Goal: Task Accomplishment & Management: Use online tool/utility

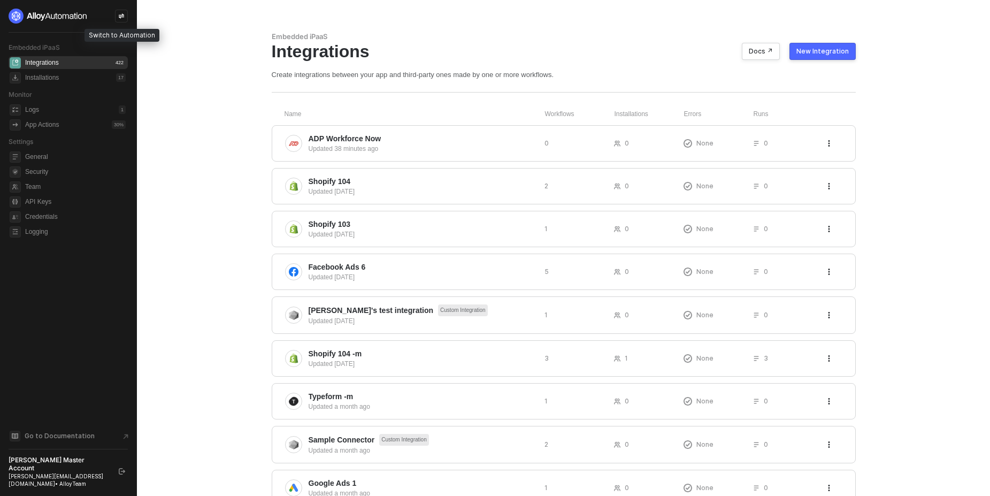
click at [125, 17] on div at bounding box center [121, 16] width 13 height 13
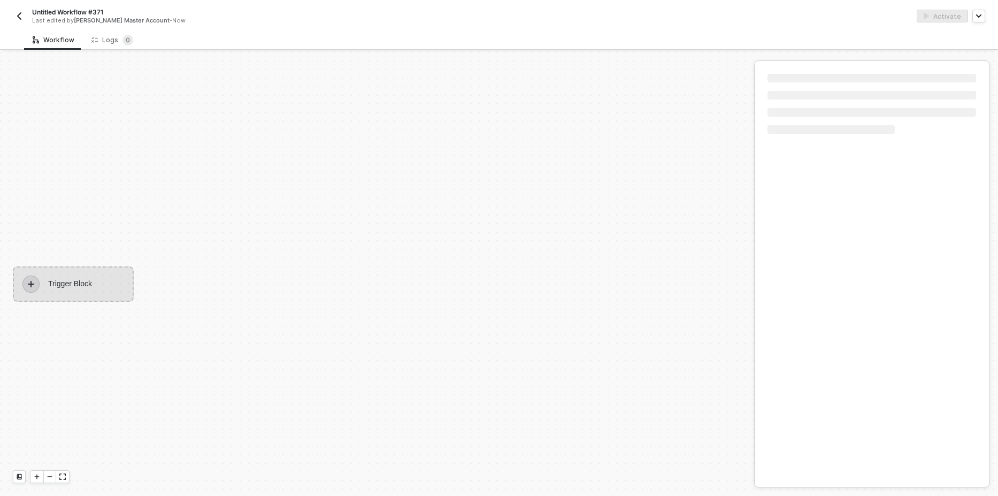
scroll to position [20, 0]
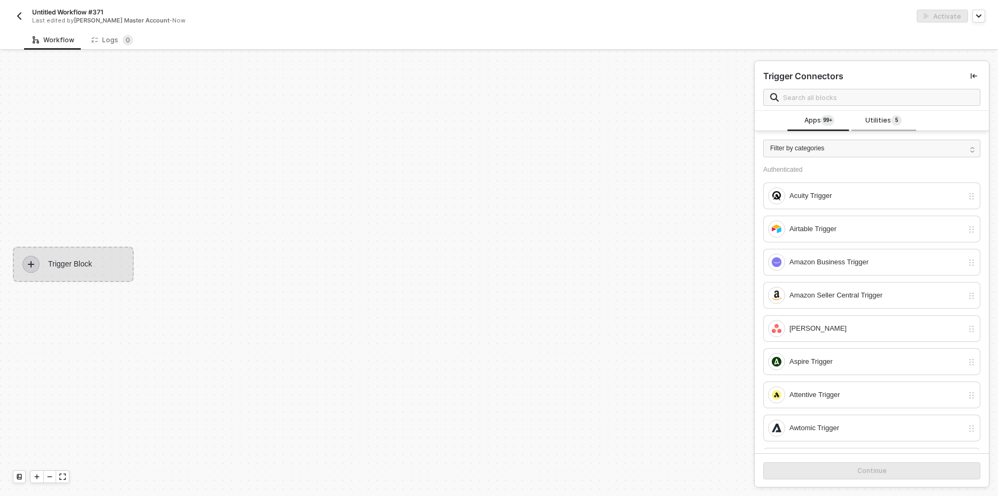
click at [891, 117] on sup "5" at bounding box center [896, 120] width 11 height 11
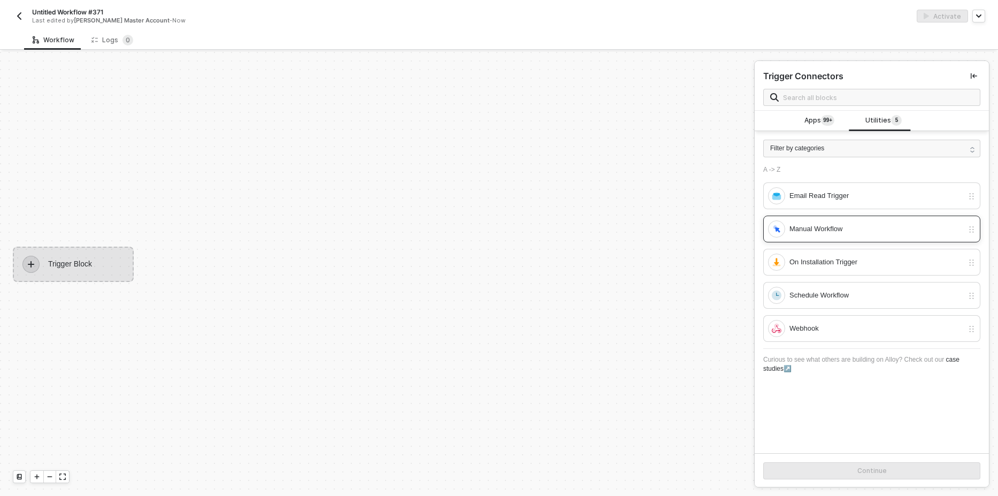
click at [823, 238] on div "Manual Workflow" at bounding box center [872, 229] width 217 height 27
click at [840, 470] on button "Continue" at bounding box center [872, 470] width 217 height 17
click at [803, 98] on input "text" at bounding box center [878, 97] width 190 height 12
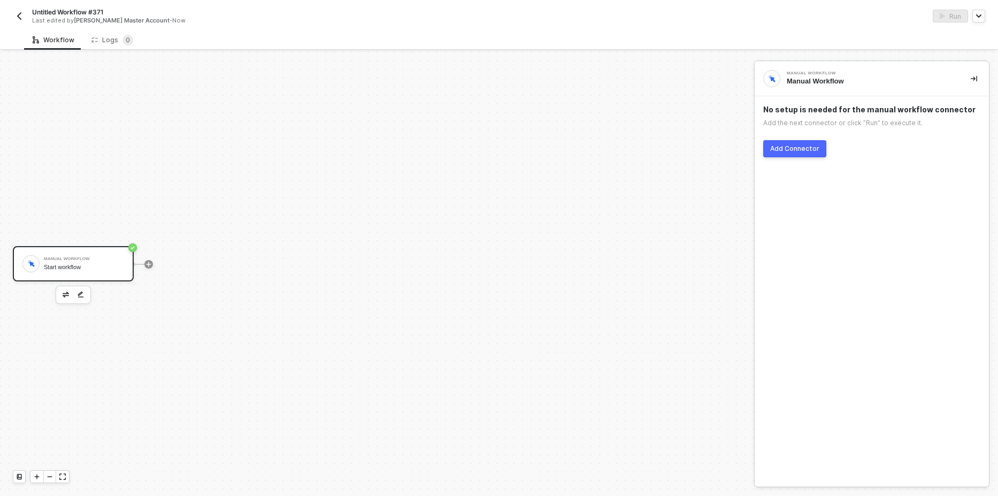
click at [779, 150] on div "Add Connector" at bounding box center [794, 148] width 49 height 9
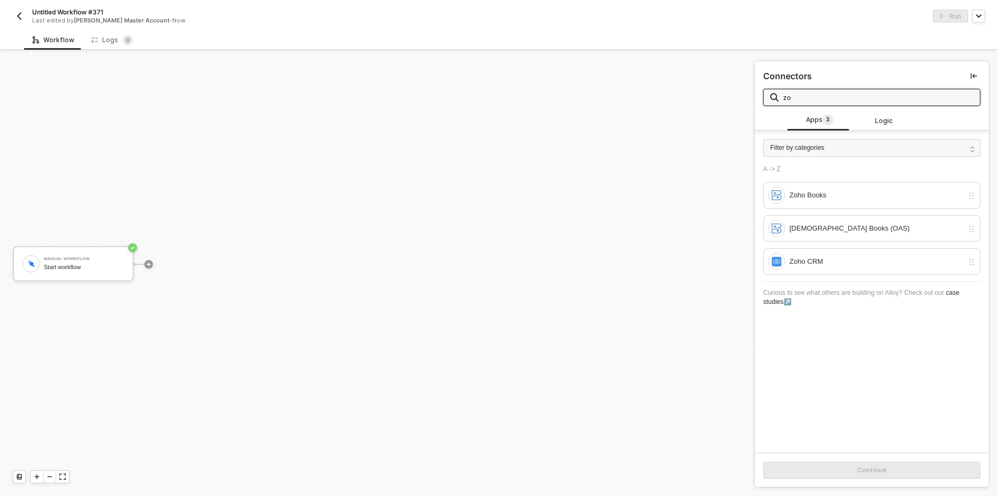
type input "z"
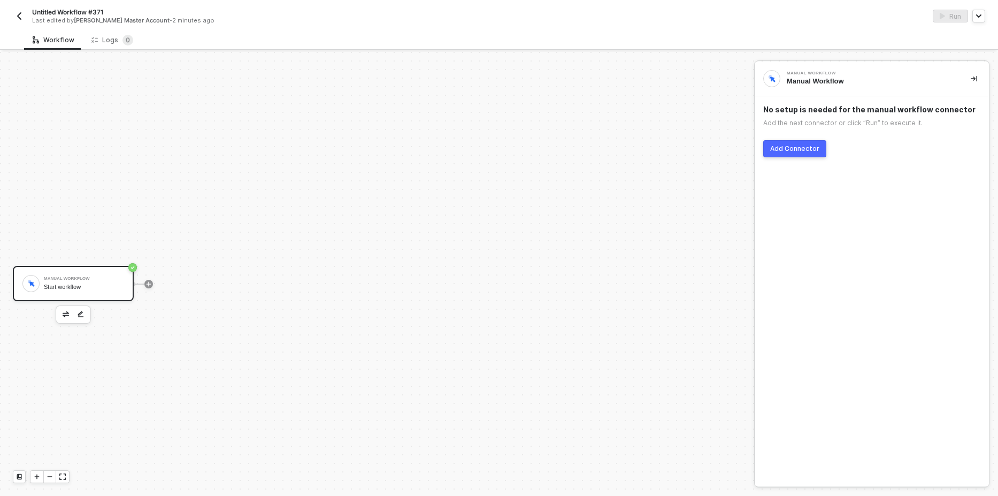
scroll to position [20, 0]
click at [795, 152] on div "Add Connector" at bounding box center [794, 148] width 49 height 9
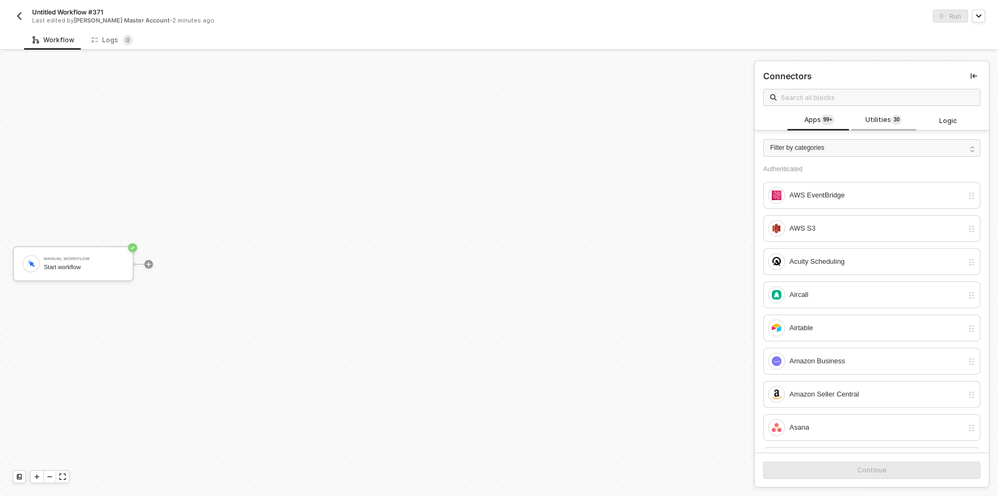
click at [886, 123] on span "Utilities 3 0" at bounding box center [884, 121] width 36 height 12
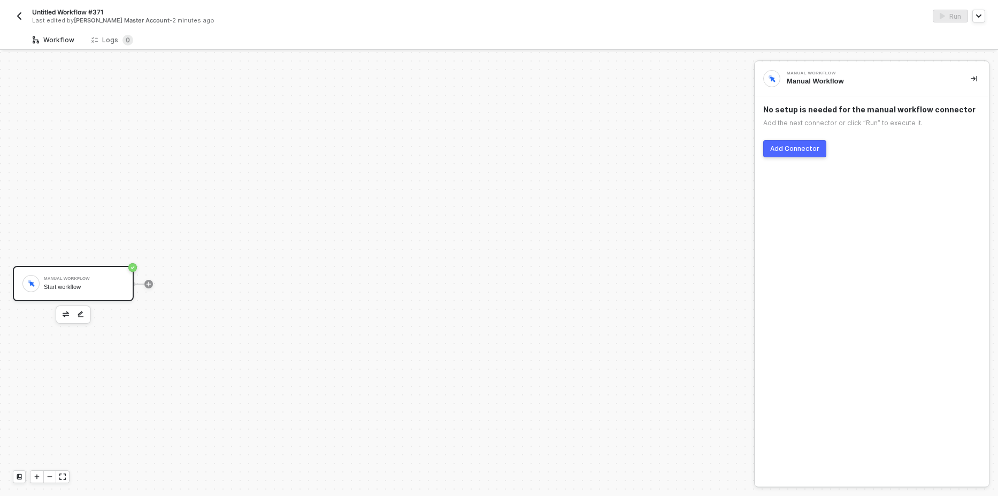
scroll to position [20, 0]
click at [116, 44] on div "Logs 0" at bounding box center [112, 40] width 42 height 11
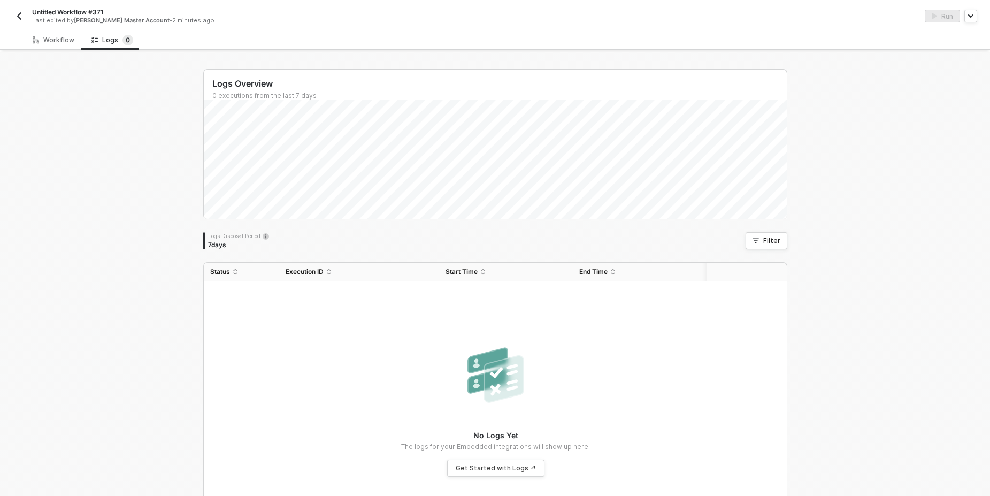
click at [155, 133] on div "Logs Overview 0 executions from the last 7 days Thu 7 Success 0 Failure 0 Logs …" at bounding box center [495, 303] width 990 height 502
click at [55, 47] on div "Workflow" at bounding box center [53, 40] width 59 height 20
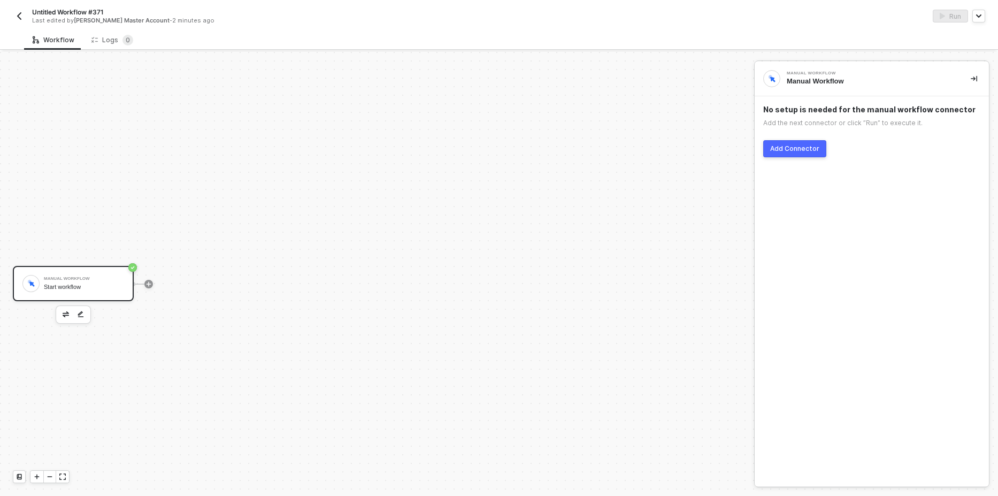
scroll to position [20, 0]
click at [799, 147] on div "Add Connector" at bounding box center [794, 148] width 49 height 9
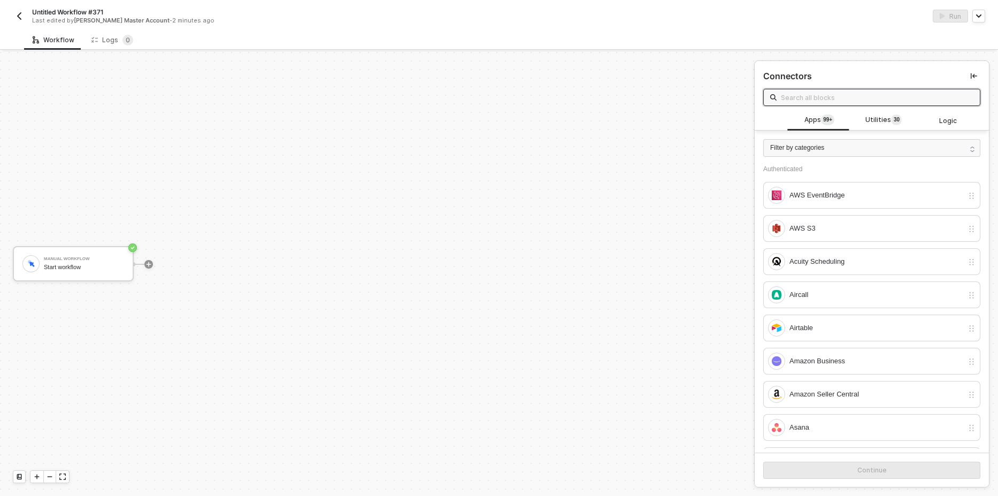
click at [855, 99] on input "text" at bounding box center [877, 97] width 193 height 12
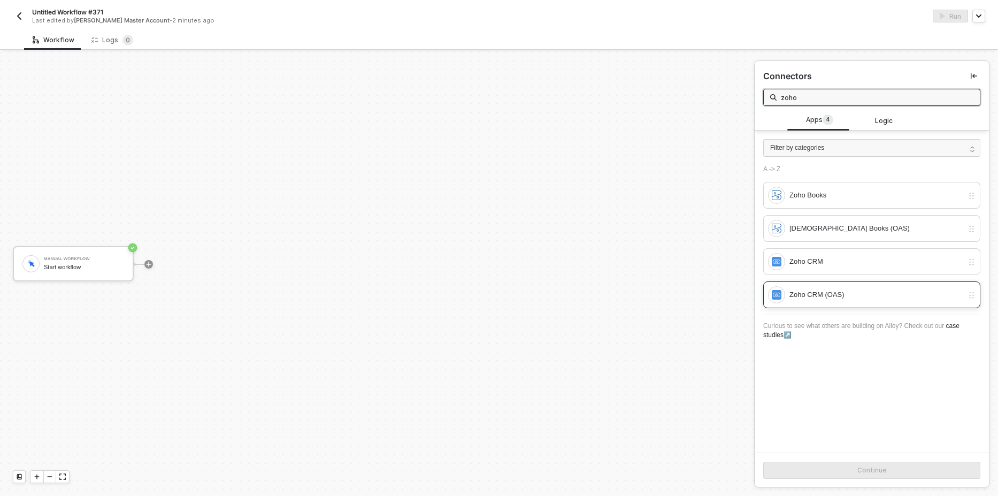
type input "zoho"
click at [845, 300] on div "Zoho CRM (OAS)" at bounding box center [877, 295] width 174 height 12
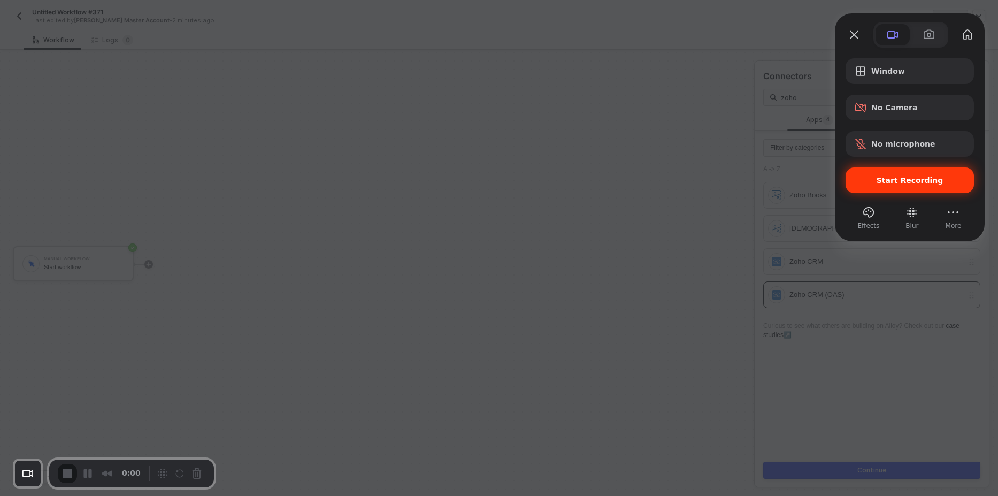
click at [901, 185] on div "Start Recording" at bounding box center [910, 180] width 128 height 26
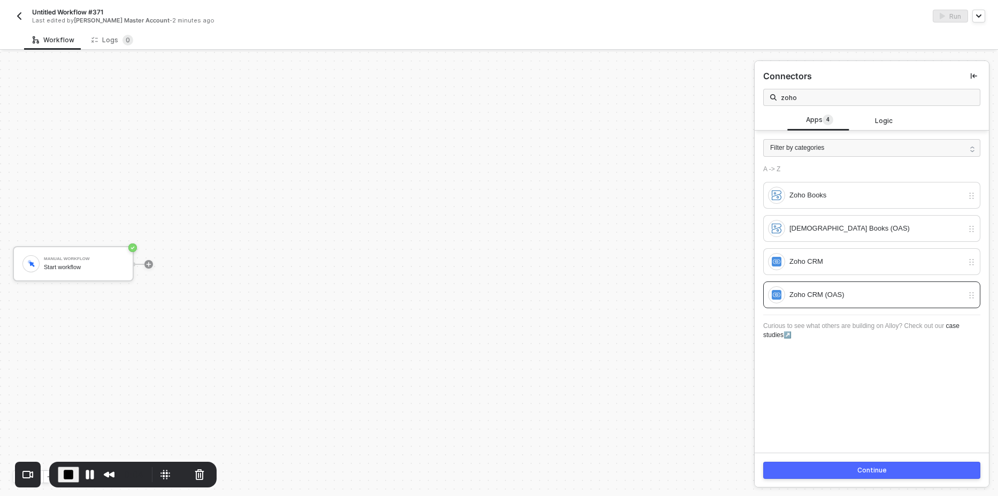
click at [849, 477] on button "Continue" at bounding box center [872, 470] width 217 height 17
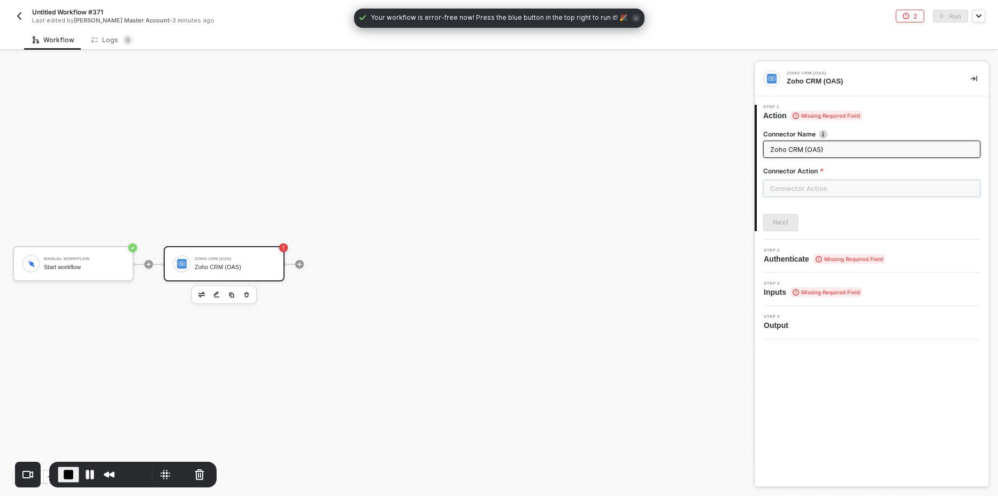
click at [825, 187] on input "text" at bounding box center [872, 188] width 217 height 17
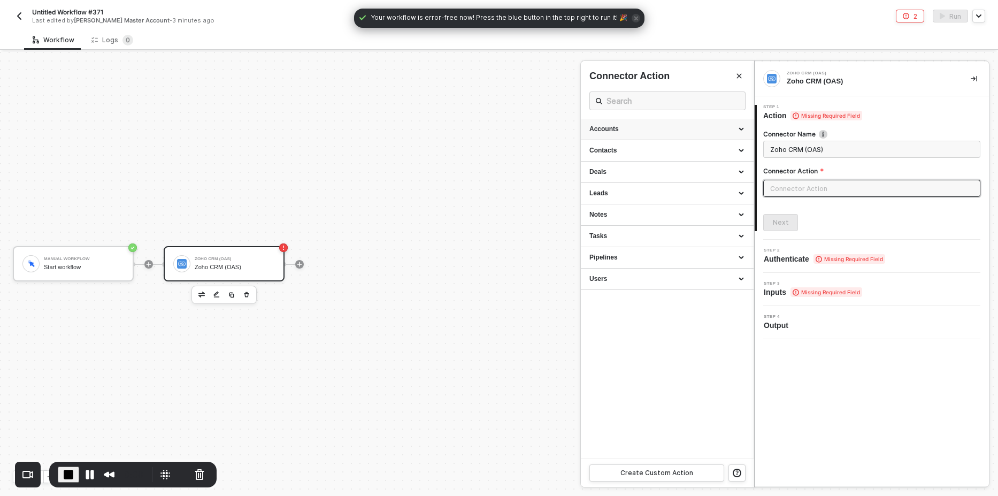
click at [630, 129] on div "Accounts" at bounding box center [668, 129] width 156 height 9
click at [619, 156] on span "List all accounts." at bounding box center [610, 158] width 40 height 6
type input "List all accounts."
type input "Accounts - List Accounts"
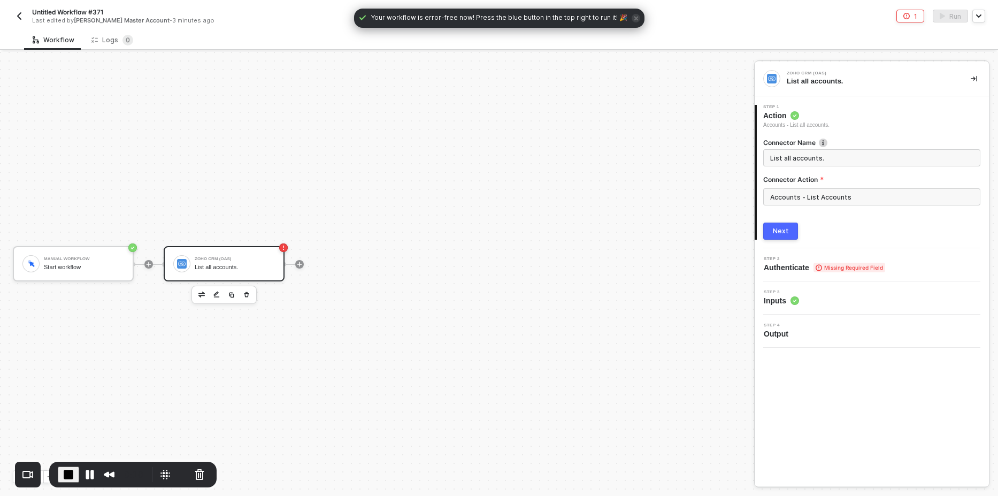
click at [784, 236] on button "Next" at bounding box center [781, 231] width 35 height 17
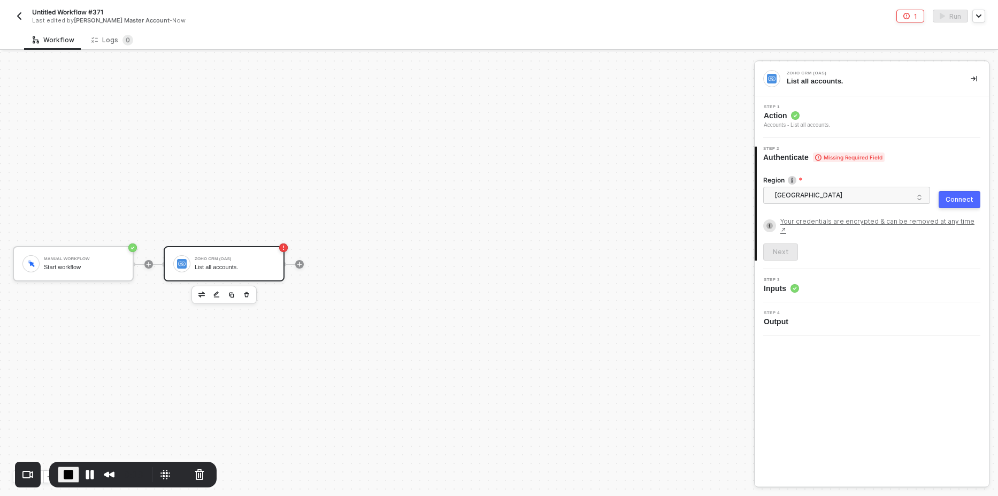
click at [959, 198] on div "Connect" at bounding box center [960, 199] width 28 height 9
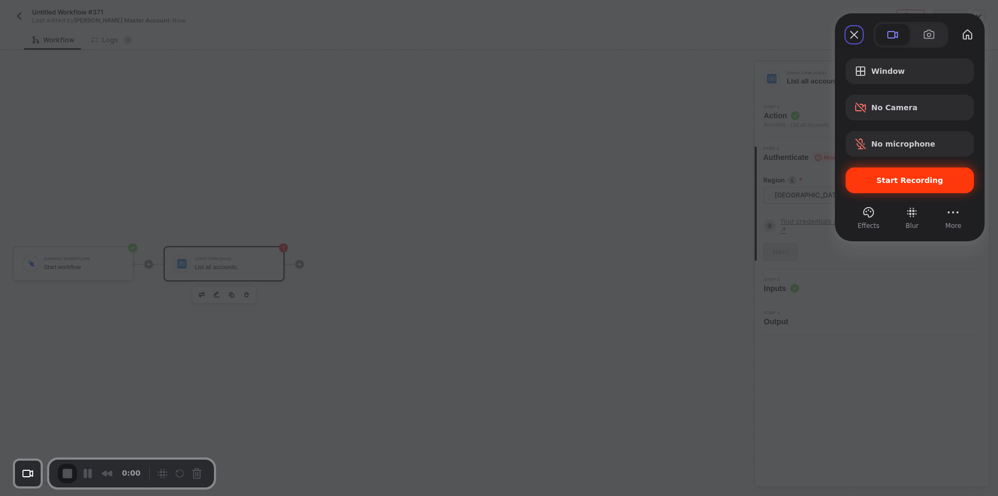
click at [885, 186] on div "Start Recording" at bounding box center [910, 180] width 128 height 26
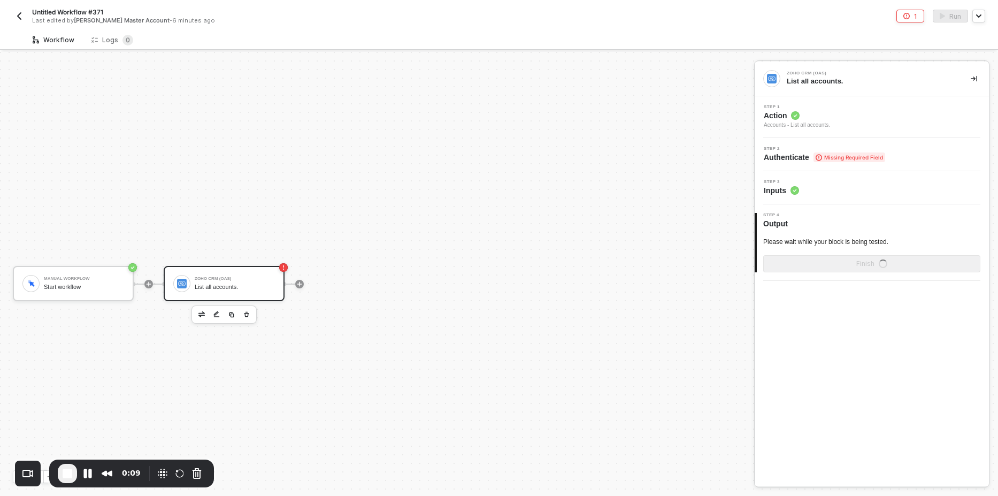
scroll to position [20, 0]
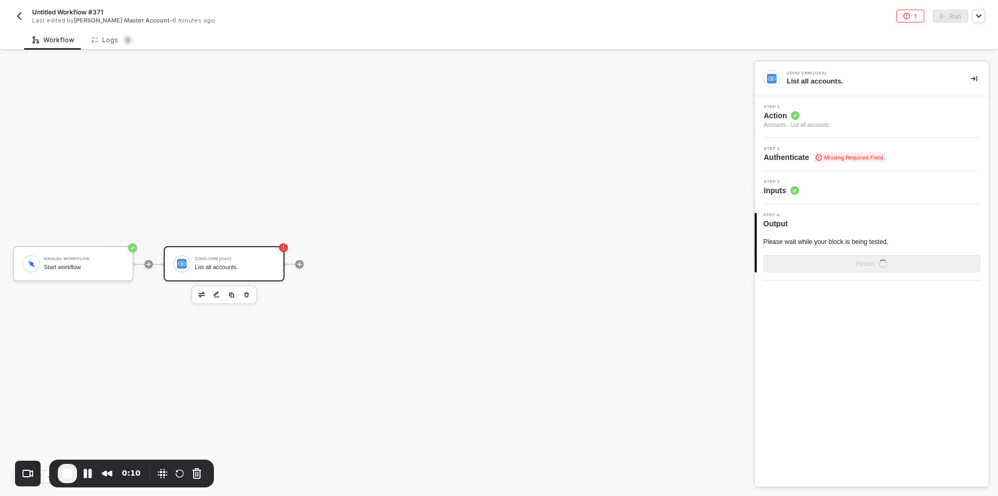
click at [878, 155] on span "Missing Required Field" at bounding box center [850, 157] width 72 height 10
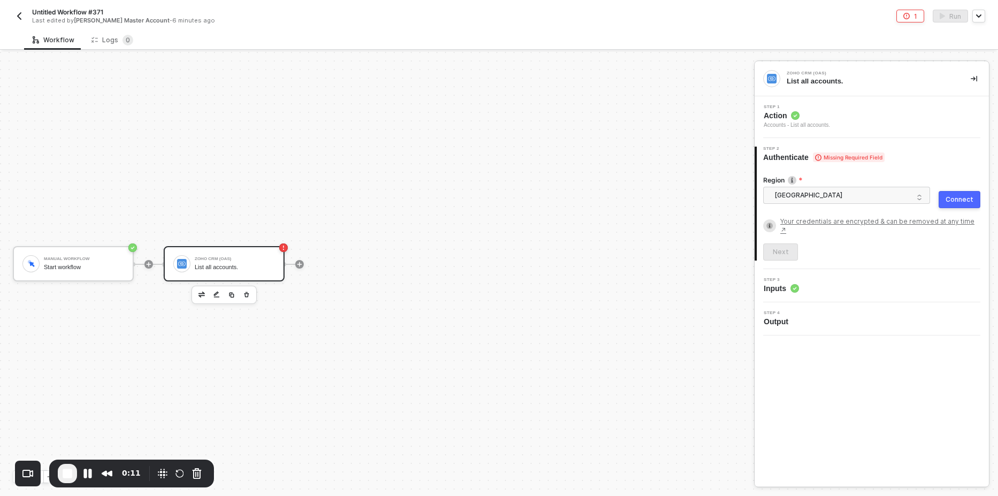
click at [951, 199] on div "Connect" at bounding box center [960, 199] width 28 height 9
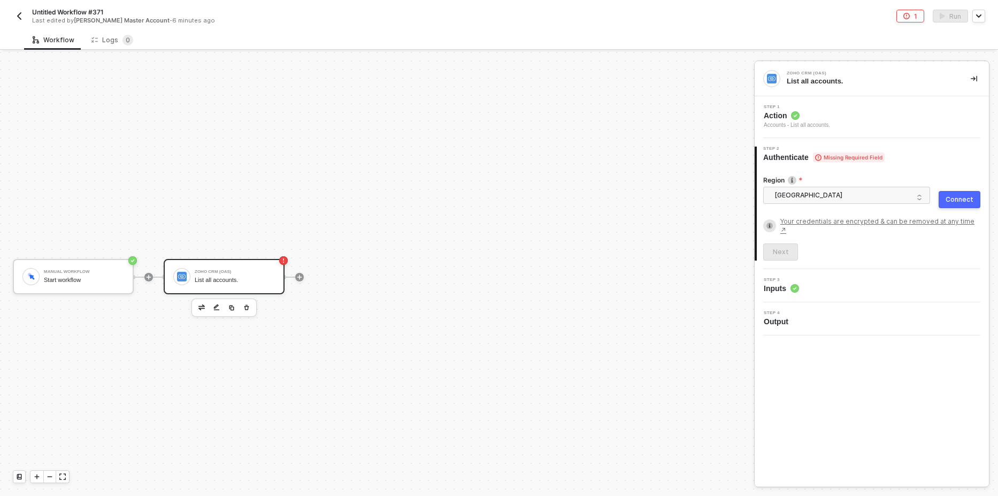
scroll to position [0, 0]
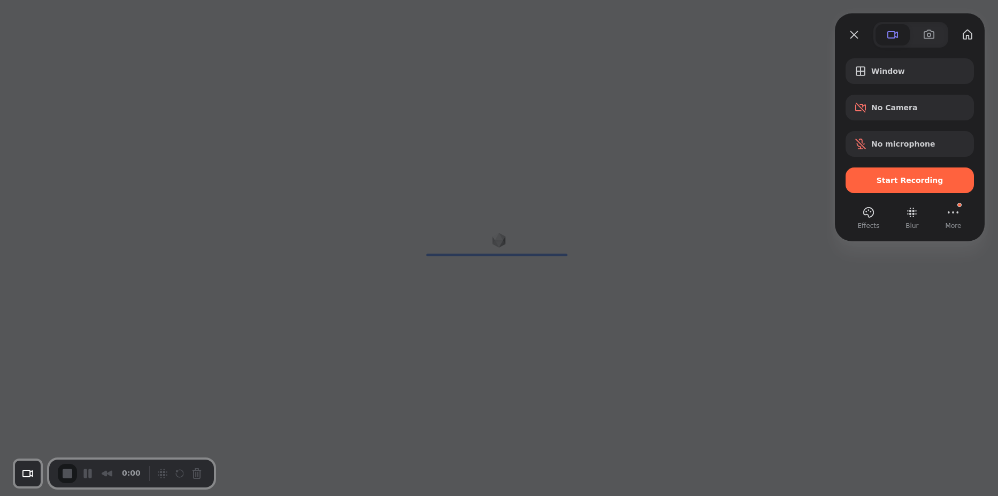
click at [897, 185] on div "Start Recording" at bounding box center [910, 180] width 128 height 26
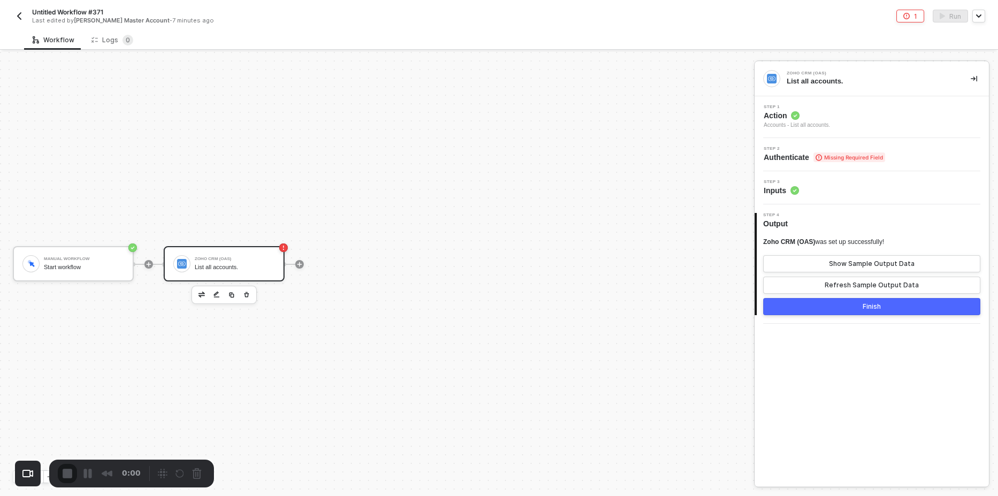
click at [842, 160] on span "Missing Required Field" at bounding box center [850, 157] width 72 height 10
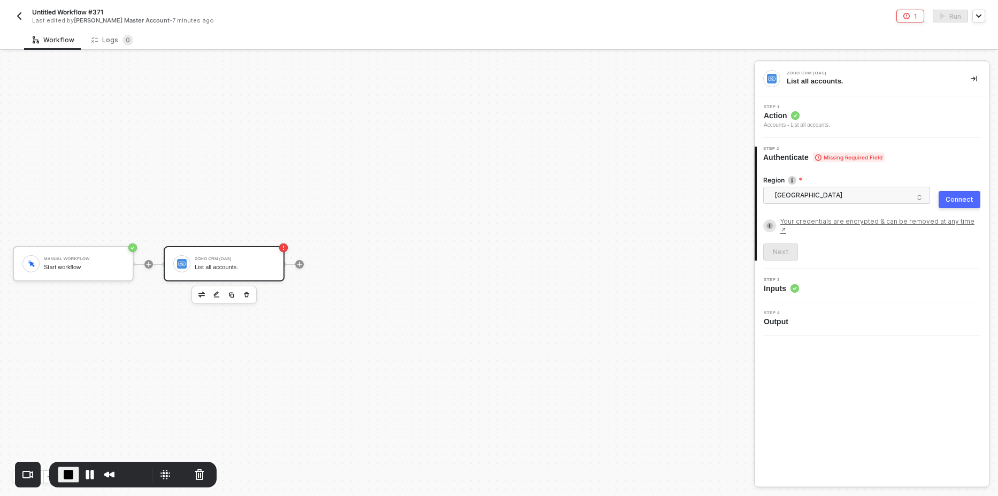
click at [948, 200] on div "Connect" at bounding box center [960, 199] width 28 height 9
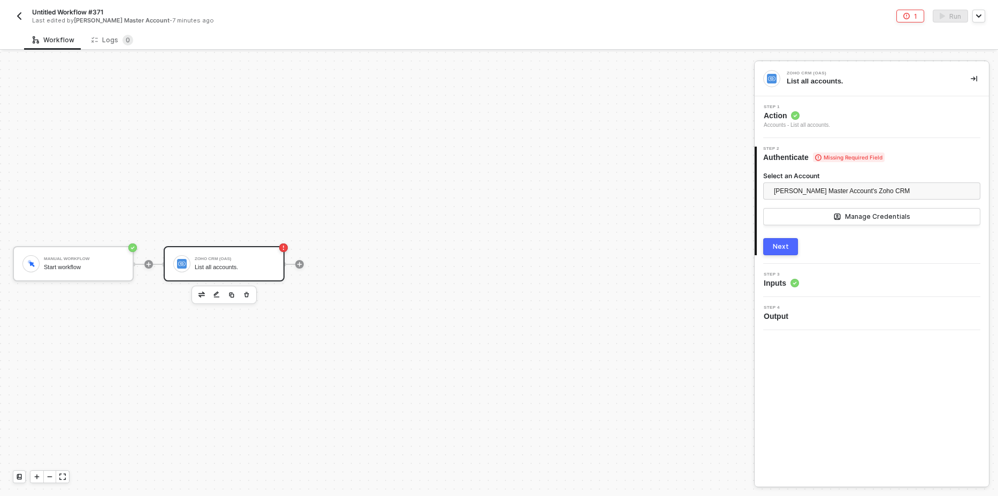
click at [769, 257] on div "2 Step 2 Authenticate Missing Required Field Select an Account Gregg's Master A…" at bounding box center [872, 201] width 234 height 126
click at [787, 247] on div "Next" at bounding box center [781, 246] width 16 height 9
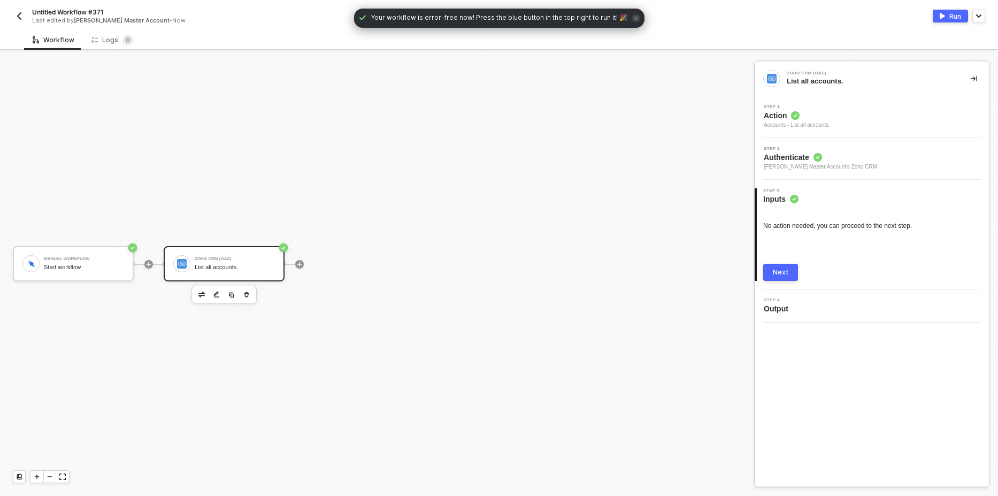
drag, startPoint x: 792, startPoint y: 273, endPoint x: 804, endPoint y: 275, distance: 12.4
click at [791, 274] on button "Next" at bounding box center [781, 272] width 35 height 17
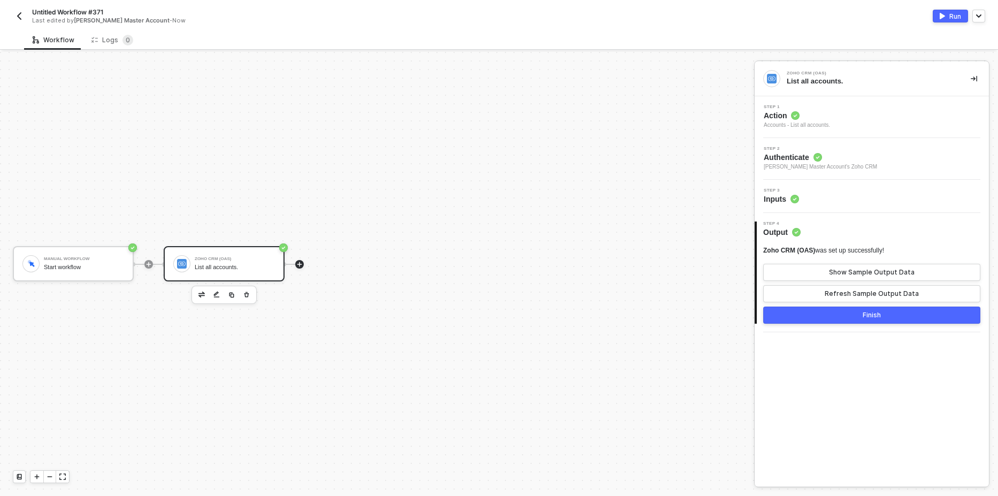
click at [151, 264] on icon "icon-play" at bounding box center [149, 264] width 5 height 5
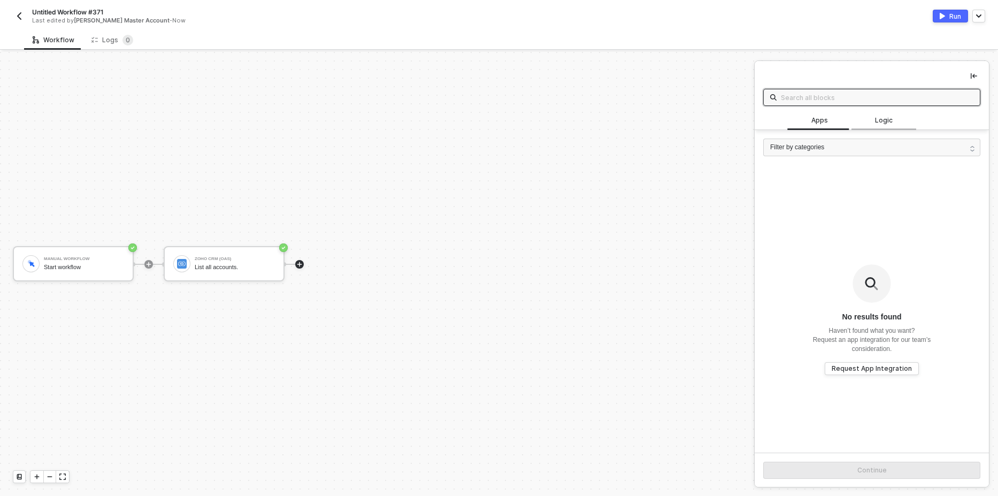
click at [867, 121] on div "Logic" at bounding box center [883, 120] width 47 height 10
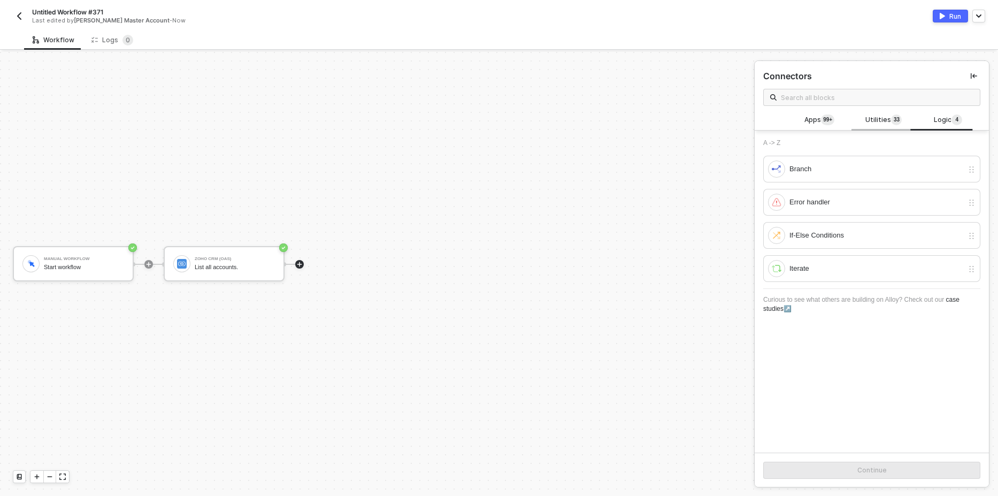
click at [866, 122] on span "Utilities 3 3" at bounding box center [884, 121] width 36 height 12
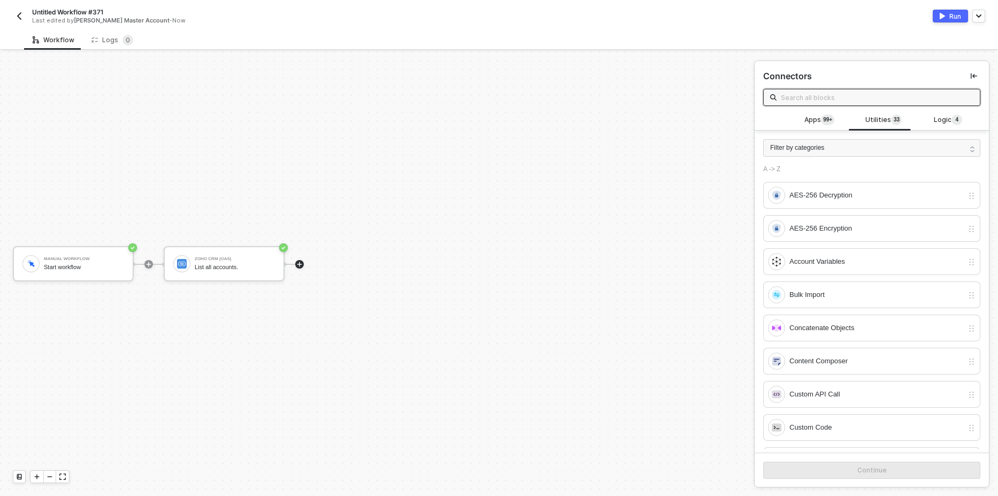
click at [808, 100] on input "text" at bounding box center [877, 97] width 193 height 12
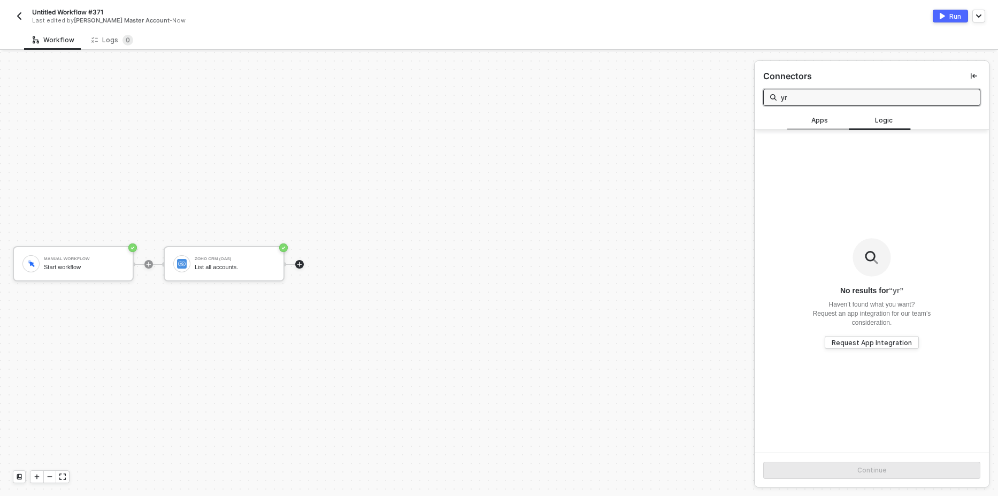
type input "y"
type input "text"
click at [874, 120] on span "Utilities 1" at bounding box center [884, 121] width 36 height 12
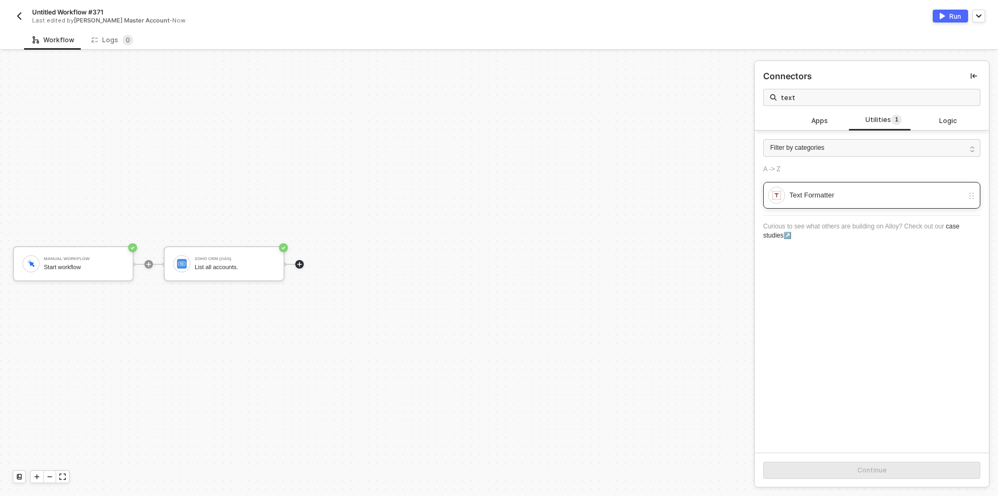
click at [847, 196] on div "Text Formatter" at bounding box center [877, 195] width 174 height 12
click at [871, 461] on div "Continue" at bounding box center [872, 470] width 234 height 35
click at [874, 475] on button "Continue" at bounding box center [872, 470] width 217 height 17
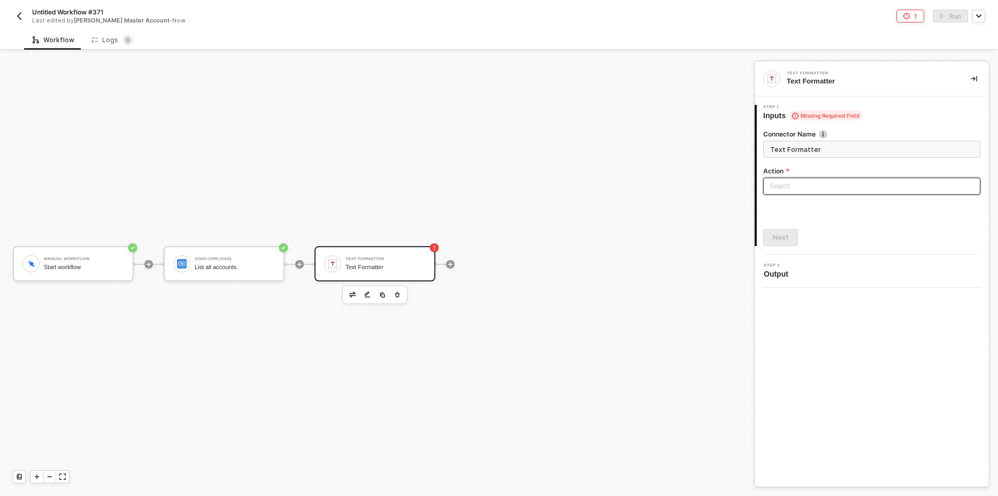
click at [784, 184] on input "search" at bounding box center [872, 186] width 204 height 16
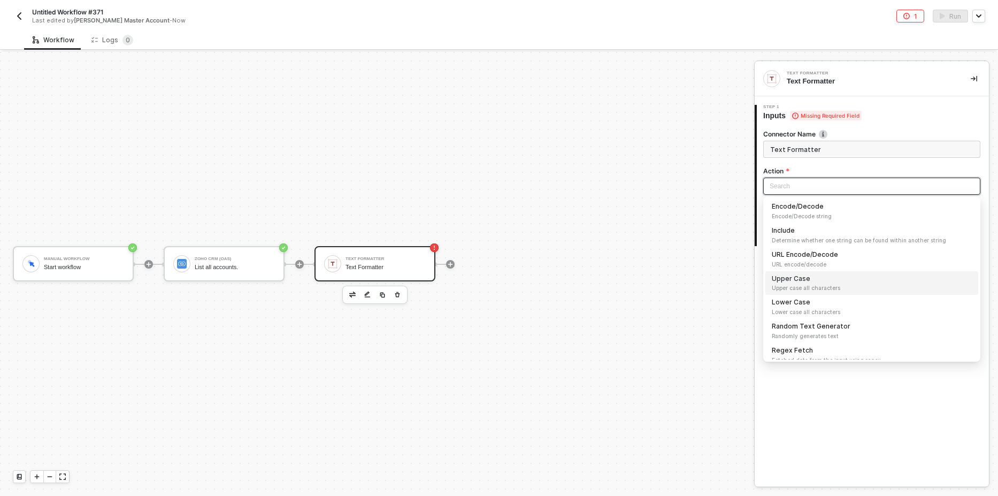
click at [808, 273] on div "Upper Case Upper case all characters" at bounding box center [872, 283] width 213 height 24
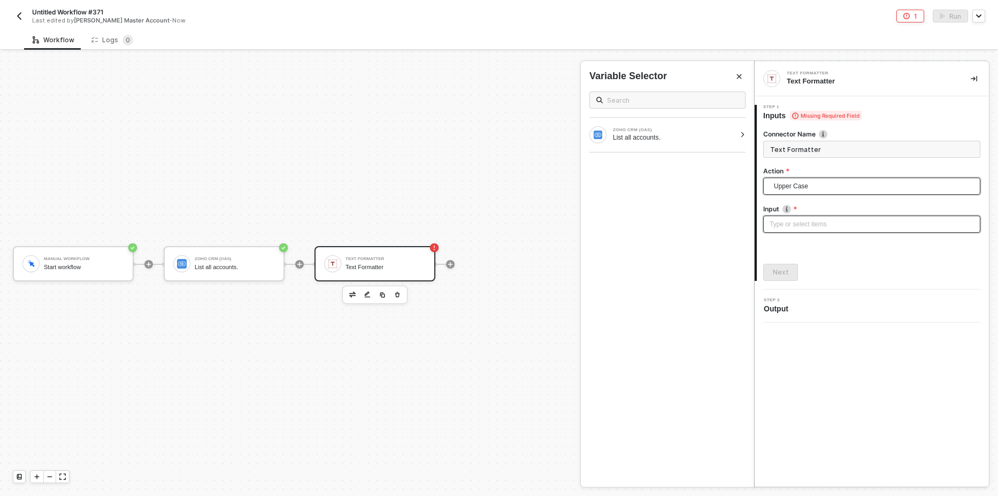
click at [790, 219] on div "Type or select items ﻿" at bounding box center [872, 224] width 204 height 10
click at [743, 133] on div at bounding box center [743, 135] width 6 height 6
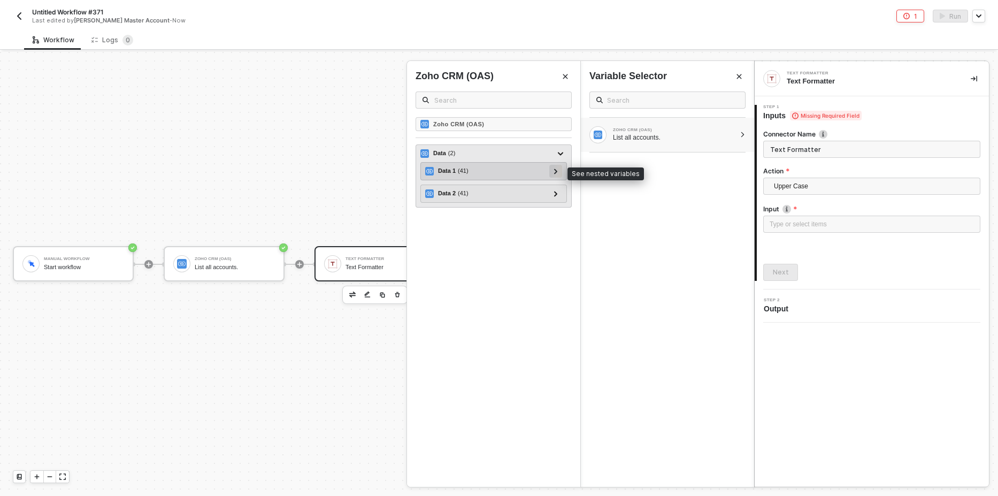
click at [559, 172] on div at bounding box center [556, 171] width 13 height 13
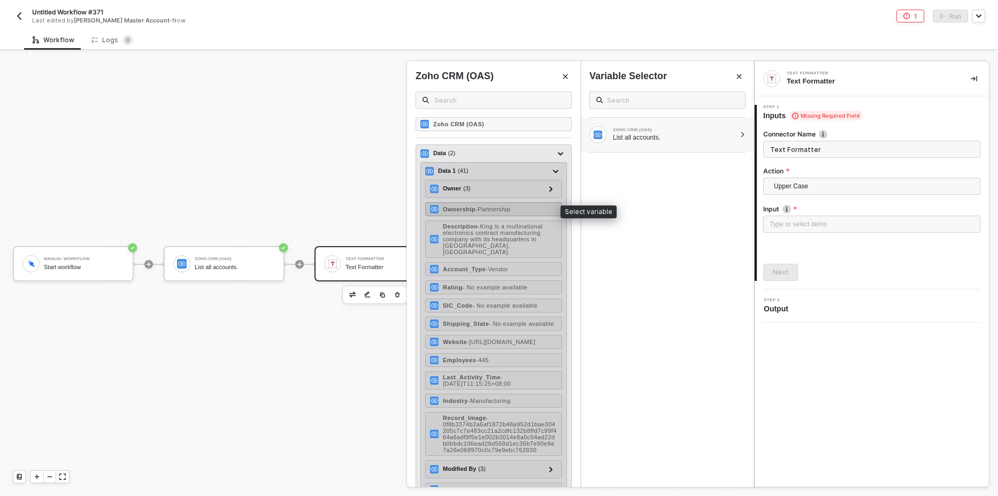
click at [501, 211] on span "- Partnership" at bounding box center [493, 209] width 35 height 6
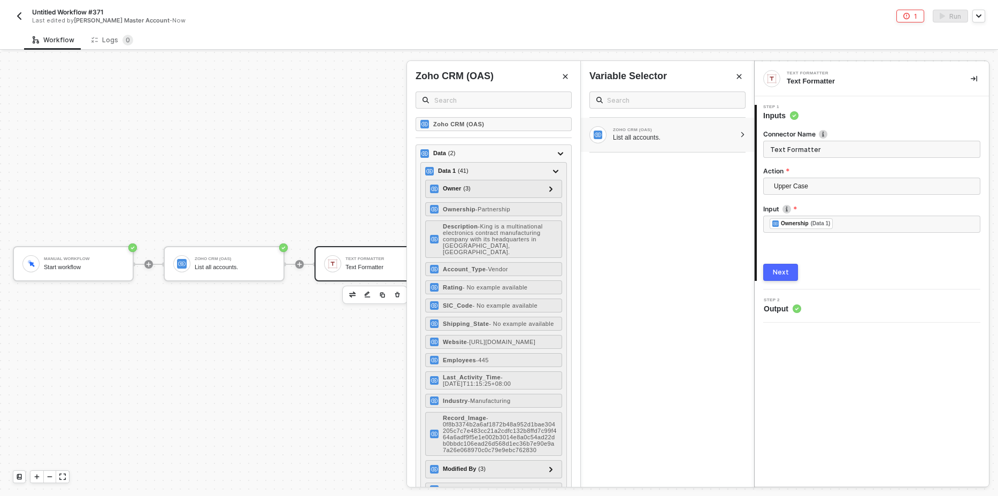
click at [784, 274] on div "Next" at bounding box center [781, 272] width 16 height 9
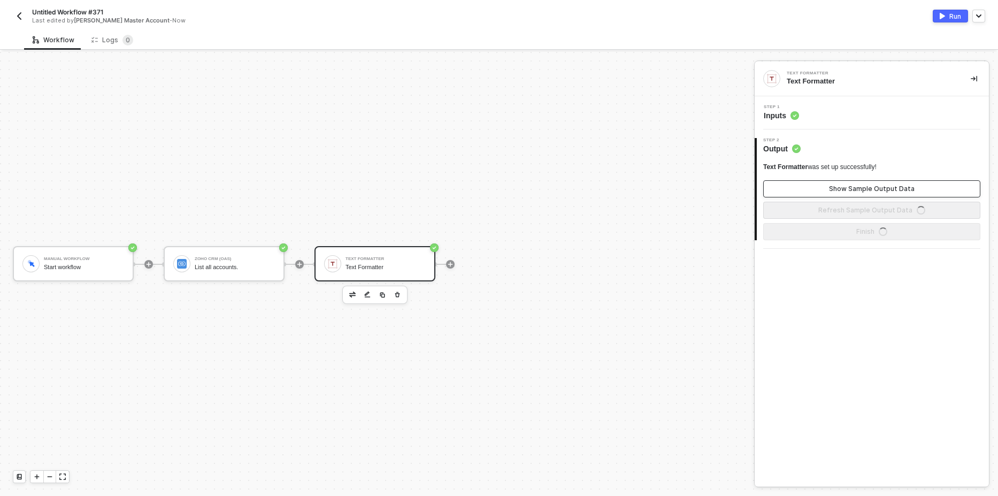
click at [870, 187] on div "Show Sample Output Data" at bounding box center [872, 189] width 86 height 9
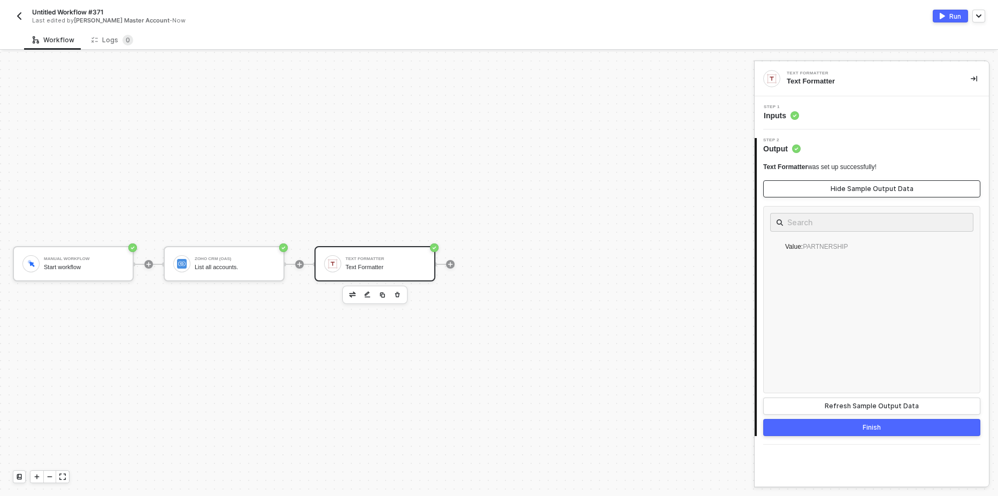
click at [870, 187] on div "Hide Sample Output Data" at bounding box center [872, 189] width 83 height 9
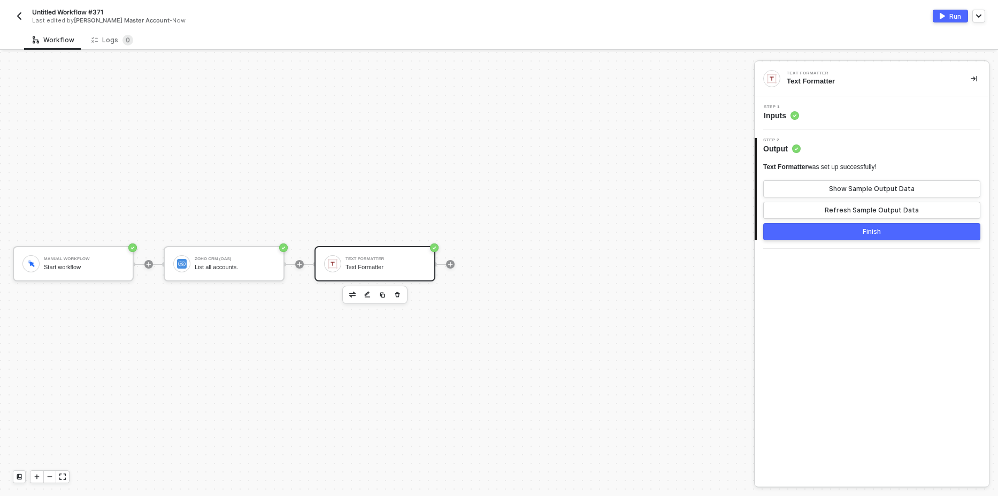
click at [948, 18] on button "Run" at bounding box center [950, 16] width 35 height 13
click at [123, 41] on sup "0" at bounding box center [128, 40] width 11 height 11
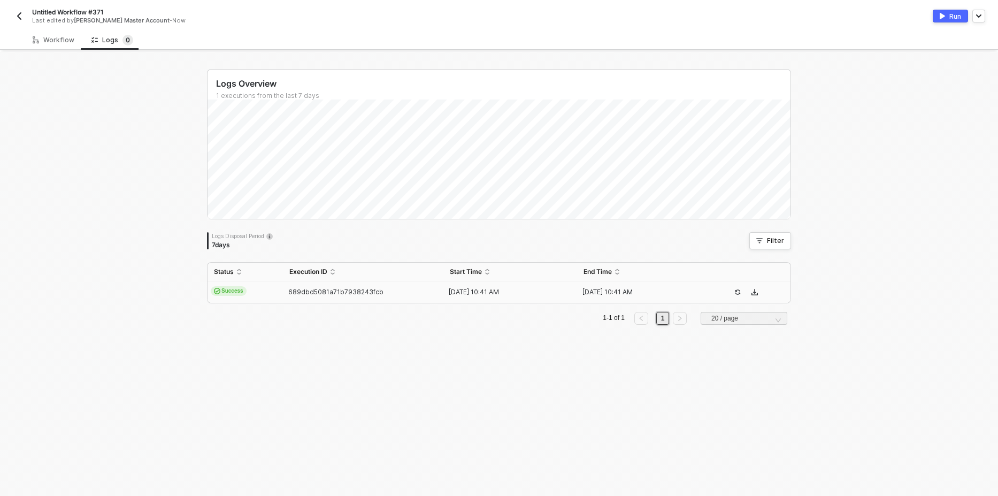
click at [226, 291] on span "Success" at bounding box center [229, 291] width 36 height 10
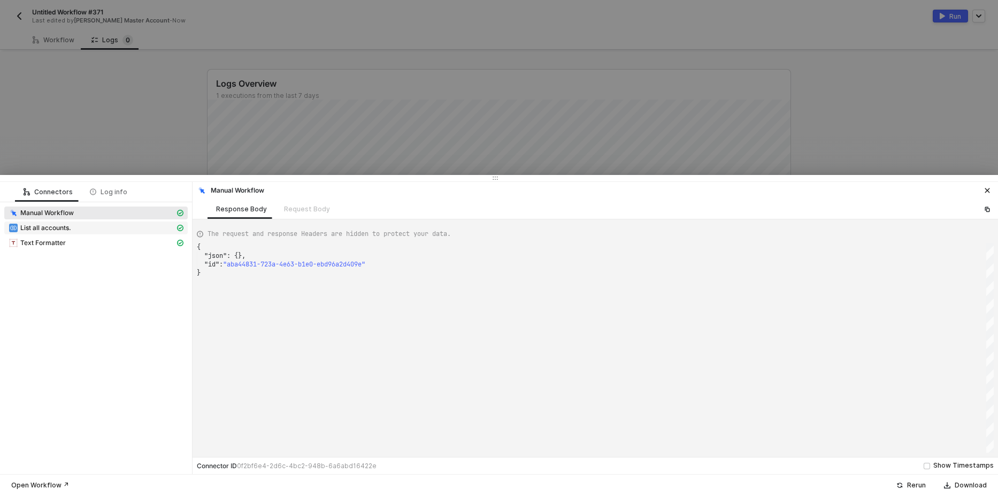
click at [90, 231] on div "List all accounts." at bounding box center [92, 228] width 166 height 10
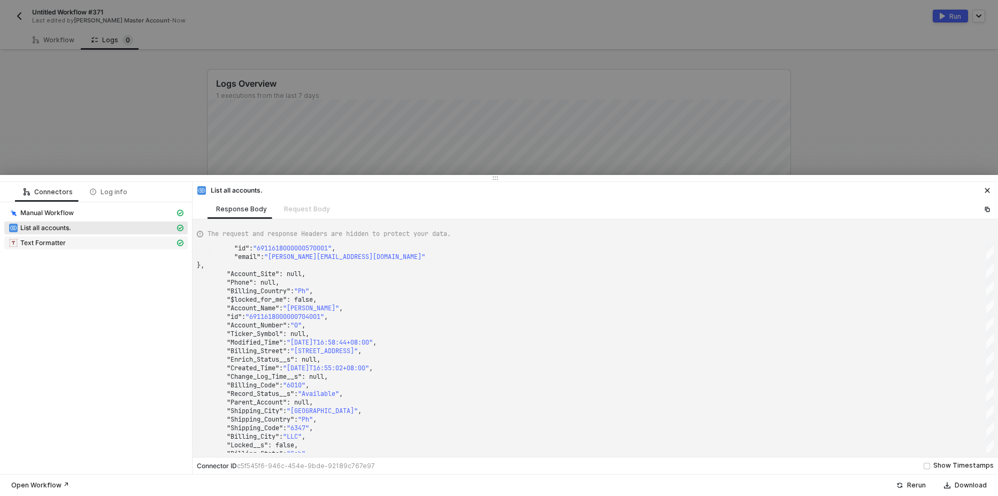
click at [97, 242] on div "Text Formatter" at bounding box center [92, 243] width 166 height 10
type textarea "{ "json": { "value": "PARTNERSHIP" }, "statusCode": null, "id": "aec654e7-b515-…"
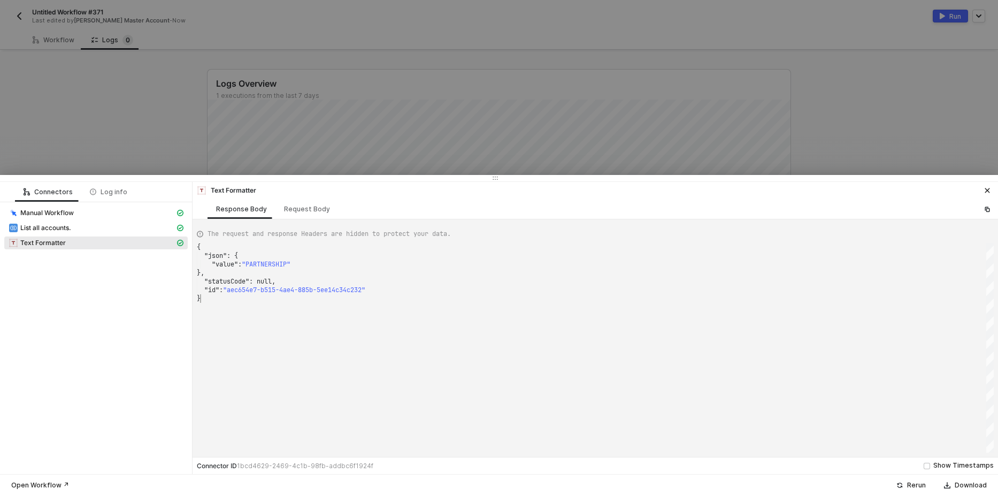
scroll to position [0, 3]
drag, startPoint x: 210, startPoint y: 301, endPoint x: 183, endPoint y: 243, distance: 63.2
click at [141, 136] on div at bounding box center [499, 248] width 998 height 496
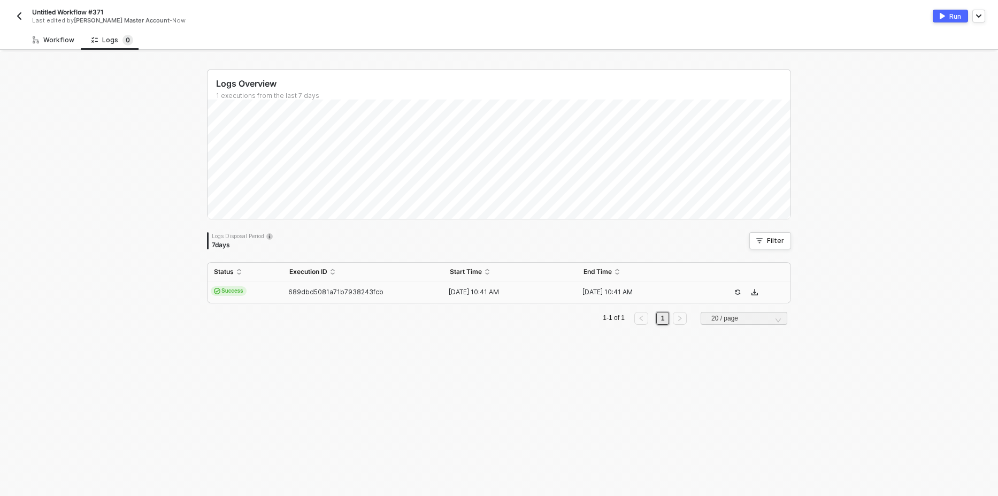
click at [53, 38] on div "Workflow" at bounding box center [54, 40] width 42 height 9
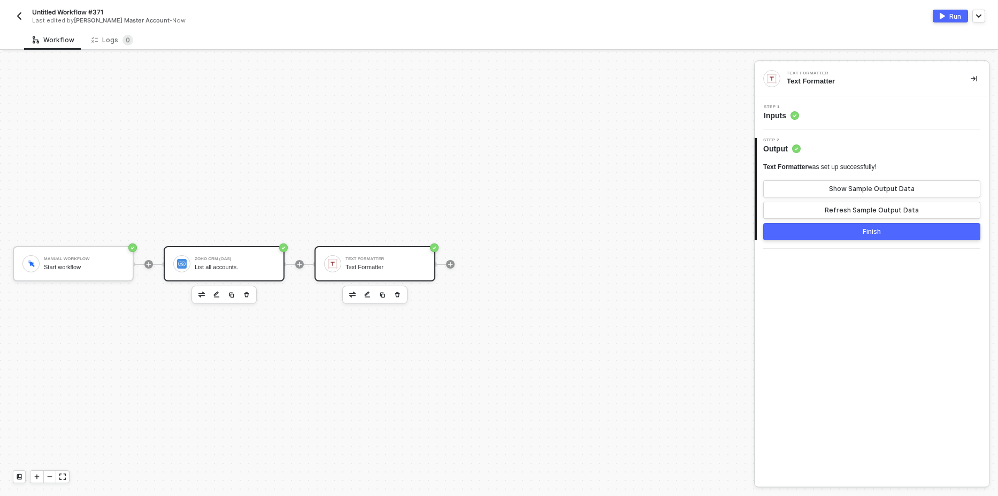
click at [226, 276] on div "Zoho CRM (OAS) List all accounts." at bounding box center [224, 263] width 121 height 35
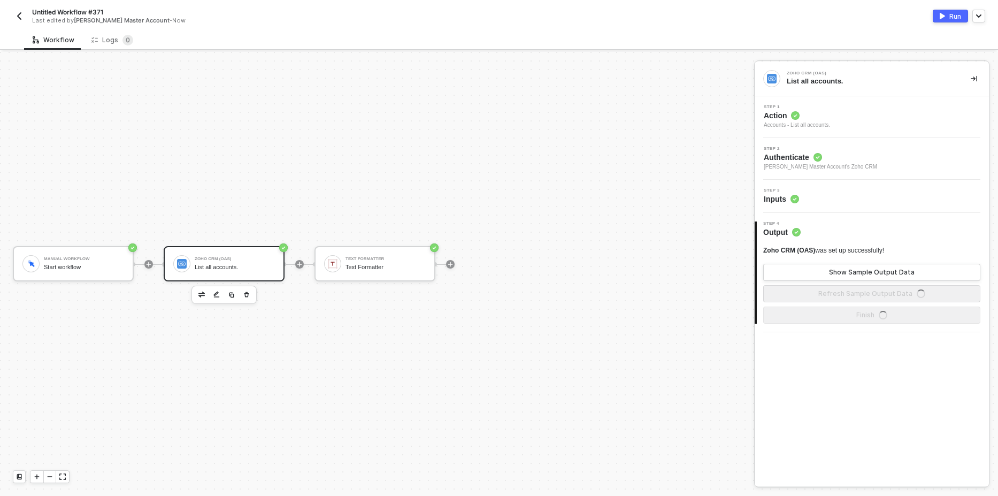
click at [854, 124] on div "Step 1 Action Accounts - List all accounts." at bounding box center [874, 117] width 232 height 25
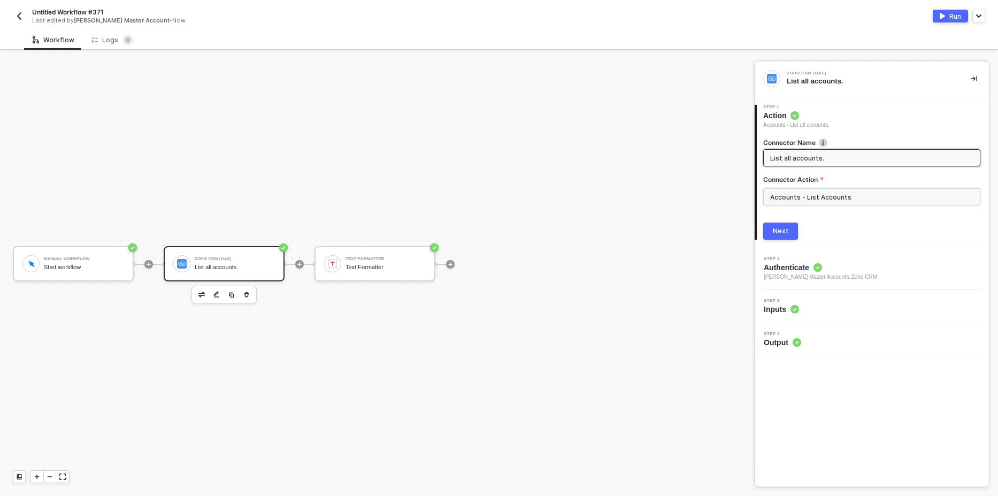
click at [827, 201] on input "Accounts - List Accounts" at bounding box center [872, 196] width 217 height 17
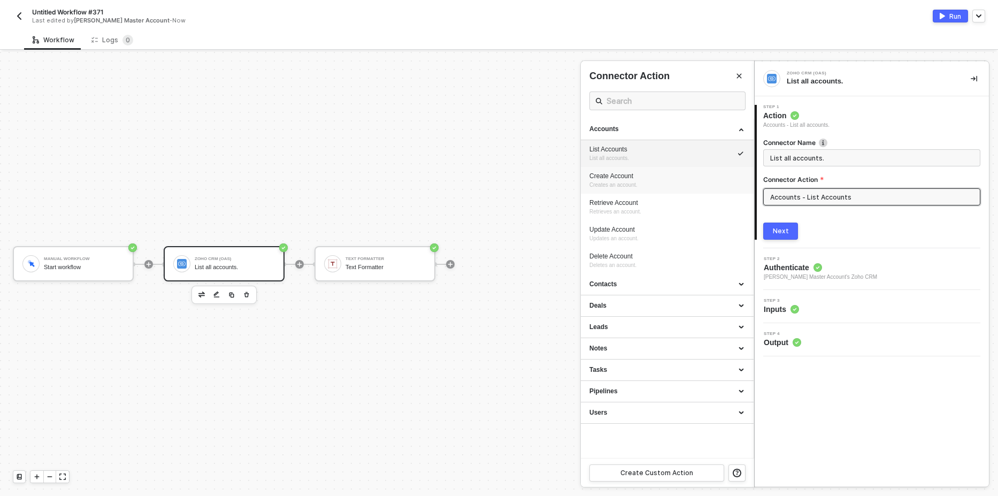
click at [639, 182] on div "Create Account Creates an account." at bounding box center [668, 181] width 156 height 18
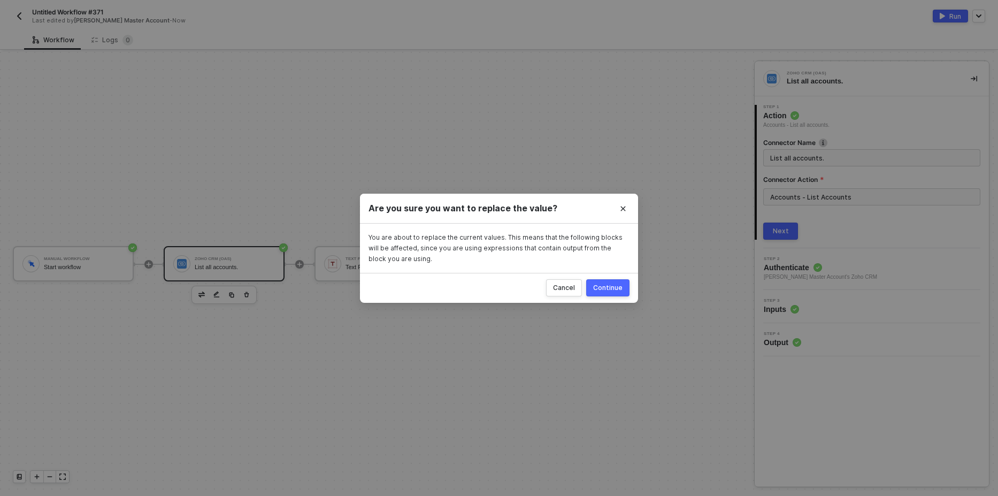
click at [616, 288] on div "Continue" at bounding box center [607, 288] width 29 height 9
type input "Creates an account."
type input "Accounts - Create Account"
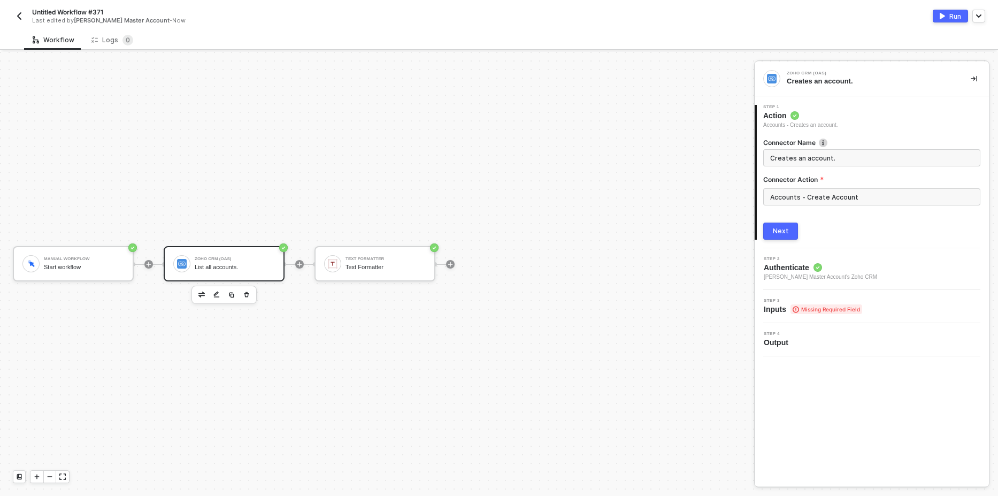
click at [785, 230] on div "Next" at bounding box center [781, 231] width 16 height 9
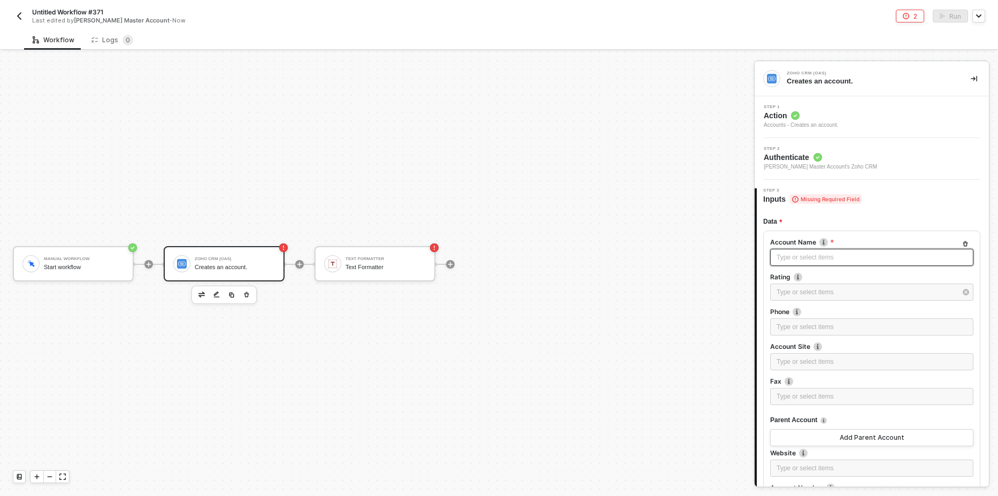
click at [821, 259] on div "Type or select items ﻿" at bounding box center [872, 258] width 190 height 10
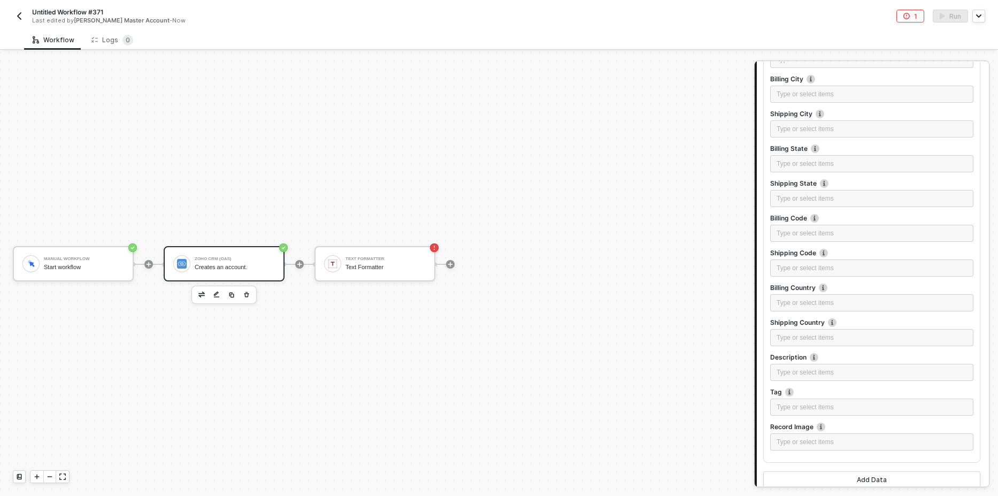
scroll to position [844, 0]
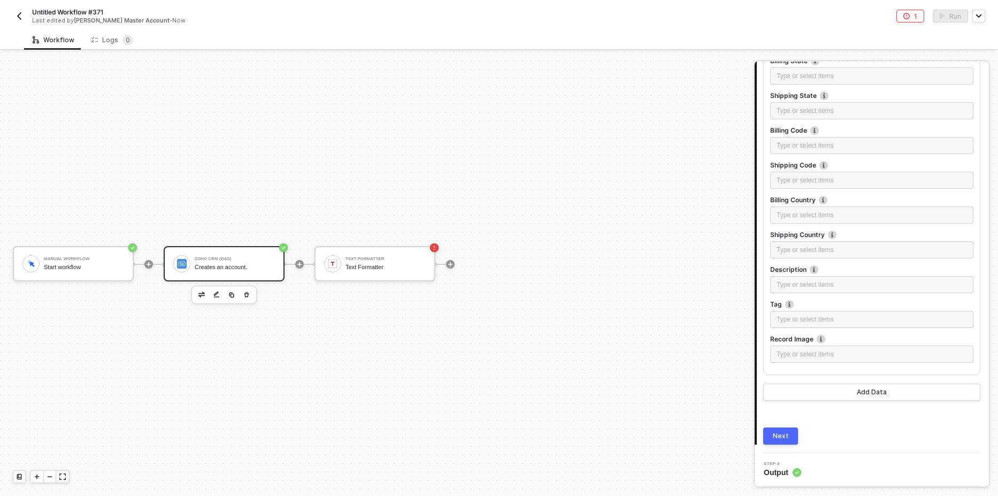
click at [787, 438] on div "Next" at bounding box center [781, 436] width 16 height 9
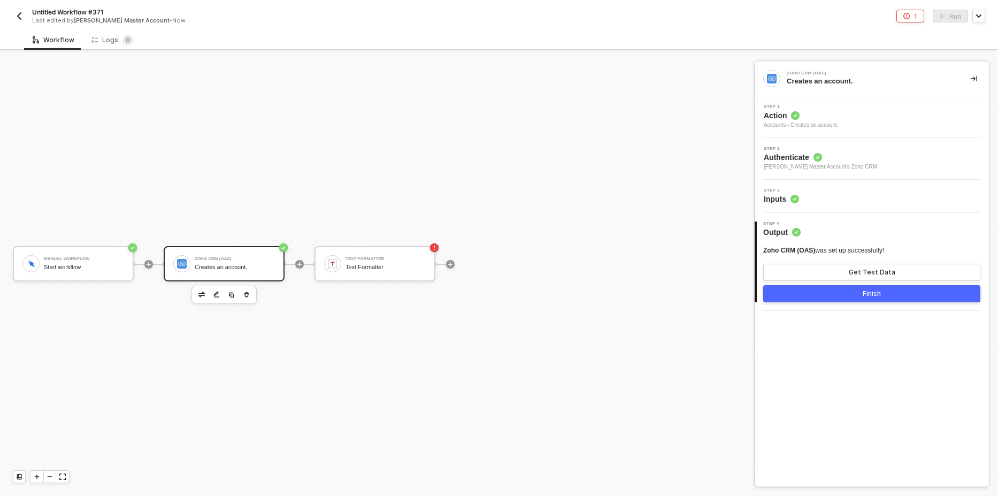
scroll to position [0, 0]
click at [870, 276] on div "Get Test Data" at bounding box center [872, 272] width 47 height 9
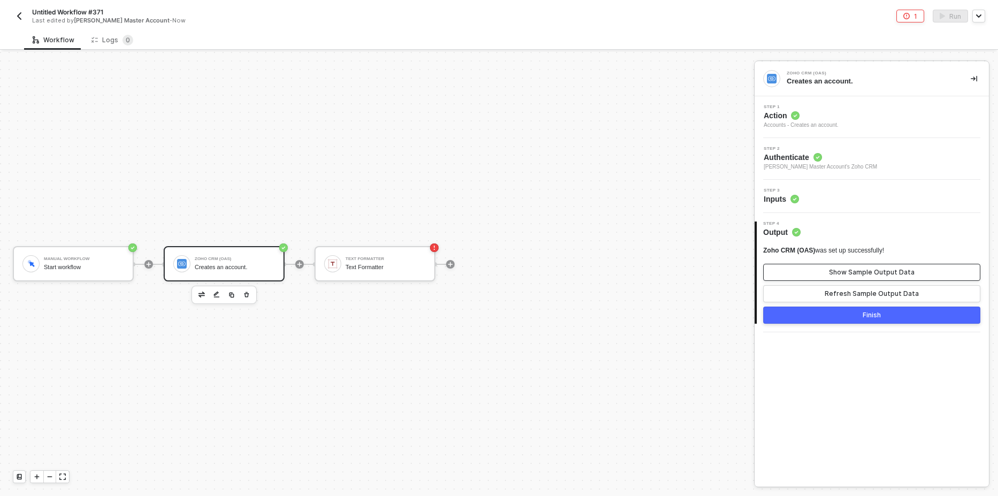
click at [876, 276] on div "Show Sample Output Data" at bounding box center [872, 272] width 86 height 9
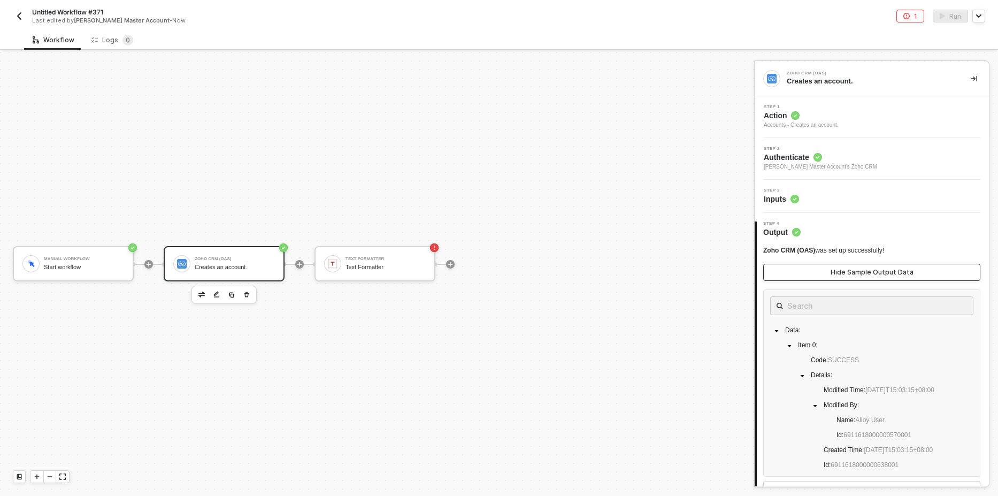
click at [859, 271] on div "Hide Sample Output Data" at bounding box center [872, 272] width 83 height 9
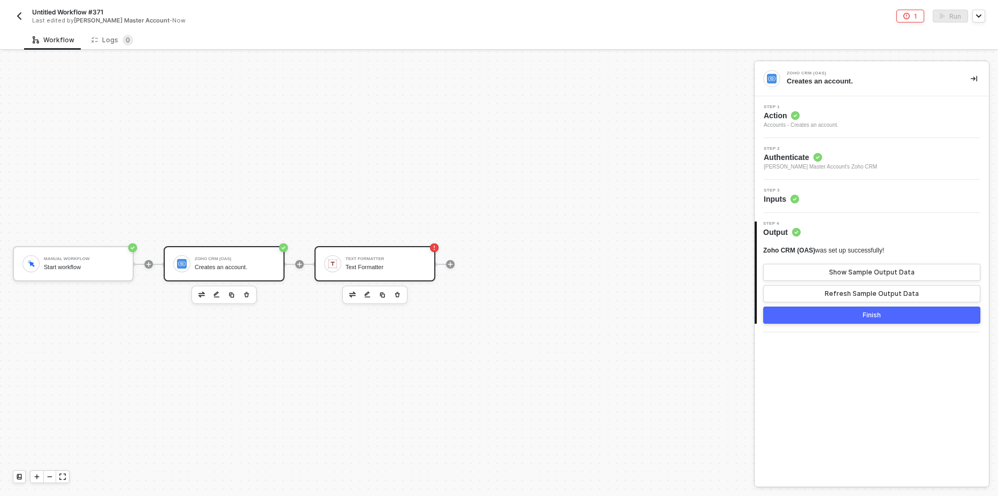
click at [348, 268] on div "Text Formatter" at bounding box center [386, 267] width 80 height 7
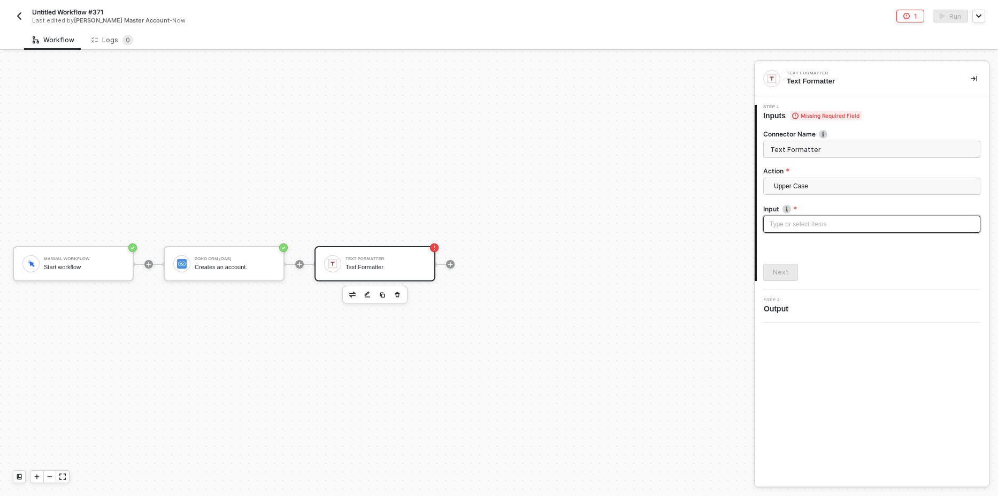
click at [794, 220] on div "Type or select items ﻿" at bounding box center [872, 224] width 204 height 10
click at [741, 137] on div at bounding box center [743, 135] width 6 height 6
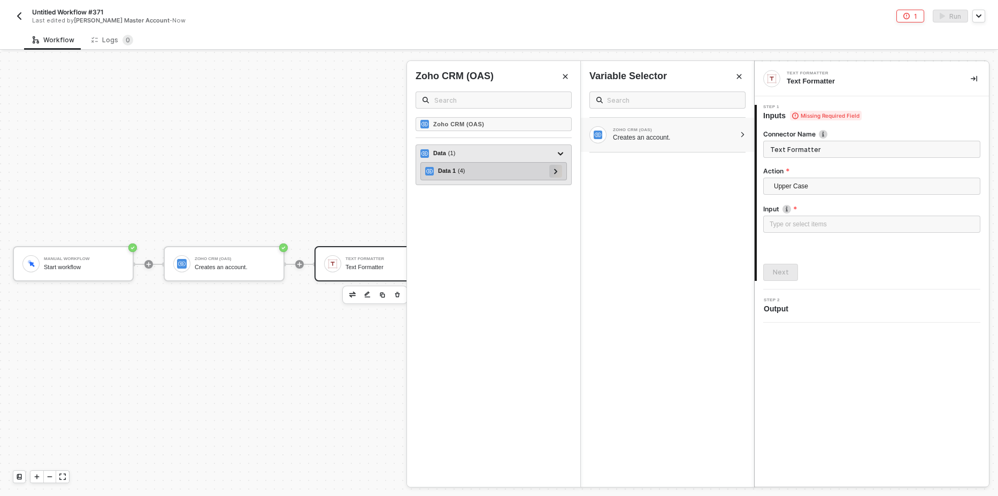
click at [558, 170] on div at bounding box center [555, 171] width 5 height 12
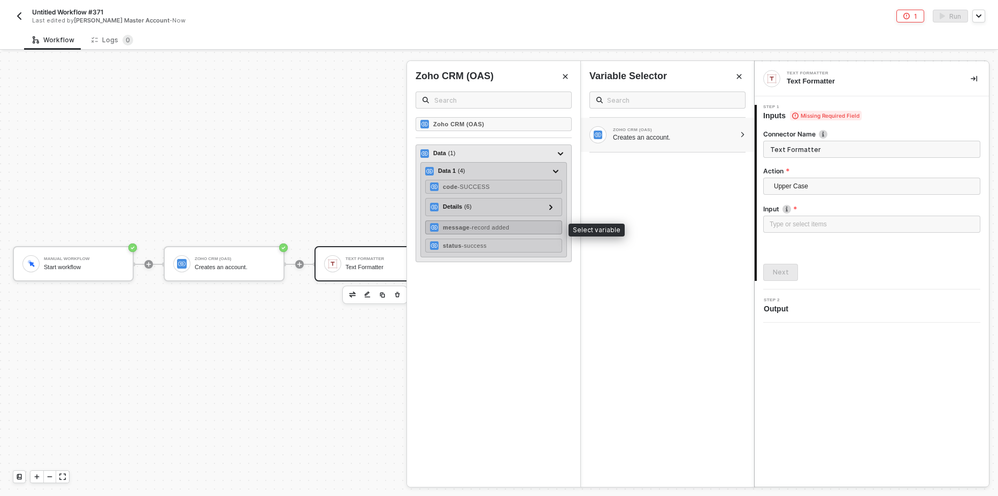
click at [515, 228] on div "message - record added" at bounding box center [493, 227] width 137 height 14
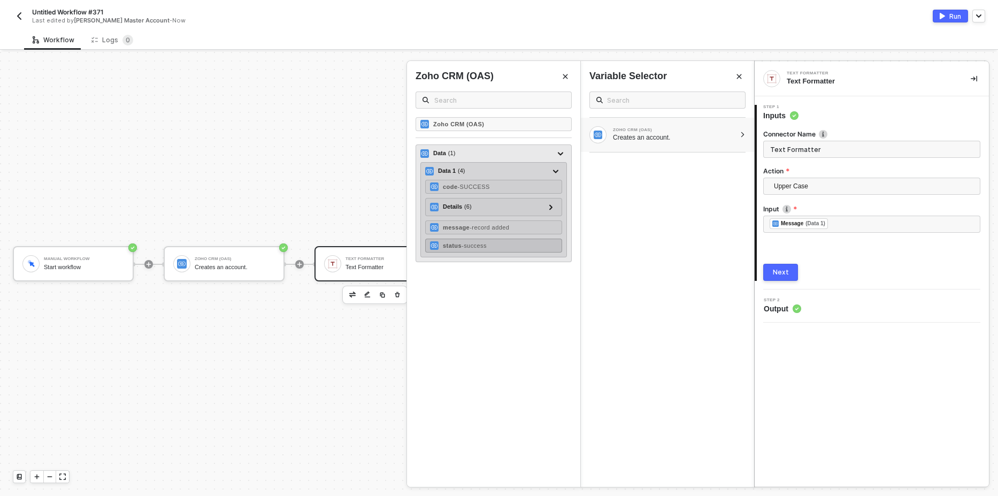
click at [500, 246] on div "status - success" at bounding box center [493, 246] width 137 height 14
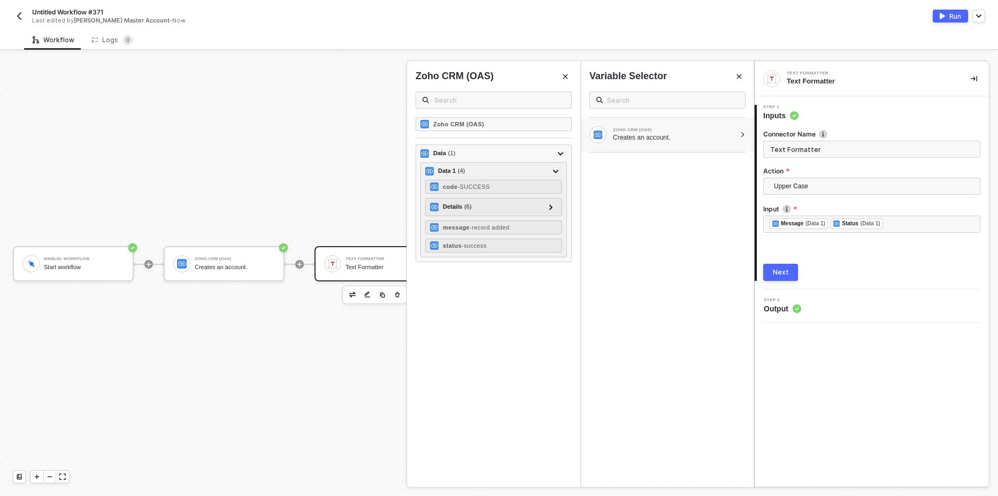
click at [769, 266] on button "Next" at bounding box center [781, 272] width 35 height 17
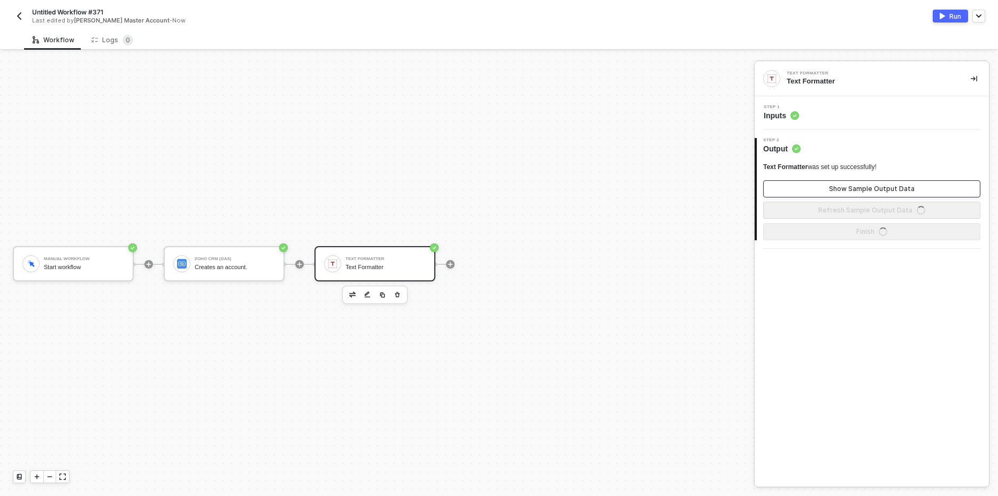
click at [871, 188] on div "Show Sample Output Data" at bounding box center [872, 189] width 86 height 9
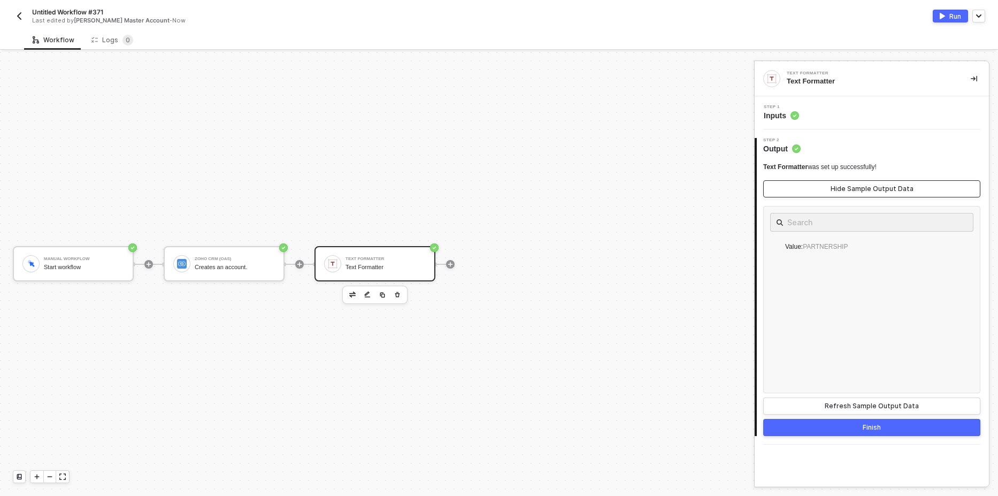
click at [871, 188] on div "Hide Sample Output Data" at bounding box center [872, 189] width 83 height 9
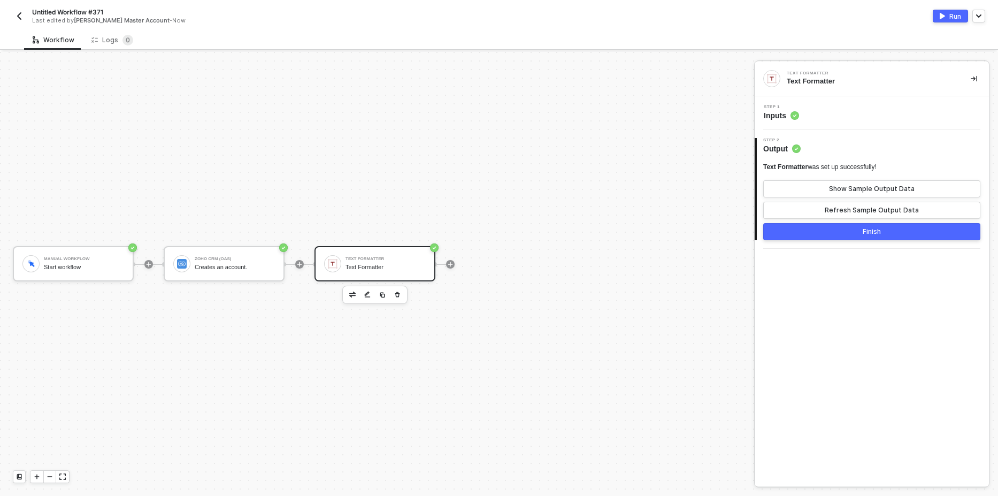
click at [951, 12] on div "Run" at bounding box center [956, 16] width 12 height 9
click at [105, 42] on div "Logs 0" at bounding box center [112, 40] width 42 height 11
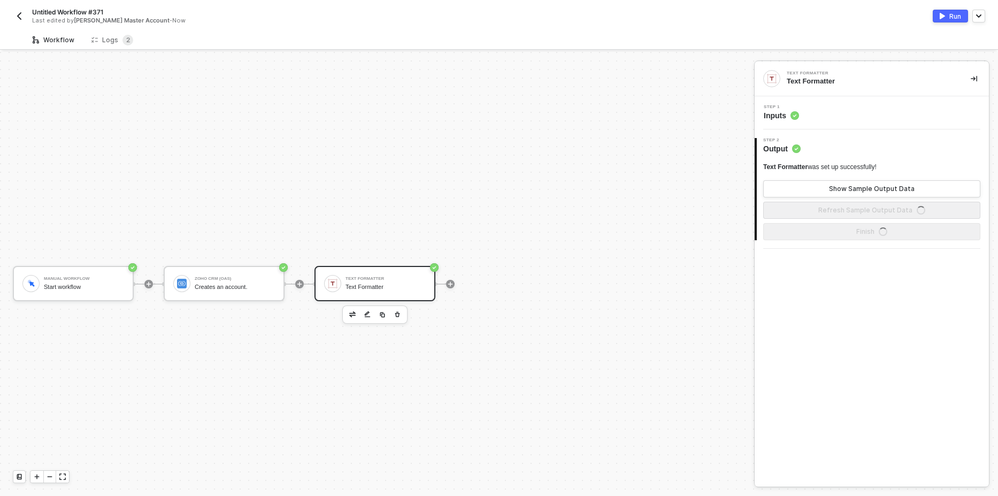
scroll to position [20, 0]
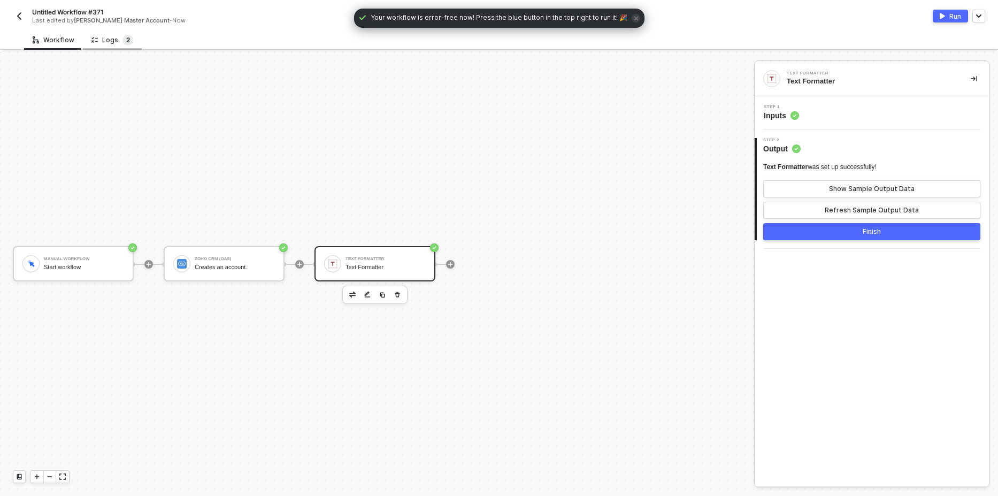
click at [123, 36] on sup "2" at bounding box center [128, 40] width 11 height 11
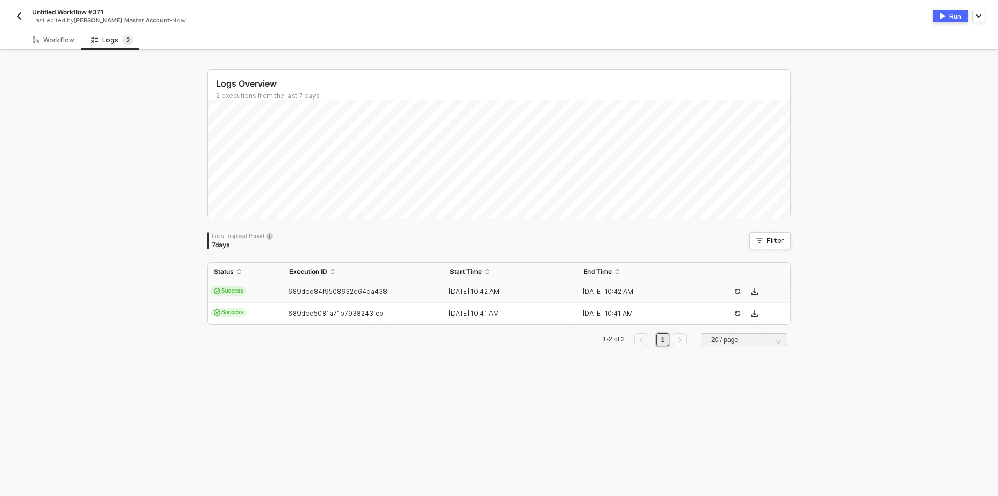
click at [222, 281] on td "Success" at bounding box center [245, 291] width 75 height 21
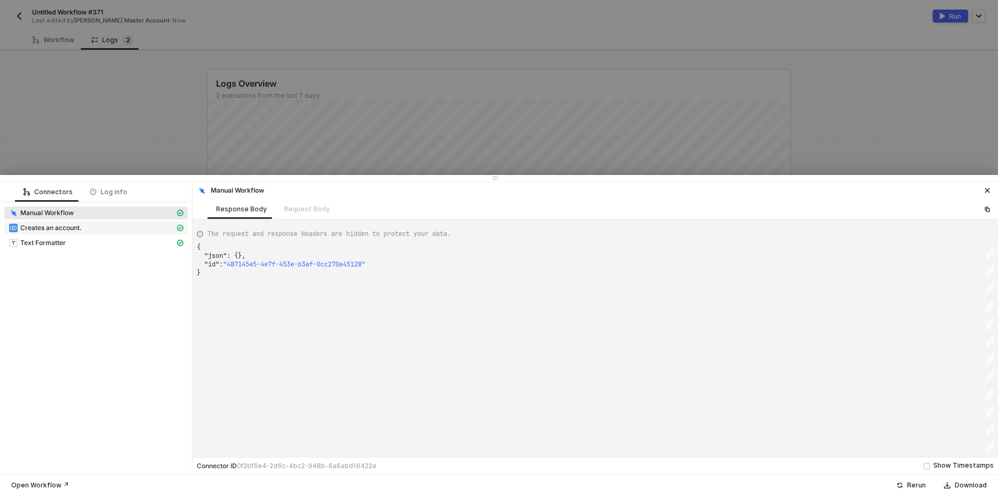
click at [87, 232] on div "Creates an account." at bounding box center [92, 228] width 166 height 10
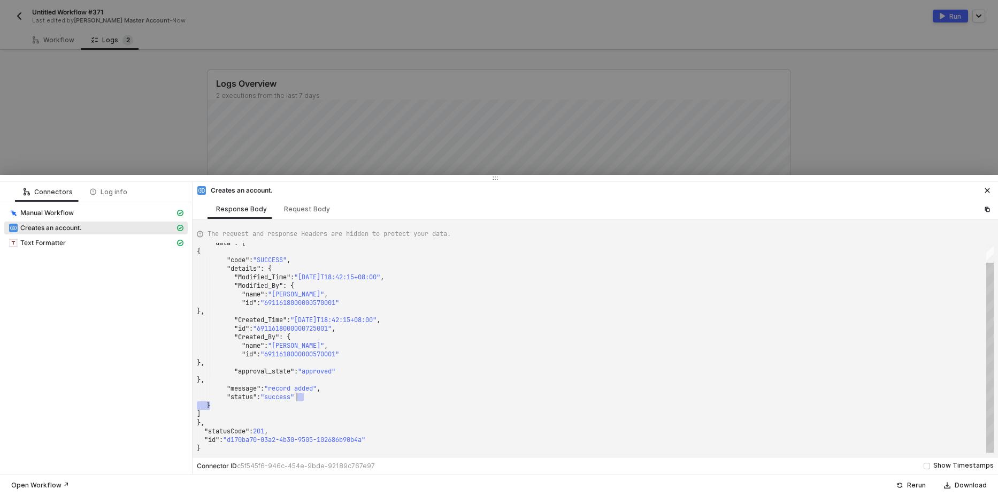
scroll to position [0, 0]
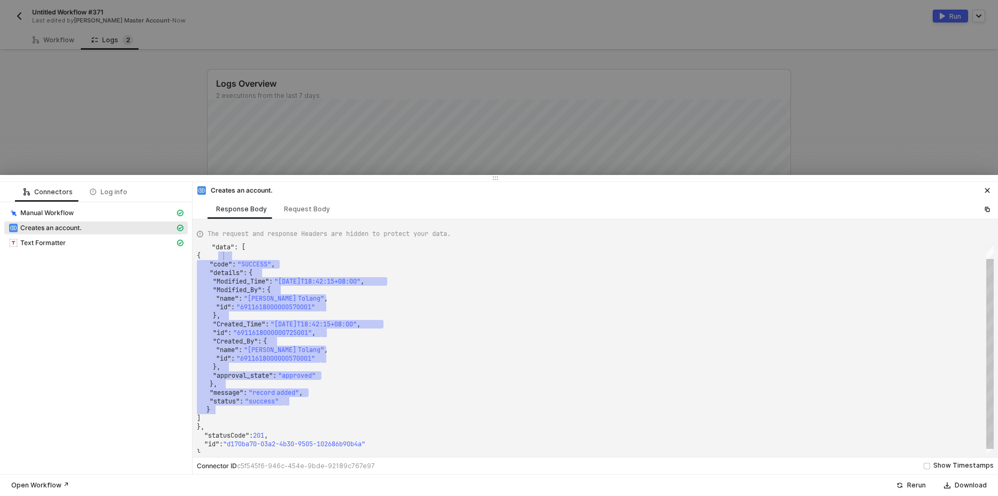
drag, startPoint x: 299, startPoint y: 400, endPoint x: 265, endPoint y: 254, distance: 150.4
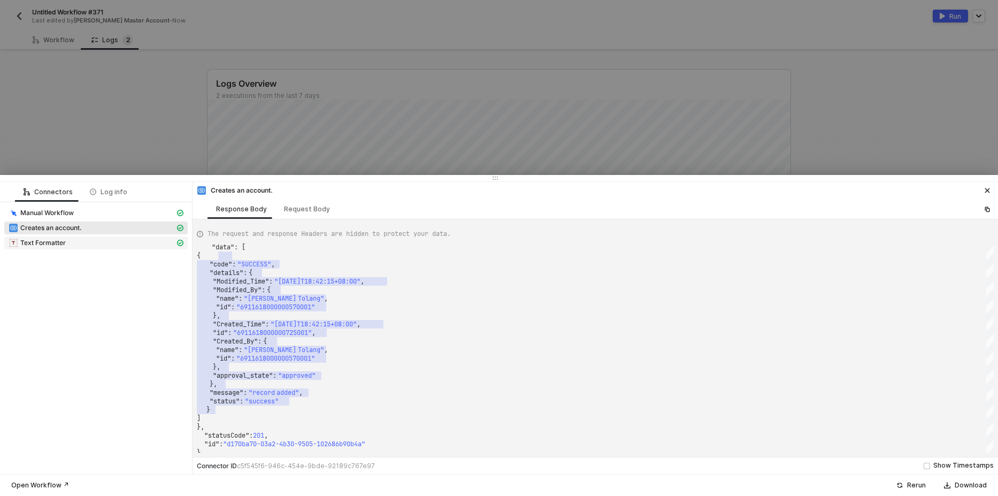
click at [77, 247] on div "Text Formatter" at bounding box center [92, 243] width 166 height 10
type textarea "{ "json": { "value": "RECORD ADDED SUCCESS" }, "statusCode": null, "id": "f2abd…"
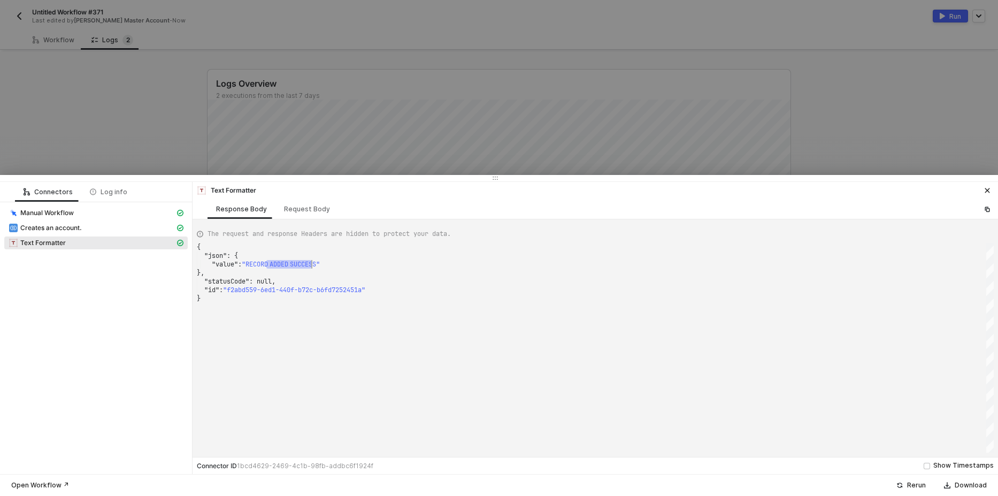
drag, startPoint x: 272, startPoint y: 267, endPoint x: 330, endPoint y: 257, distance: 59.1
drag, startPoint x: 106, startPoint y: 120, endPoint x: 85, endPoint y: 84, distance: 41.8
click at [105, 115] on div at bounding box center [499, 248] width 998 height 496
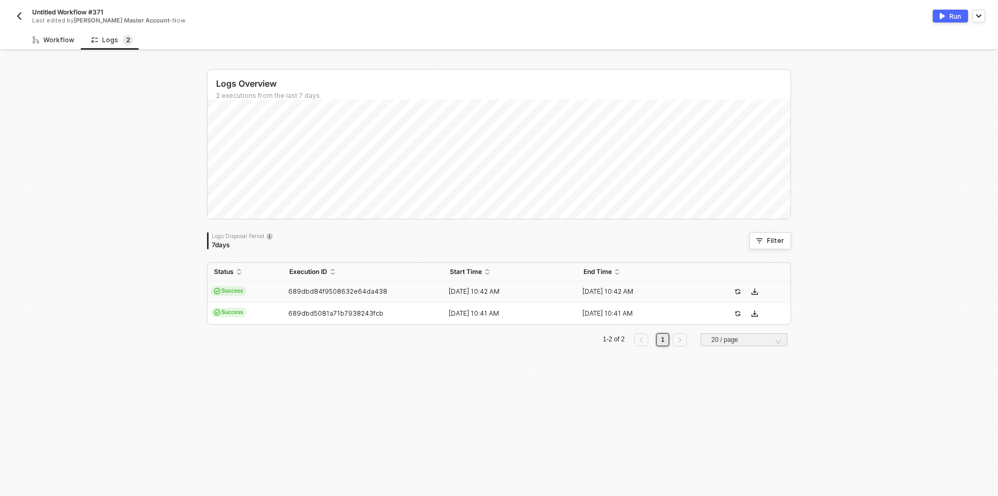
click at [61, 38] on div "Workflow" at bounding box center [54, 40] width 42 height 9
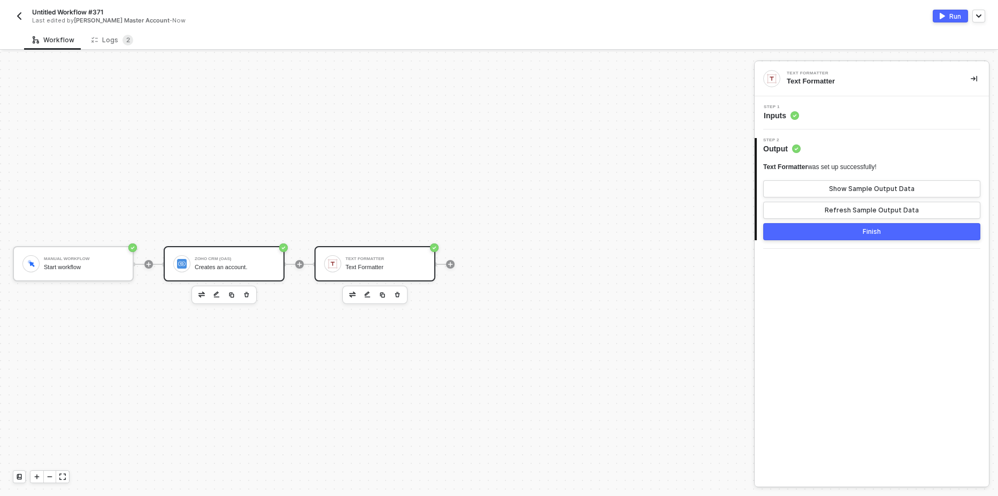
click at [232, 267] on div "Creates an account." at bounding box center [235, 267] width 80 height 7
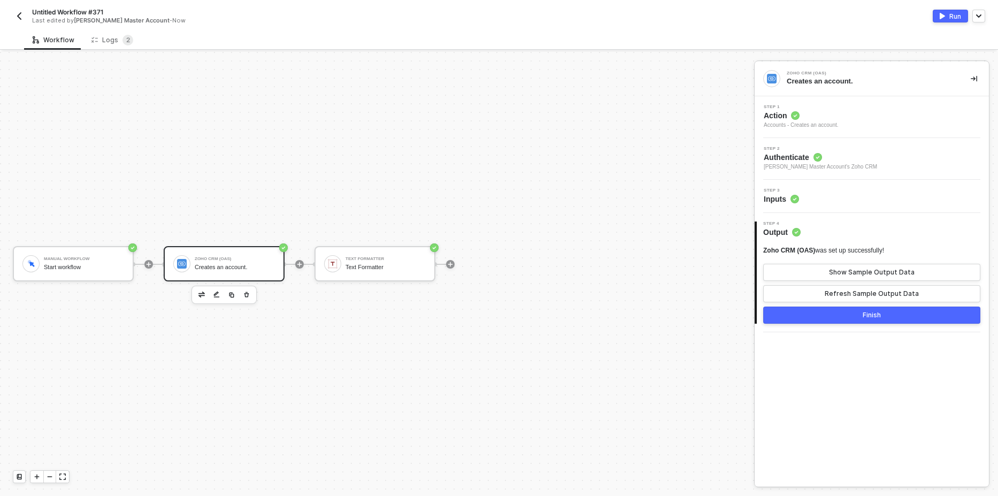
click at [855, 119] on div "Step 1 Action Accounts - Creates an account." at bounding box center [874, 117] width 232 height 25
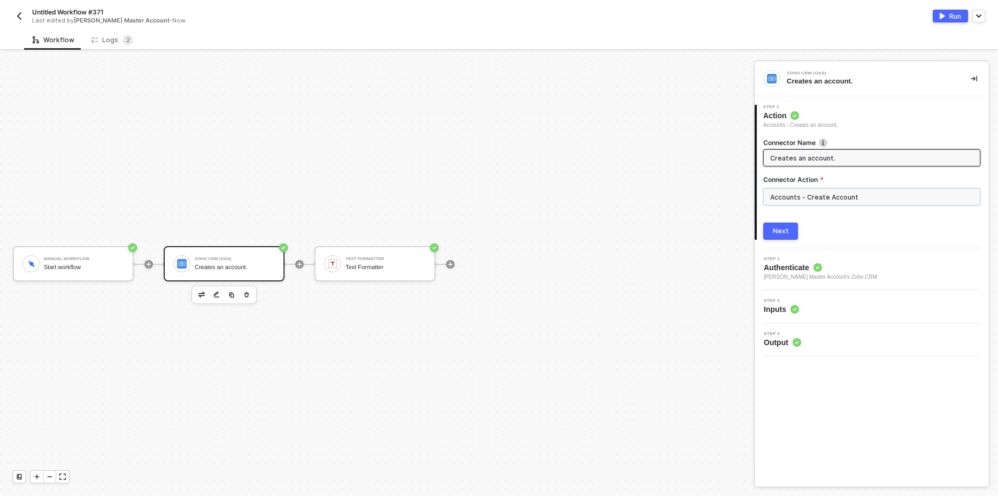
click at [817, 204] on input "Accounts - Create Account" at bounding box center [872, 196] width 217 height 17
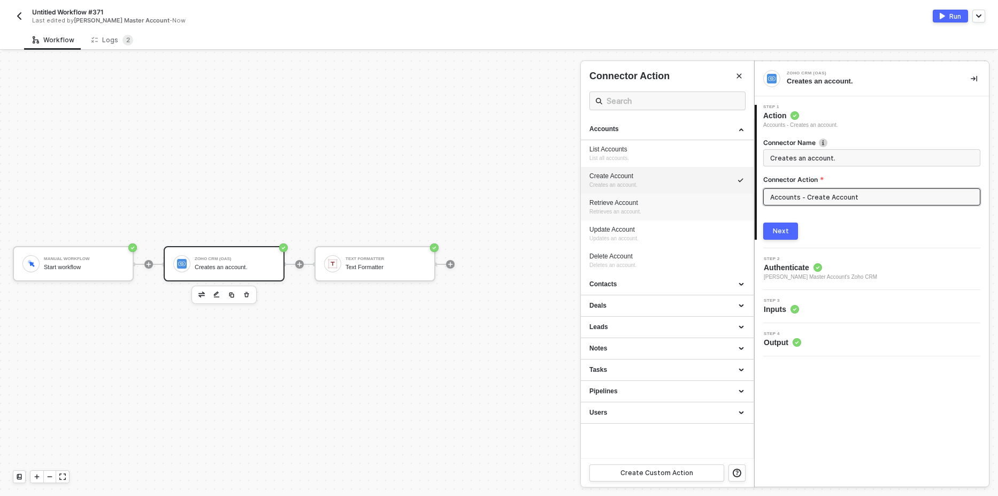
click at [644, 208] on div "Retrieve Account Retrieves an account." at bounding box center [668, 208] width 156 height 18
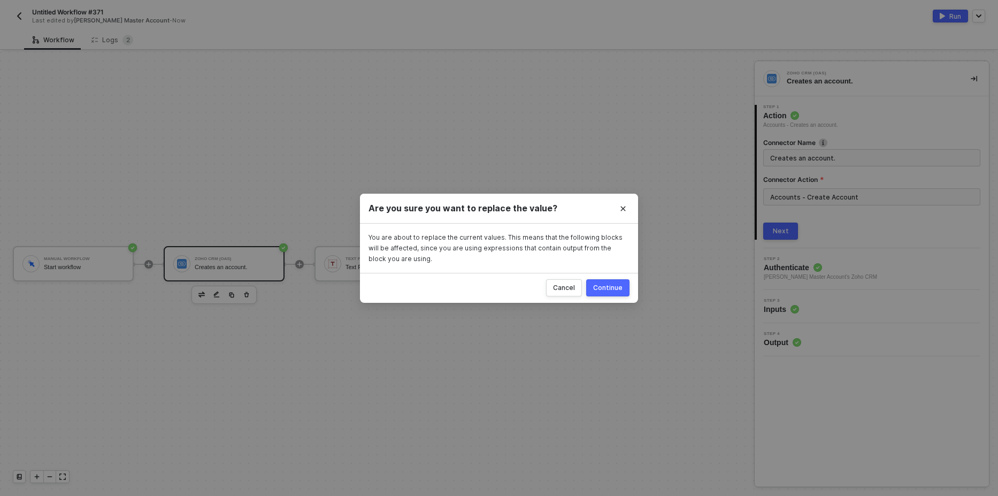
click at [608, 291] on div "Continue" at bounding box center [607, 288] width 29 height 9
type input "Retrieves an account."
type input "Accounts - Retrieve Account"
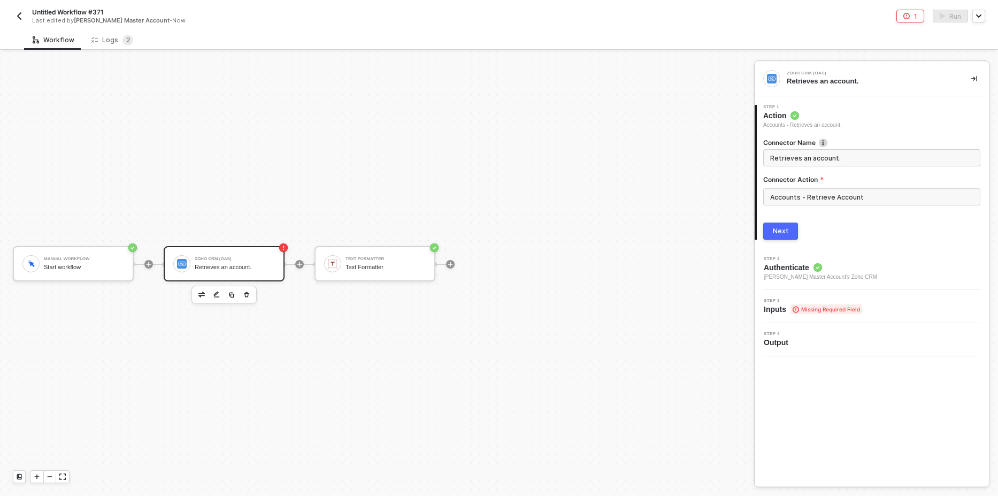
click at [783, 236] on button "Next" at bounding box center [781, 231] width 35 height 17
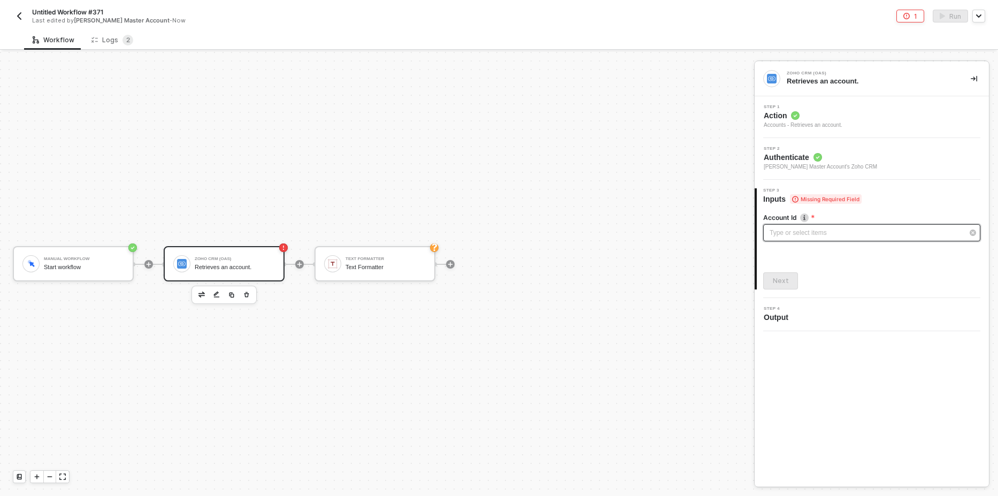
click at [806, 232] on div "Type or select items ﻿" at bounding box center [867, 233] width 194 height 10
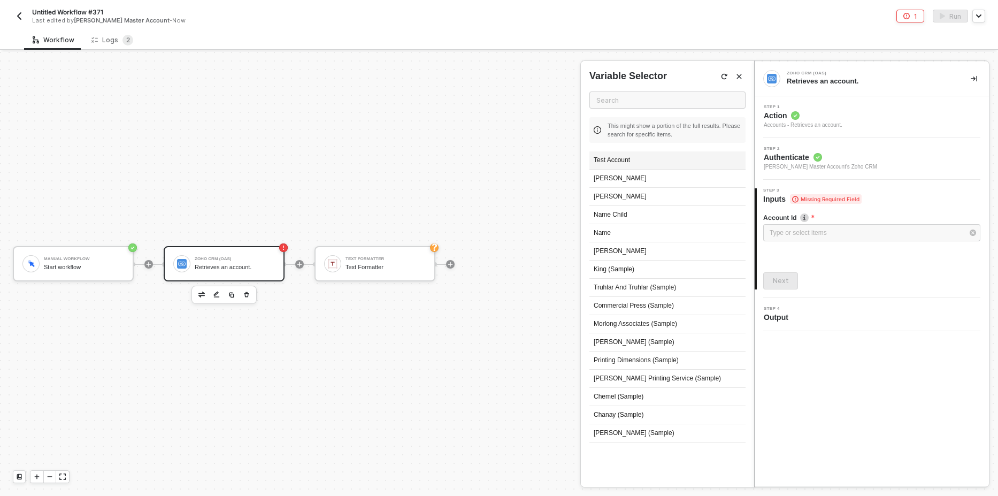
click at [638, 159] on div "Test Account" at bounding box center [668, 160] width 156 height 18
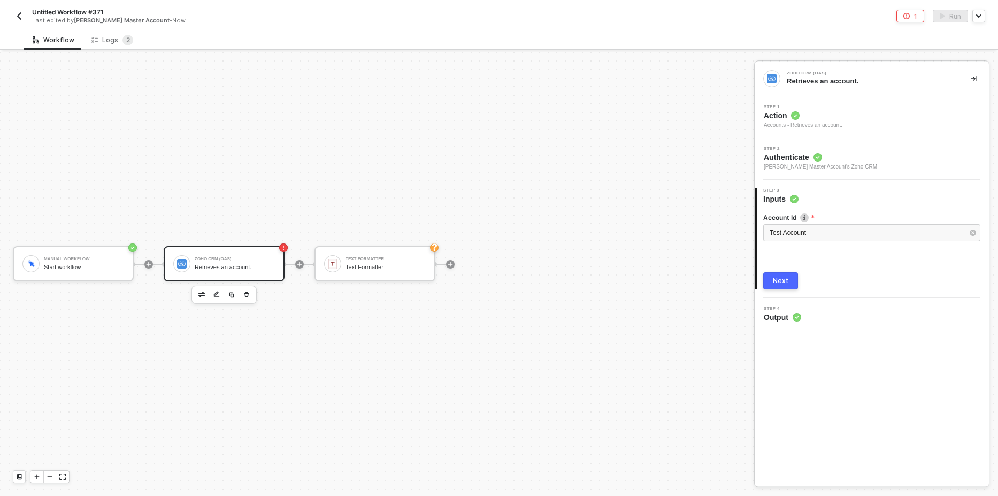
click at [781, 286] on button "Next" at bounding box center [781, 280] width 35 height 17
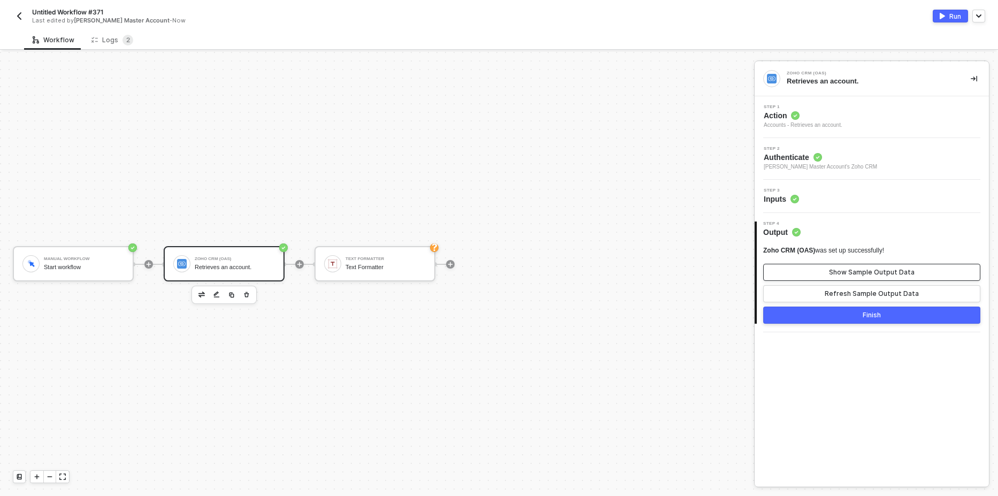
click at [838, 273] on div "Show Sample Output Data" at bounding box center [872, 272] width 86 height 9
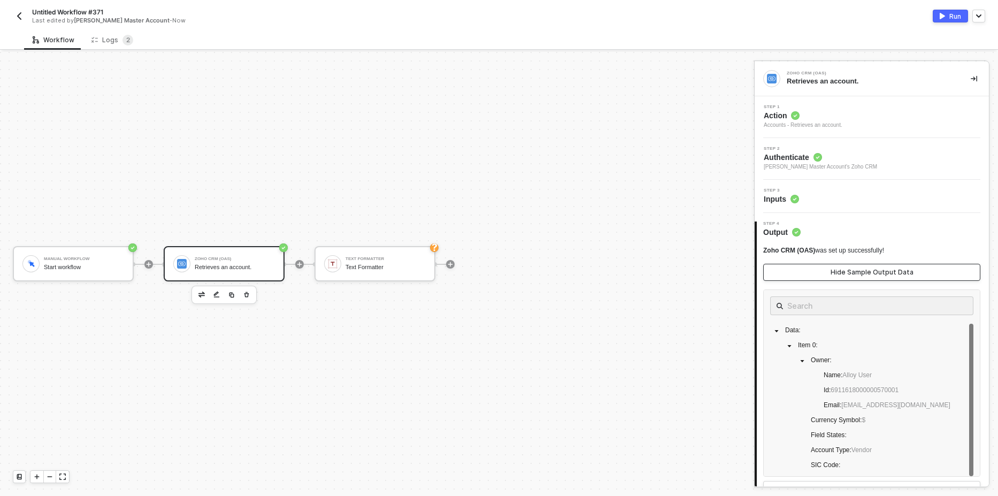
click at [838, 273] on div "Hide Sample Output Data" at bounding box center [872, 272] width 83 height 9
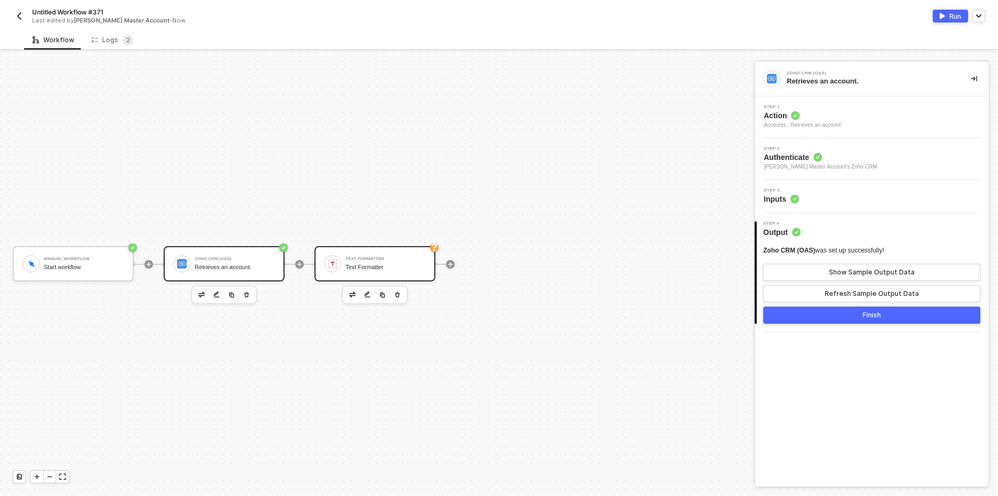
click at [374, 270] on div "Text Formatter" at bounding box center [386, 267] width 80 height 7
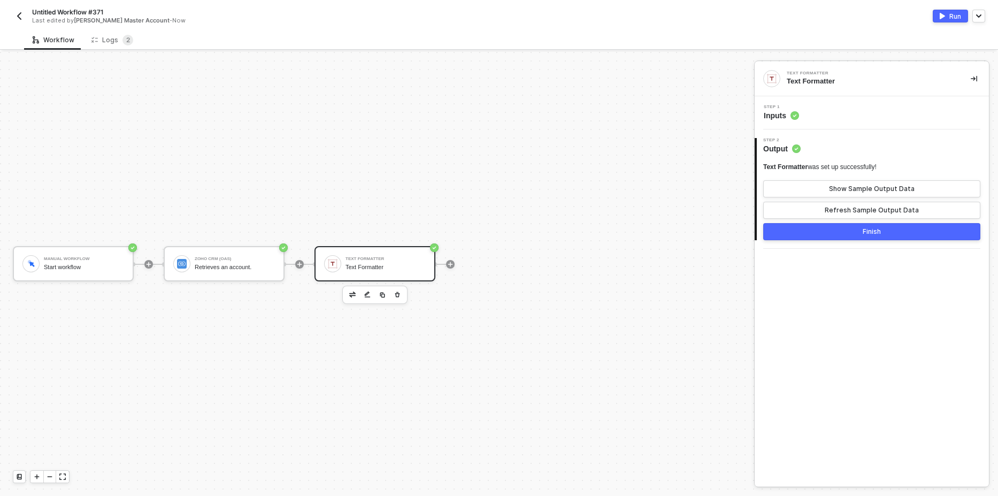
click at [818, 118] on div "Step 1 Inputs" at bounding box center [874, 113] width 232 height 16
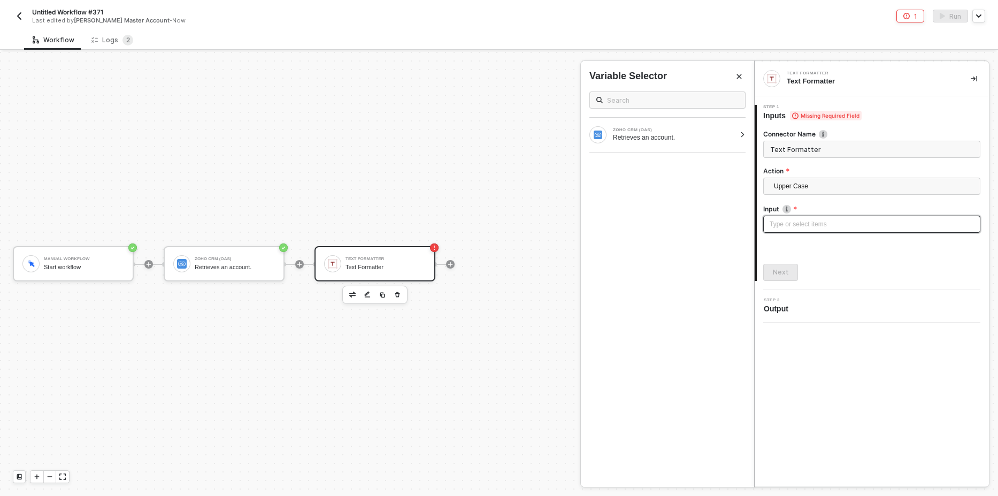
click at [798, 221] on div "Type or select items ﻿" at bounding box center [872, 224] width 204 height 10
click at [739, 140] on div "ZOHO CRM (OAS) Retrieves an account." at bounding box center [667, 135] width 173 height 34
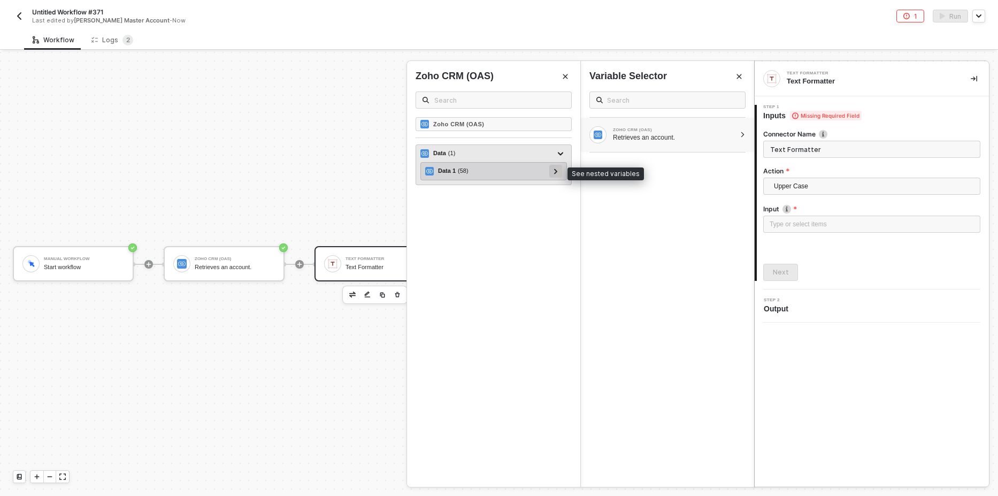
click at [557, 169] on icon at bounding box center [556, 171] width 4 height 5
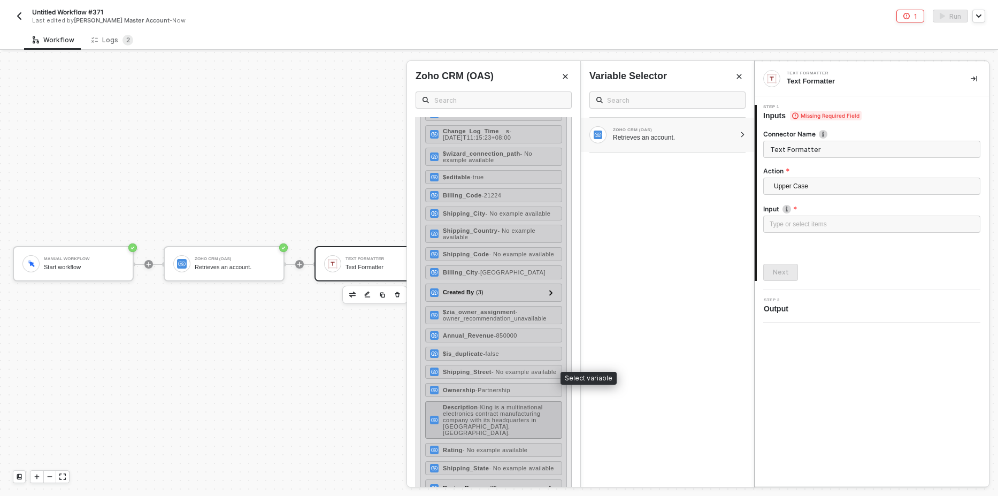
scroll to position [449, 0]
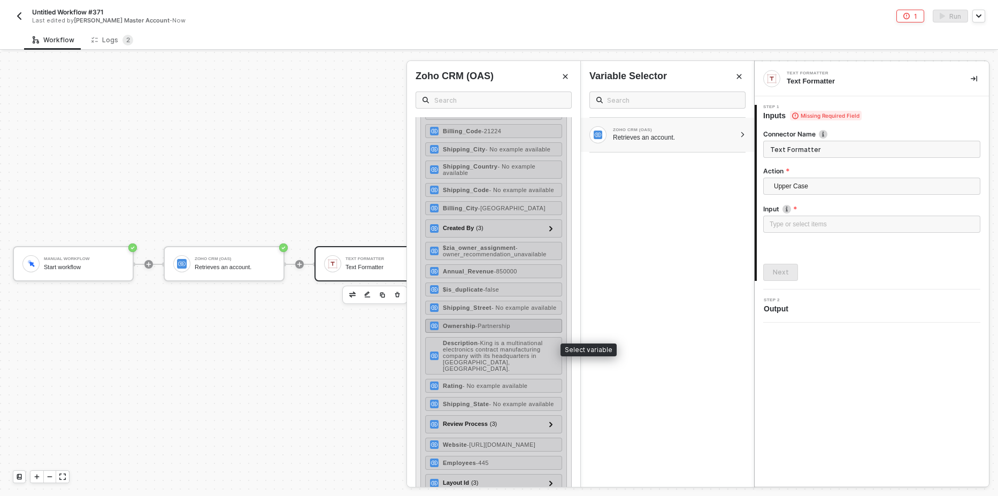
click at [494, 333] on div "Ownership - Partnership" at bounding box center [493, 326] width 137 height 14
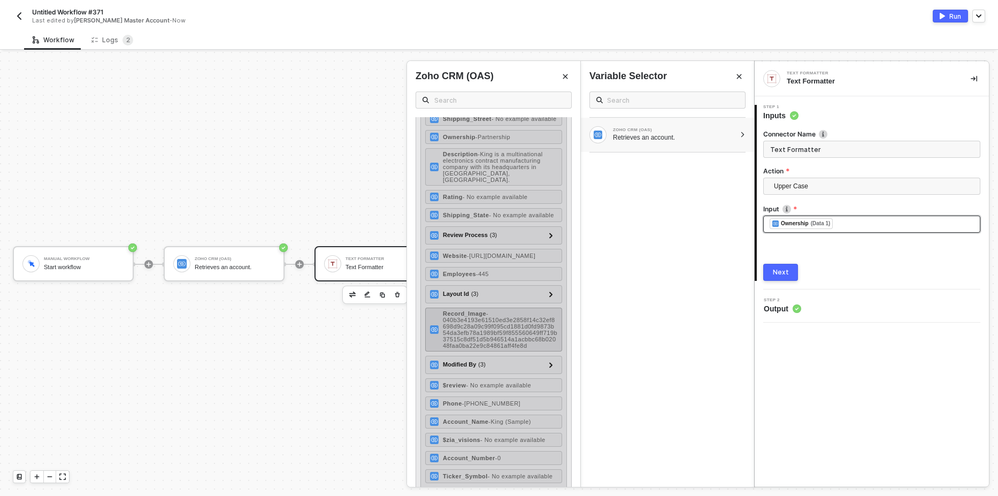
scroll to position [642, 0]
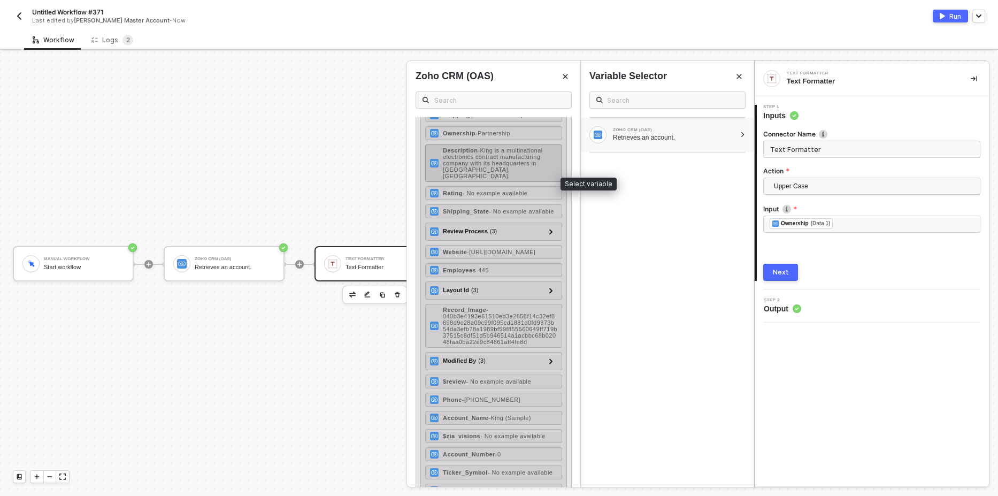
click at [489, 179] on span "- King is a multinational electronics contract manufacturing company with its h…" at bounding box center [493, 163] width 100 height 32
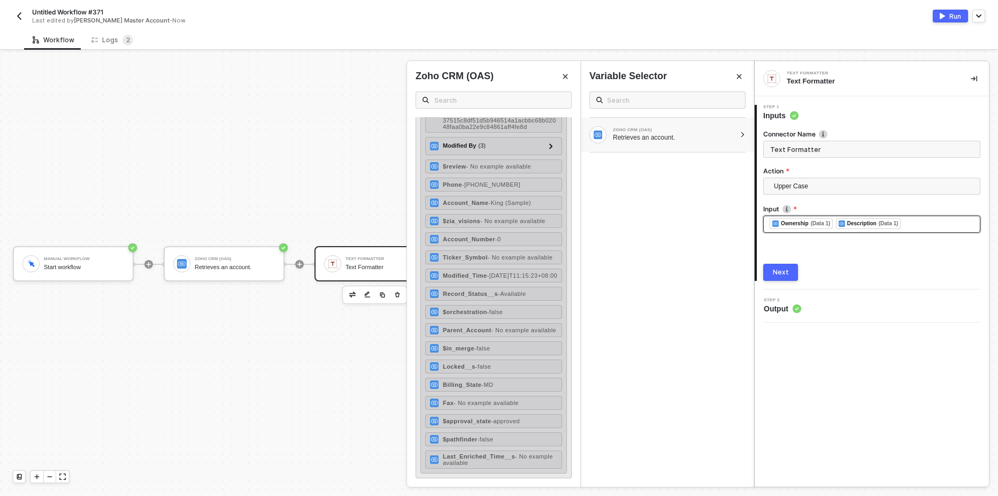
scroll to position [900, 0]
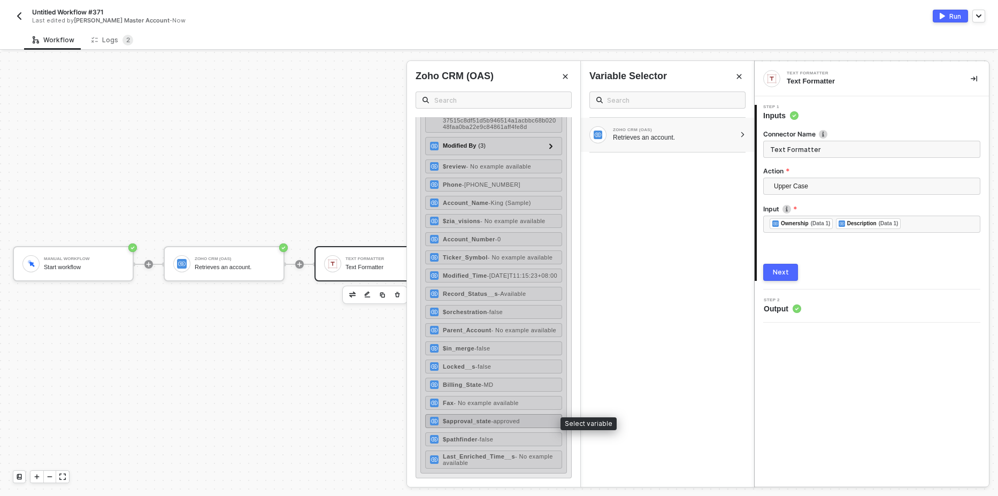
click at [505, 419] on span "- approved" at bounding box center [505, 421] width 29 height 6
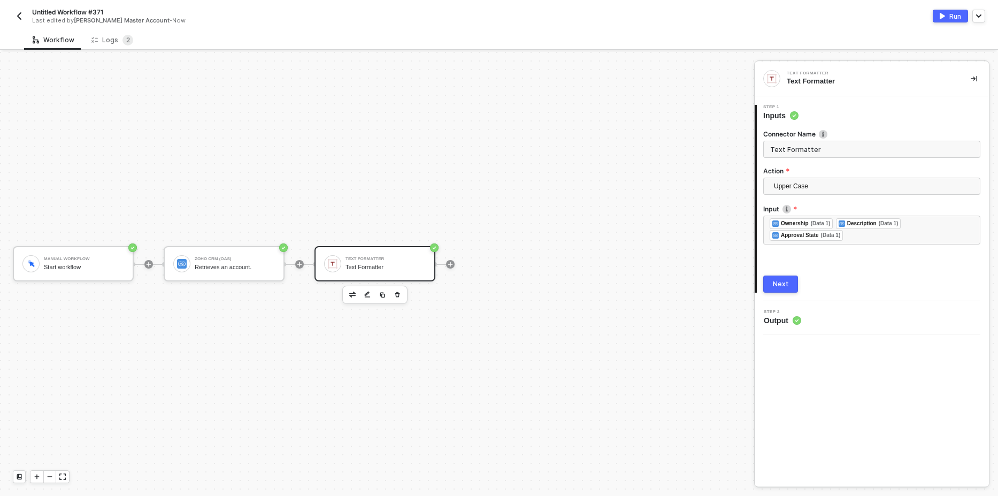
click at [777, 286] on div "Next" at bounding box center [781, 284] width 16 height 9
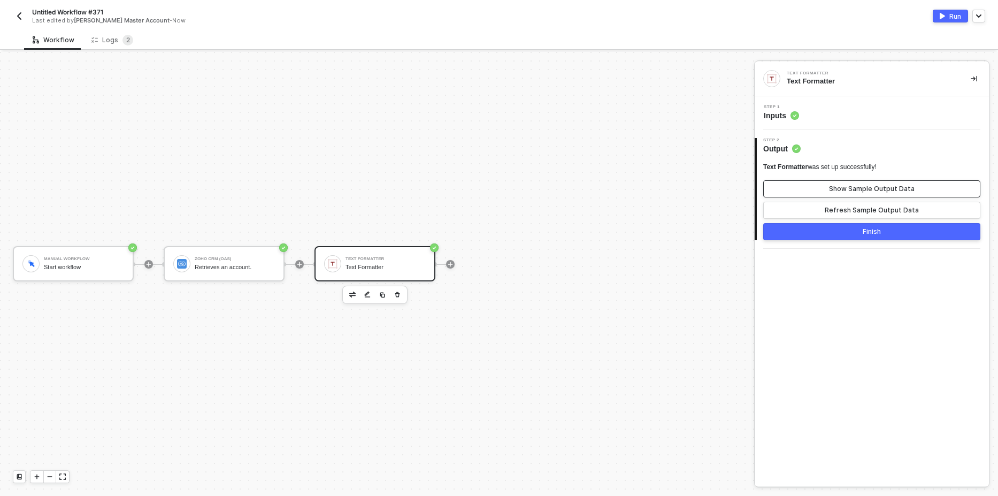
click at [873, 187] on div "Show Sample Output Data" at bounding box center [872, 189] width 86 height 9
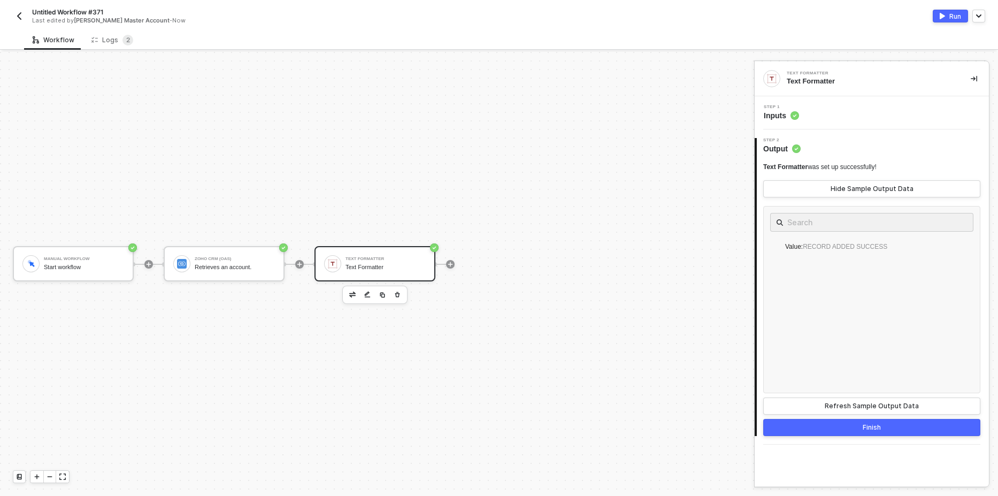
click at [873, 187] on div "Hide Sample Output Data" at bounding box center [872, 189] width 83 height 9
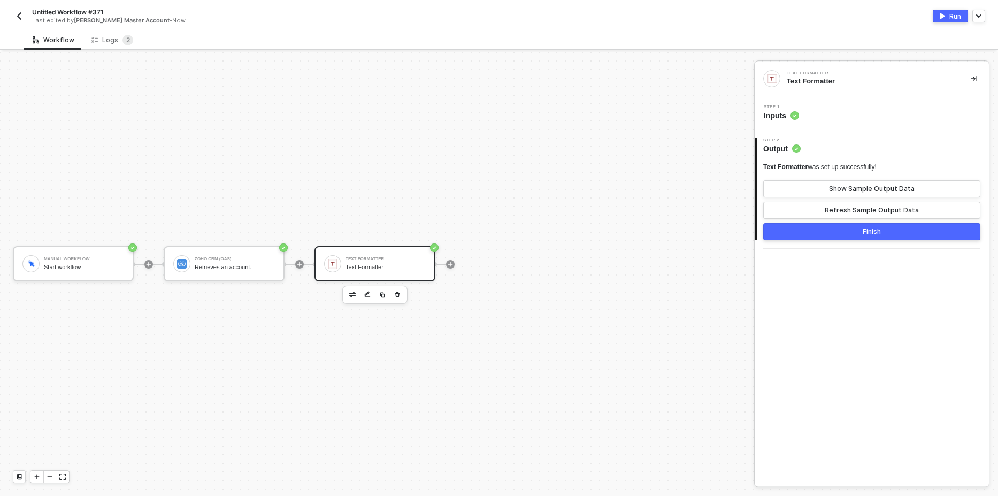
click at [944, 23] on div "Untitled Workflow #371 Last edited by Gregg's Master Account - Now Run" at bounding box center [499, 15] width 973 height 30
click at [943, 18] on img "button" at bounding box center [942, 16] width 5 height 6
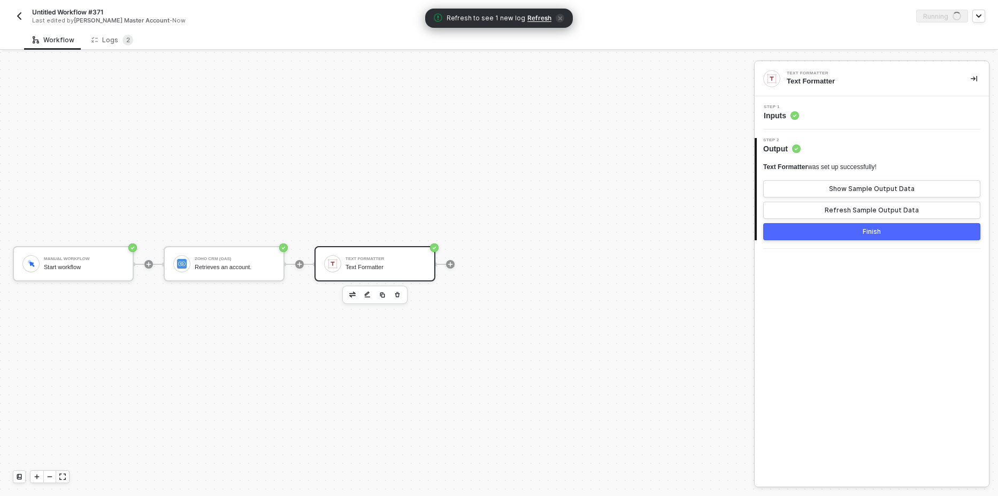
click at [542, 18] on span "Refresh" at bounding box center [540, 18] width 24 height 9
click at [126, 43] on span "2" at bounding box center [128, 40] width 4 height 8
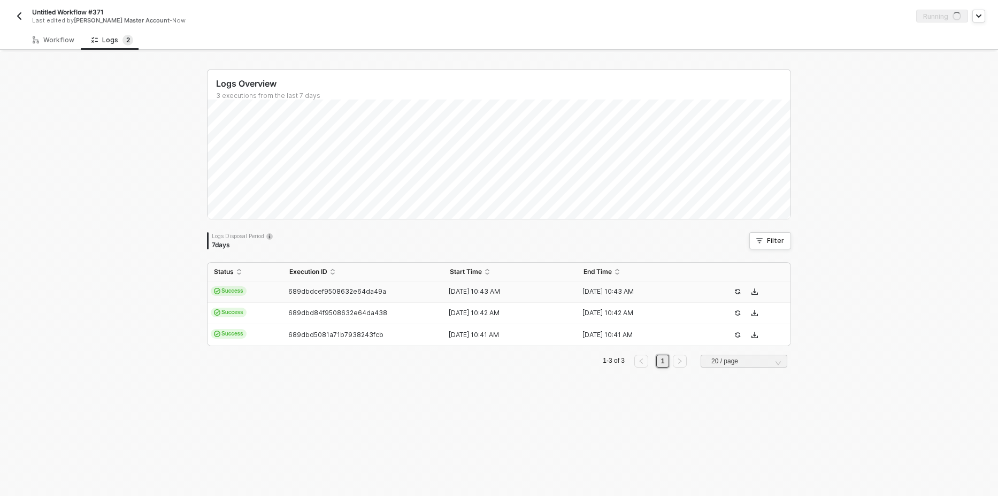
click at [236, 288] on span "Success" at bounding box center [229, 291] width 36 height 10
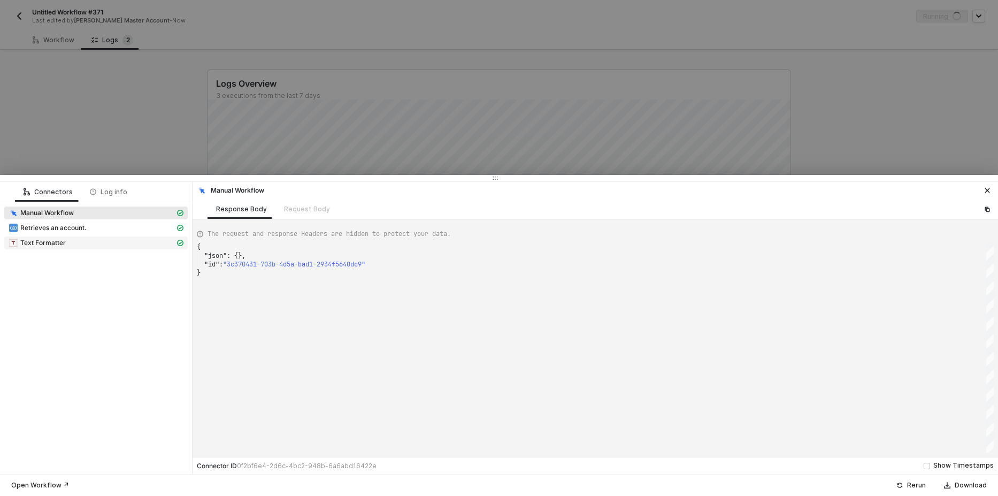
click at [116, 245] on div "Text Formatter" at bounding box center [92, 243] width 166 height 10
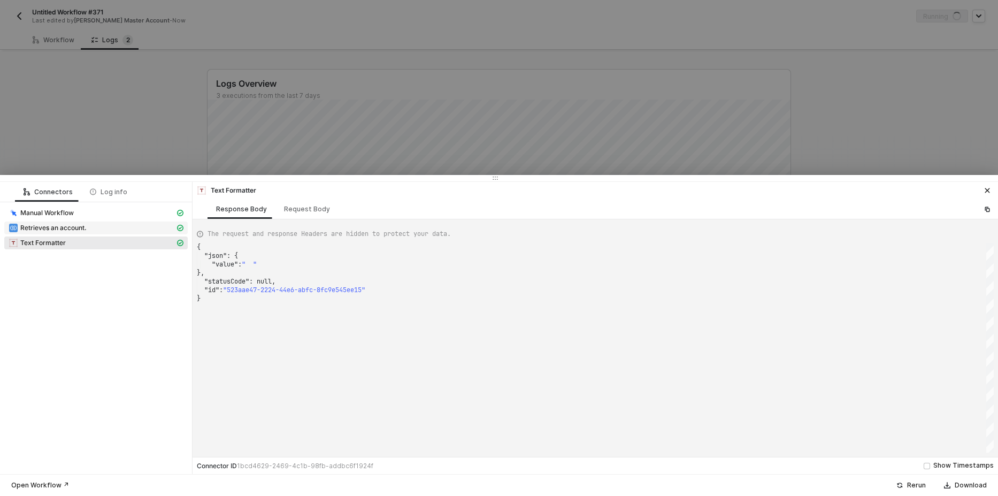
click at [108, 229] on div "Retrieves an account." at bounding box center [92, 228] width 166 height 10
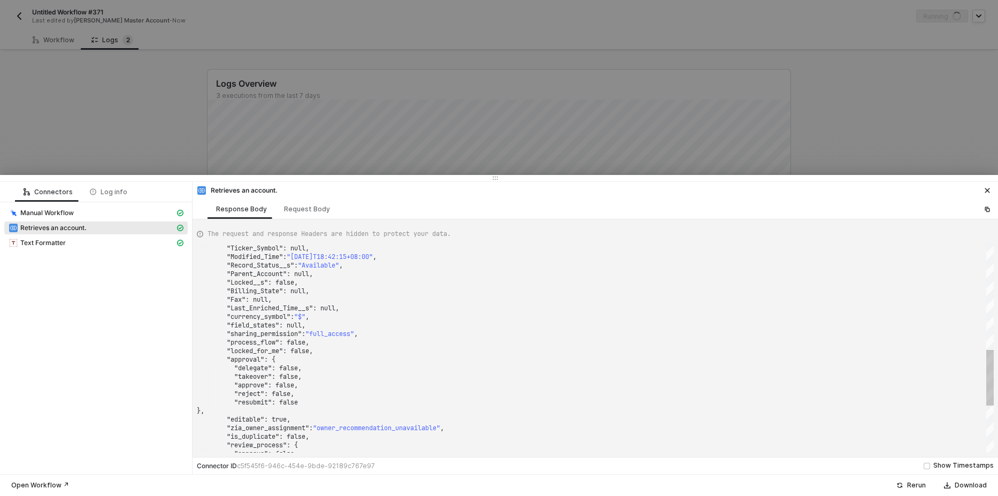
type textarea ""Parent_Account": null, "Locked__s": false, "Billing_State": null, "Fax": null,…"
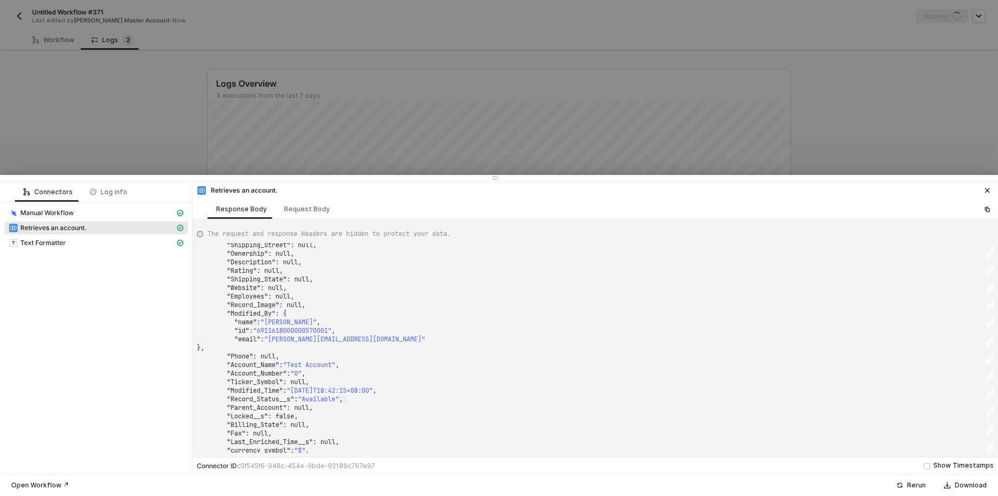
drag, startPoint x: 134, startPoint y: 104, endPoint x: 108, endPoint y: 64, distance: 47.6
click at [133, 103] on div at bounding box center [499, 248] width 998 height 496
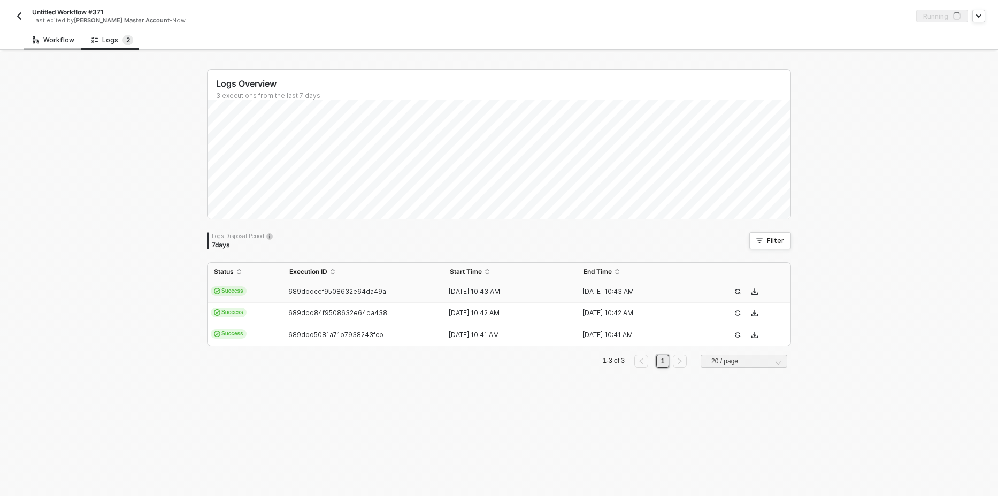
click at [68, 46] on div "Workflow" at bounding box center [53, 40] width 59 height 20
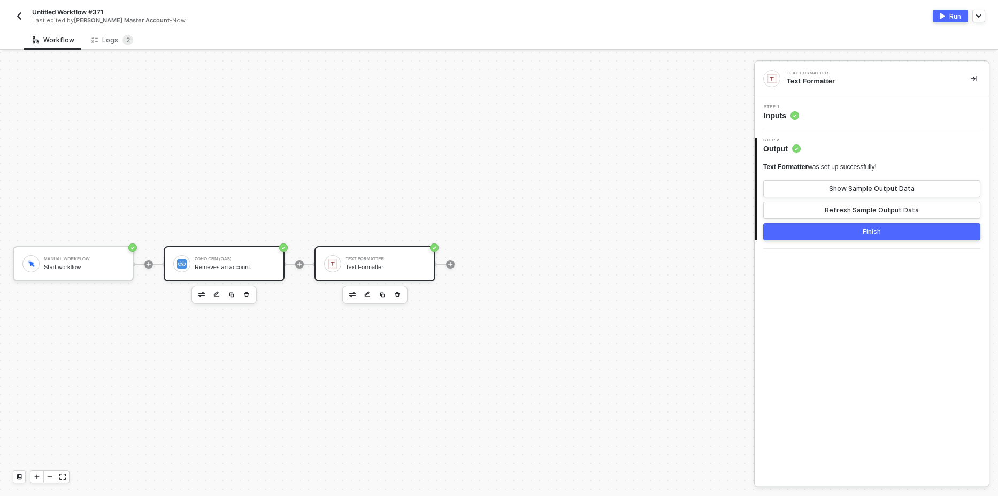
click at [218, 274] on div "Zoho CRM (OAS) Retrieves an account." at bounding box center [224, 263] width 121 height 35
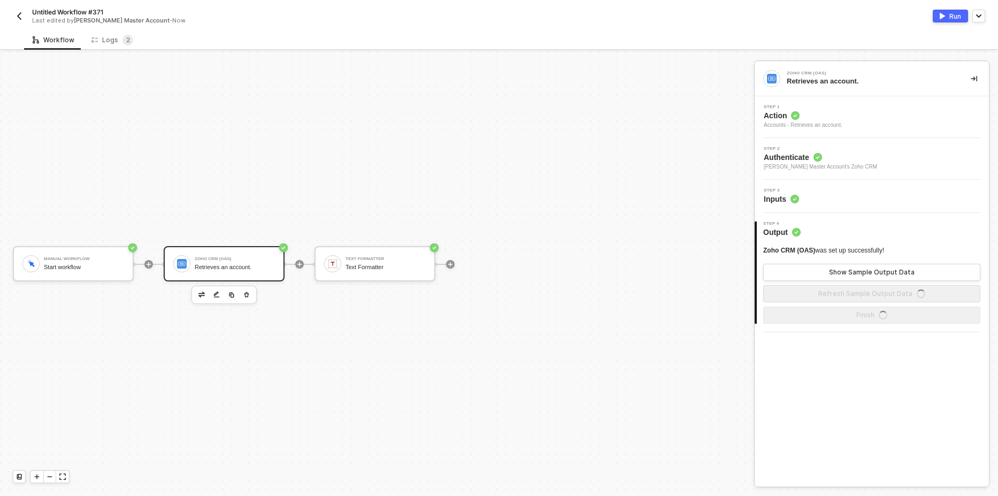
click at [839, 123] on div "Accounts - Retrieves an account." at bounding box center [803, 125] width 79 height 9
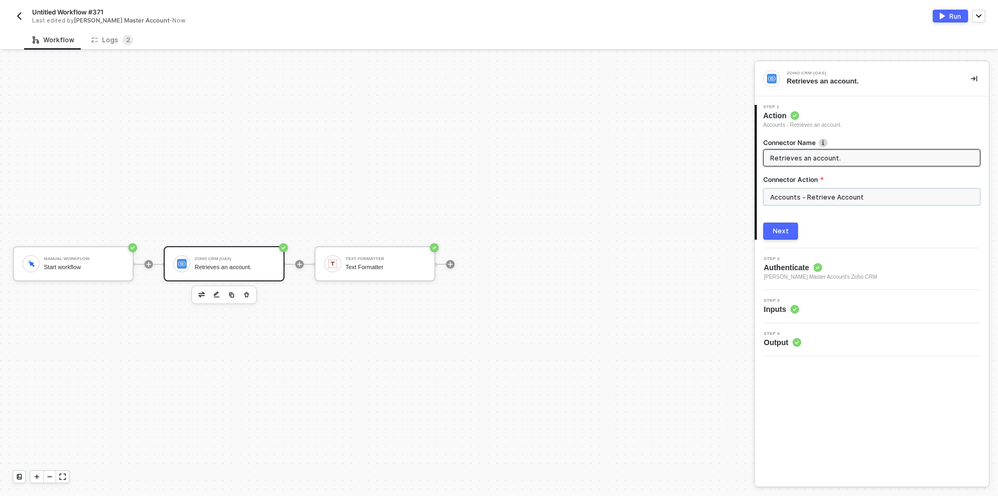
click at [817, 201] on input "Accounts - Retrieve Account" at bounding box center [872, 196] width 217 height 17
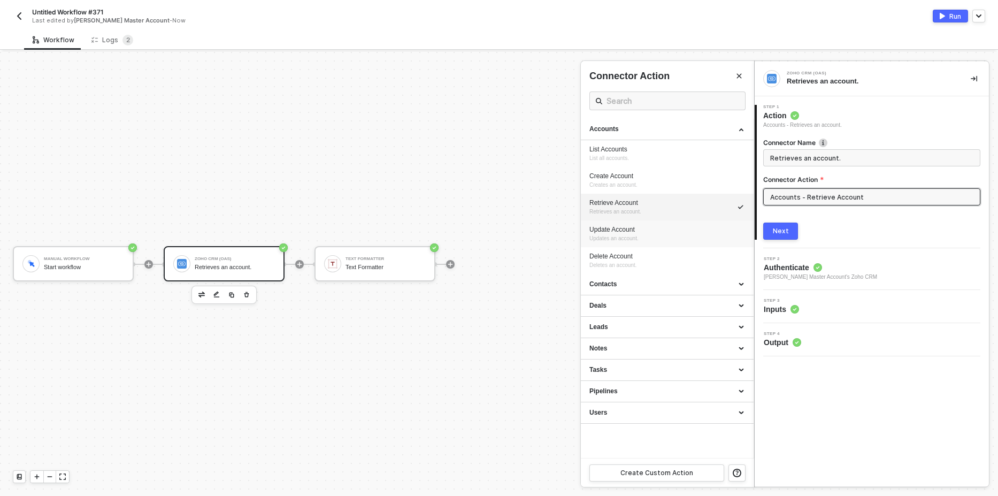
click at [643, 235] on div "Update Account Updates an account." at bounding box center [668, 234] width 156 height 18
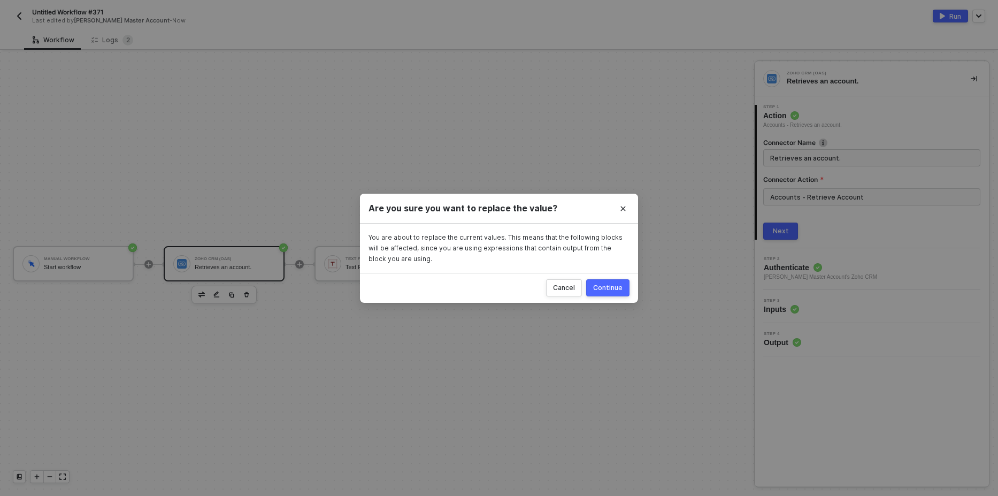
click at [613, 285] on div "Continue" at bounding box center [607, 288] width 29 height 9
type input "Updates an account."
type input "Accounts - Update Account"
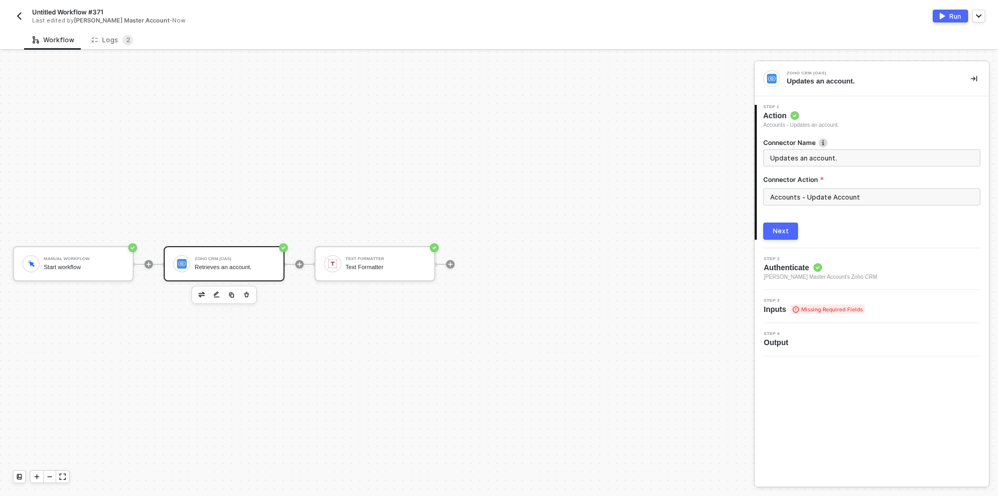
click at [781, 232] on div "Next" at bounding box center [781, 231] width 16 height 9
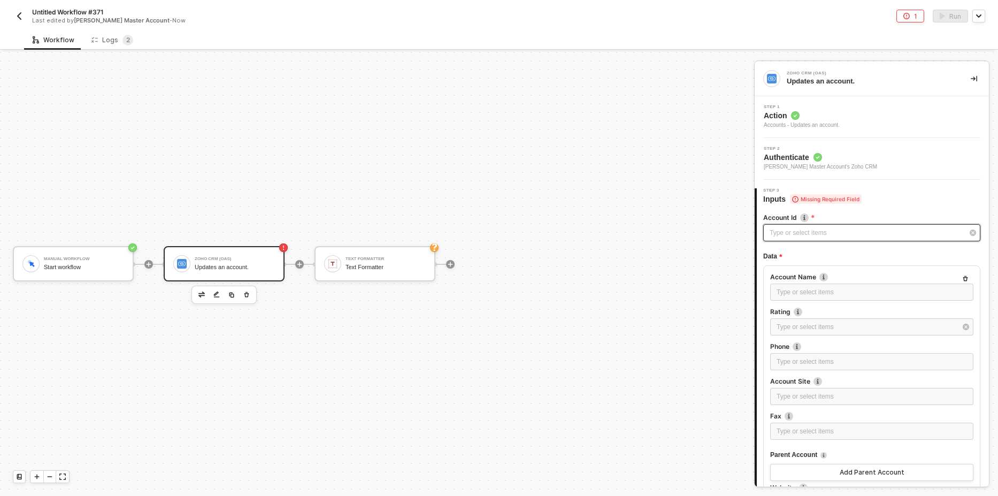
click at [813, 236] on div "Type or select items ﻿" at bounding box center [867, 233] width 194 height 10
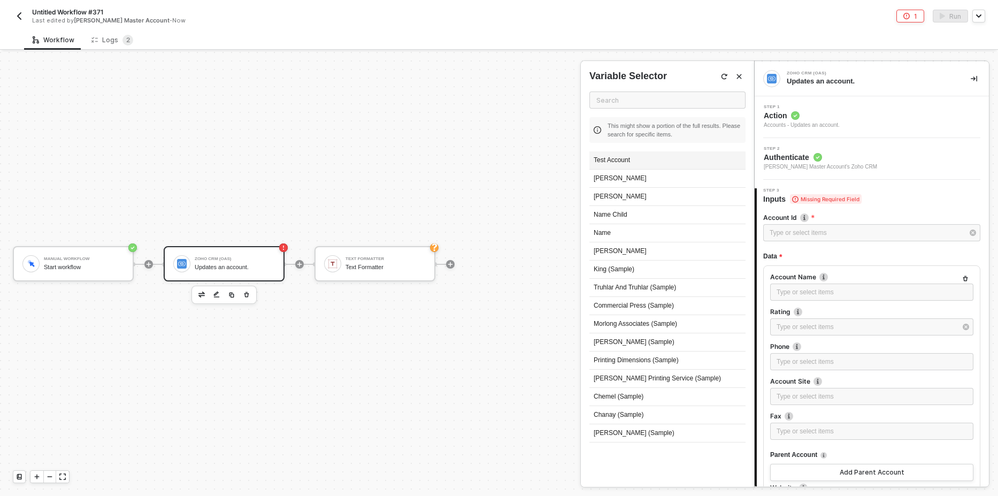
click at [632, 166] on div "Test Account" at bounding box center [668, 160] width 156 height 18
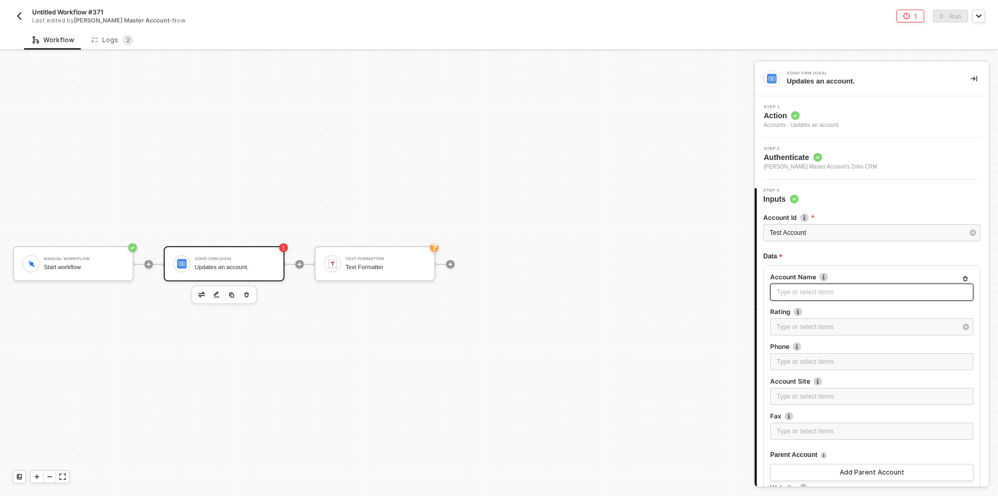
click at [804, 290] on div "Type or select items ﻿" at bounding box center [872, 292] width 190 height 10
click at [956, 14] on div "Run" at bounding box center [956, 16] width 12 height 9
click at [116, 38] on div "Logs 2" at bounding box center [112, 40] width 42 height 11
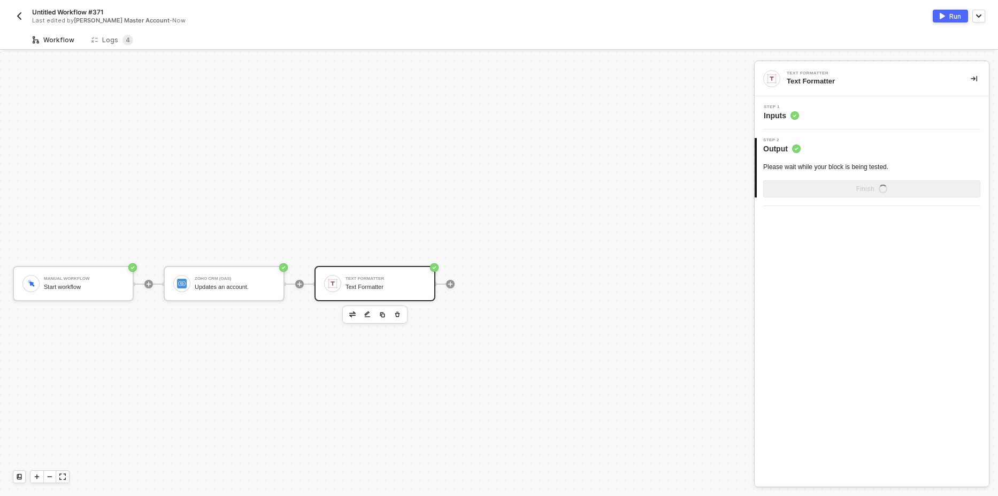
scroll to position [20, 0]
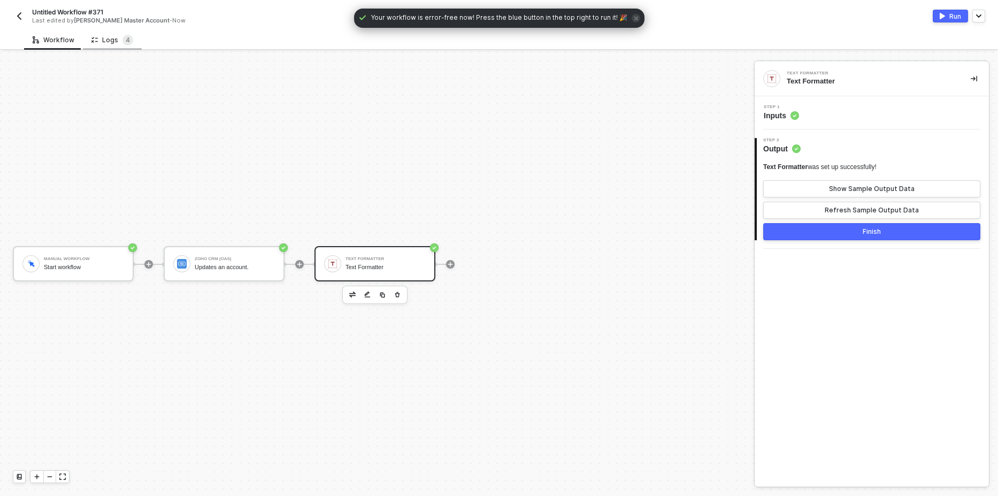
click at [100, 35] on div "Logs 4" at bounding box center [112, 40] width 42 height 11
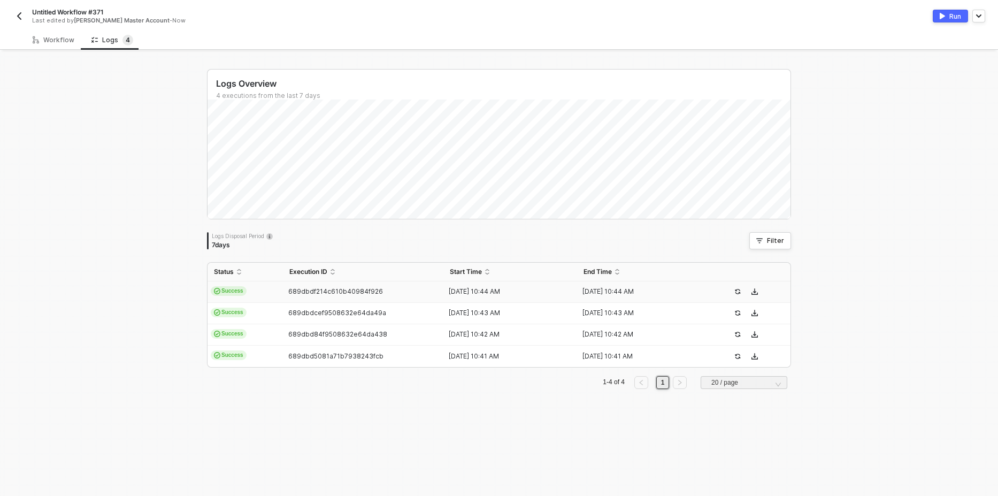
click at [229, 296] on td "Success" at bounding box center [245, 291] width 75 height 21
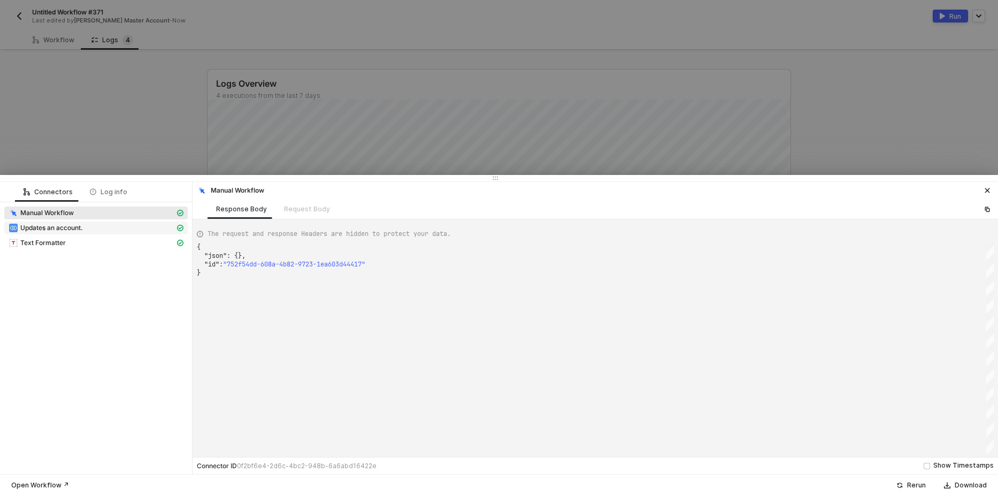
click at [70, 232] on span "Updates an account." at bounding box center [51, 228] width 63 height 9
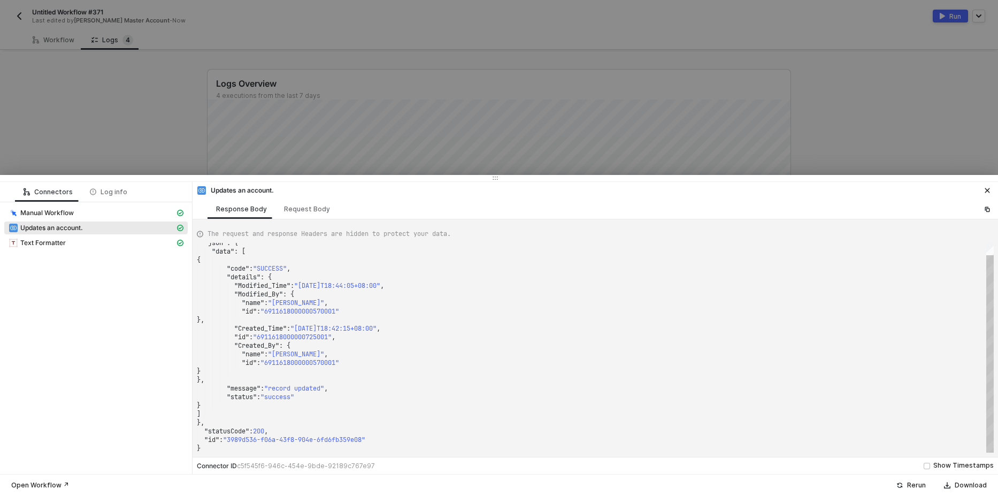
type textarea "}, "Created_Time": "[DATE]T18:42:15+08:00", "id": "6911618000000725001", "Creat…"
drag, startPoint x: 257, startPoint y: 382, endPoint x: 312, endPoint y: 395, distance: 56.3
drag, startPoint x: 312, startPoint y: 384, endPoint x: 304, endPoint y: 377, distance: 10.2
click at [306, 339] on span ""6911618000000725001"" at bounding box center [292, 337] width 79 height 9
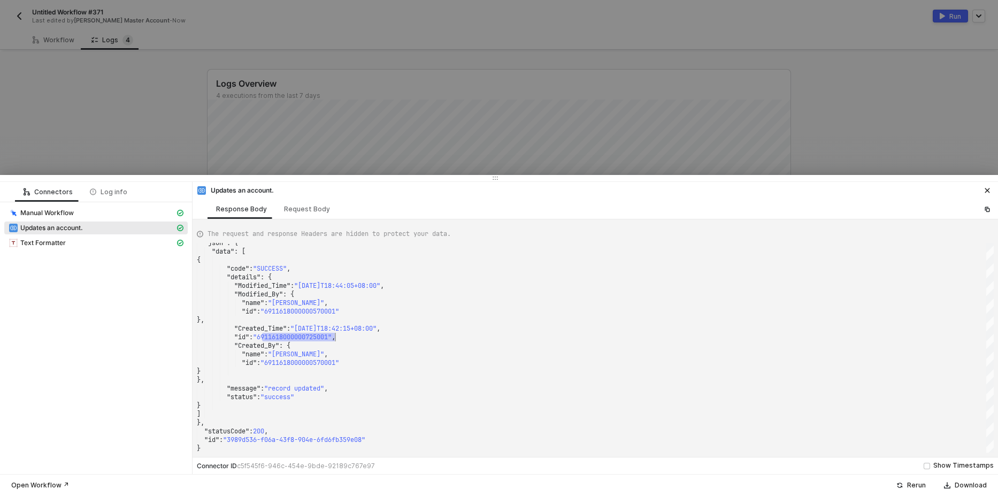
drag, startPoint x: 98, startPoint y: 117, endPoint x: 68, endPoint y: 72, distance: 54.0
click at [97, 116] on div at bounding box center [499, 248] width 998 height 496
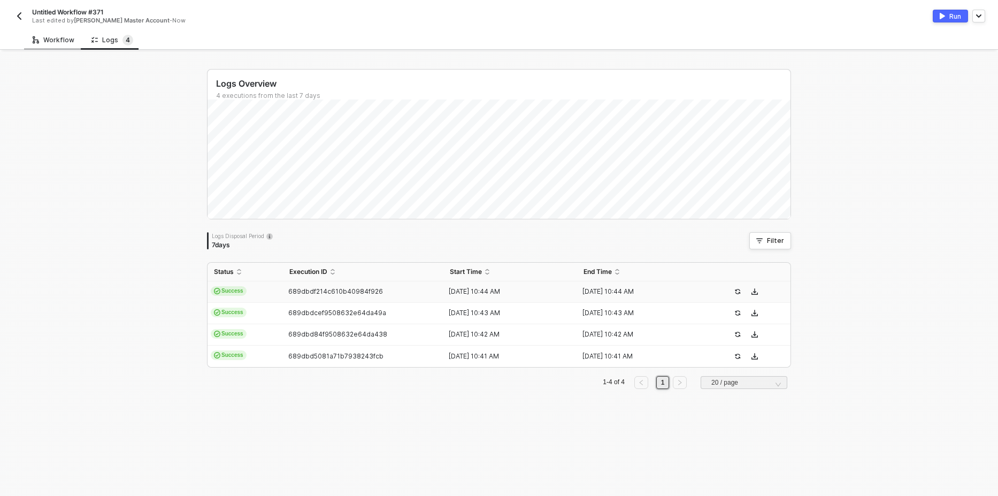
drag, startPoint x: 49, startPoint y: 37, endPoint x: 55, endPoint y: 44, distance: 9.2
click at [51, 40] on div "Workflow" at bounding box center [54, 40] width 42 height 9
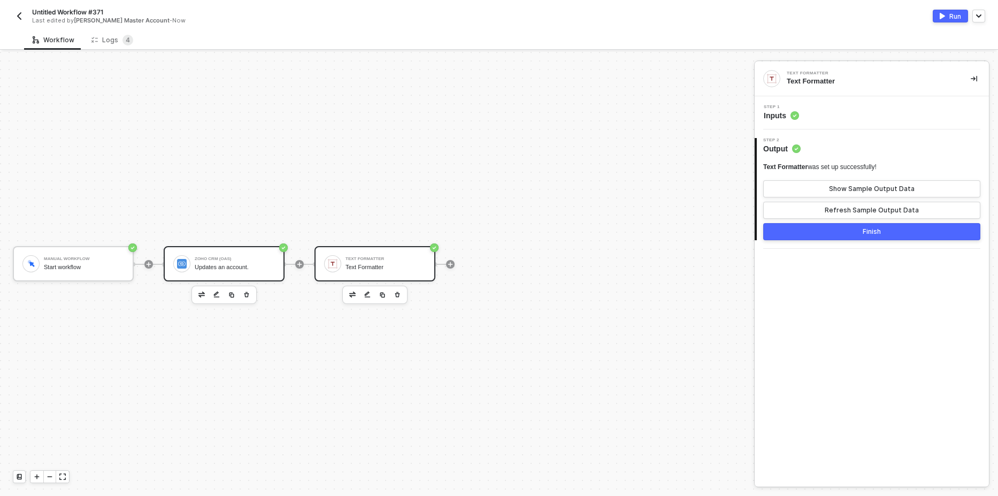
click at [241, 273] on div "Zoho CRM (OAS) Updates an account." at bounding box center [235, 264] width 80 height 20
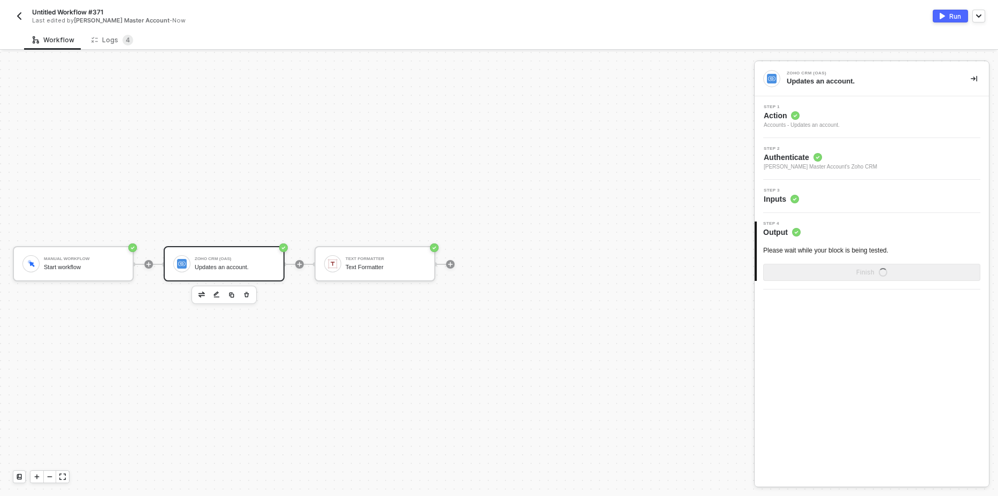
click at [839, 128] on div "Accounts - Updates an account." at bounding box center [802, 125] width 76 height 9
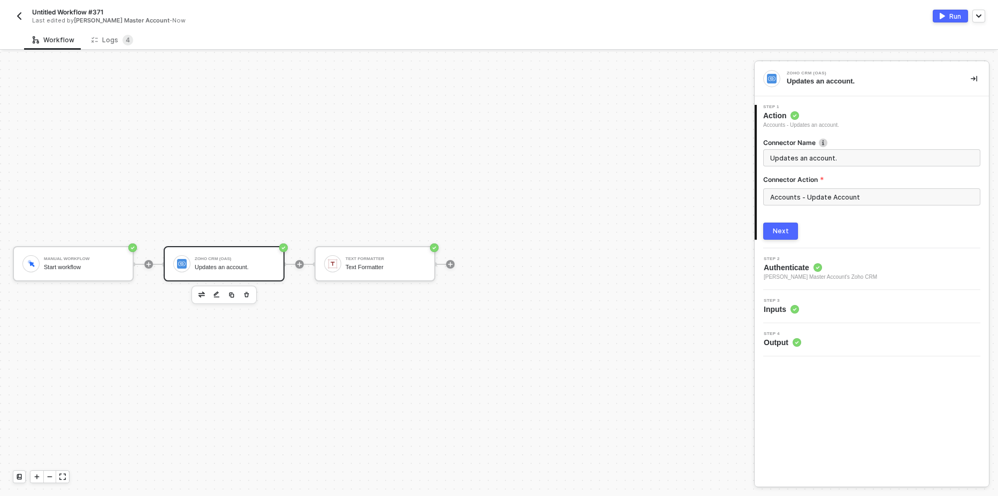
click at [826, 205] on div "Accounts - Update Account" at bounding box center [872, 201] width 217 height 26
click at [826, 196] on input "Accounts - Update Account" at bounding box center [872, 196] width 217 height 17
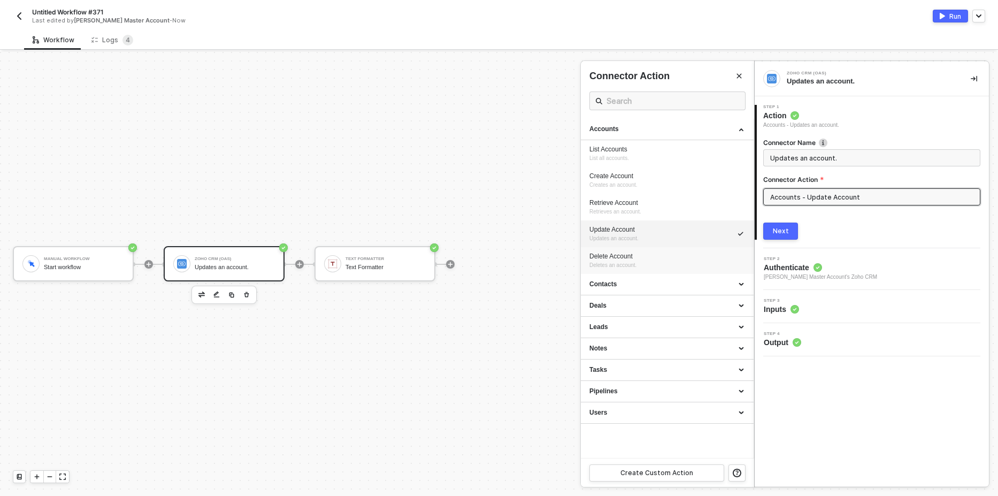
drag, startPoint x: 639, startPoint y: 256, endPoint x: 654, endPoint y: 256, distance: 15.5
click at [639, 256] on div "Delete Account" at bounding box center [668, 256] width 156 height 9
type input "Deletes an account."
type input "Accounts - Delete Account"
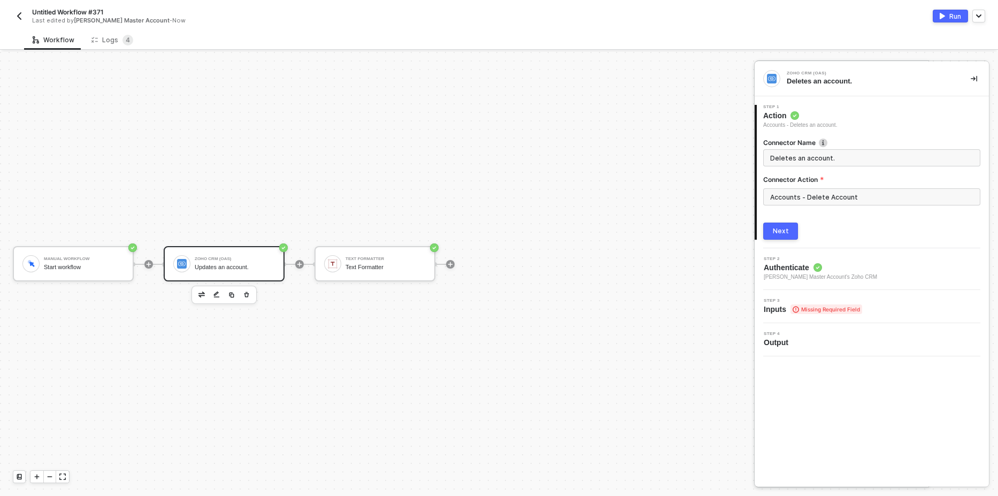
click at [781, 231] on div "Next" at bounding box center [781, 231] width 16 height 9
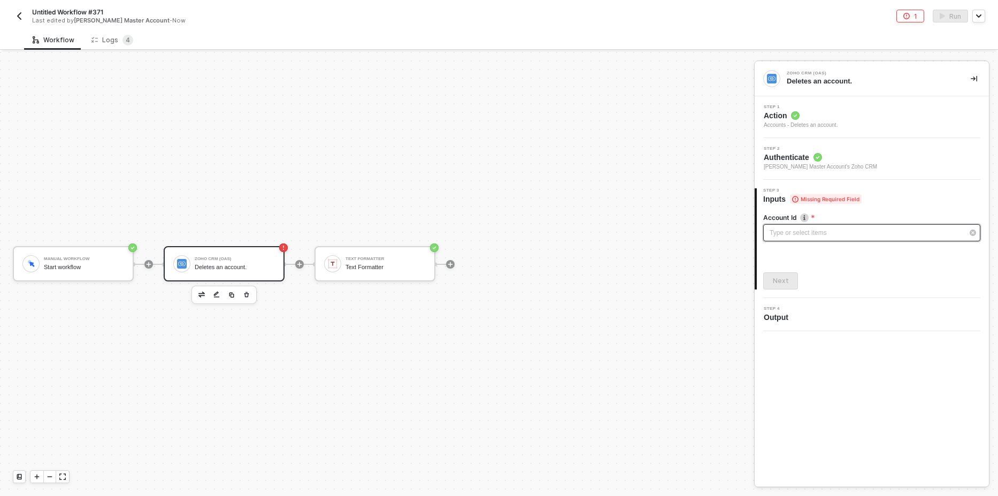
click at [813, 233] on div "Type or select items ﻿" at bounding box center [867, 233] width 194 height 10
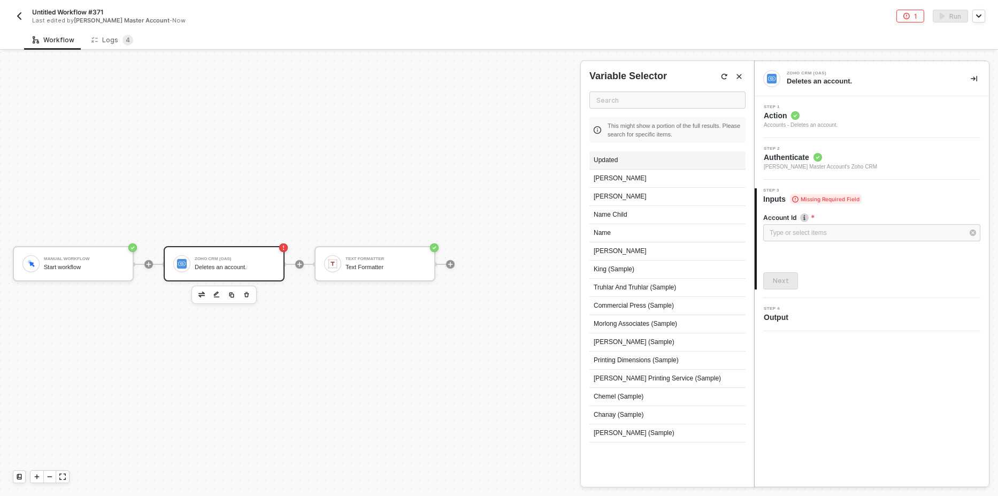
click at [614, 163] on div "Updated" at bounding box center [668, 160] width 156 height 18
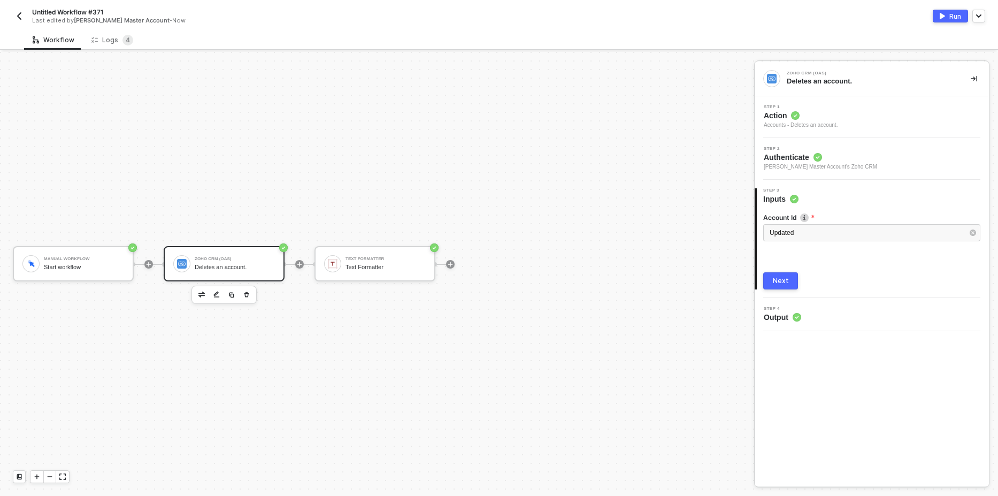
click at [791, 274] on button "Next" at bounding box center [781, 280] width 35 height 17
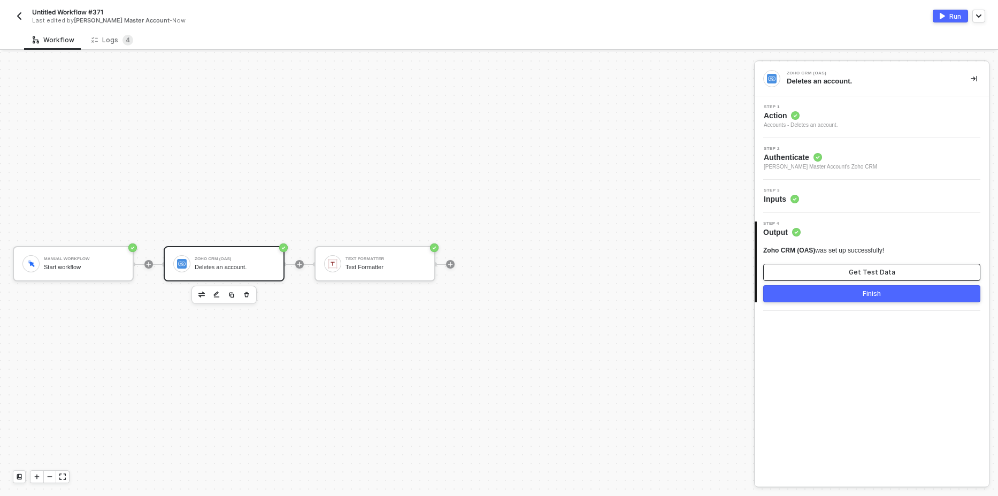
click at [866, 273] on div "Get Test Data" at bounding box center [872, 272] width 47 height 9
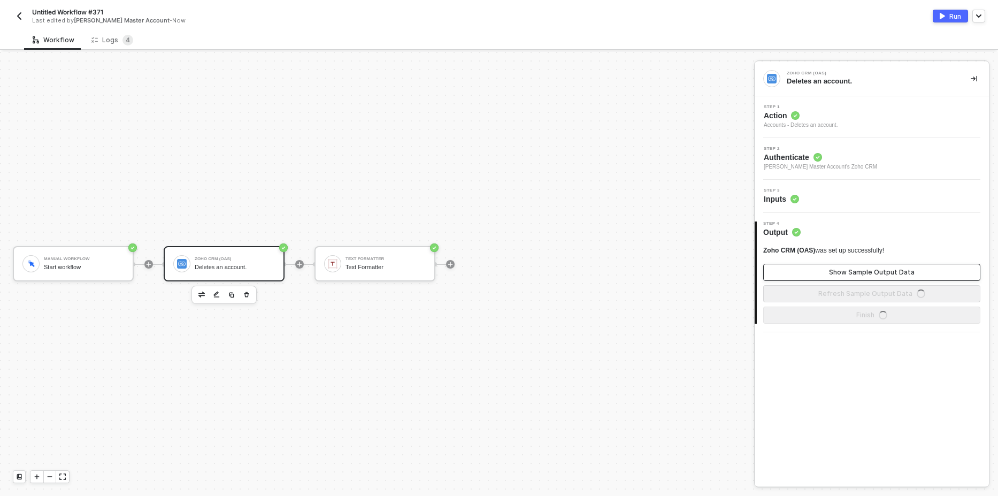
click at [874, 272] on div "Show Sample Output Data" at bounding box center [872, 272] width 86 height 9
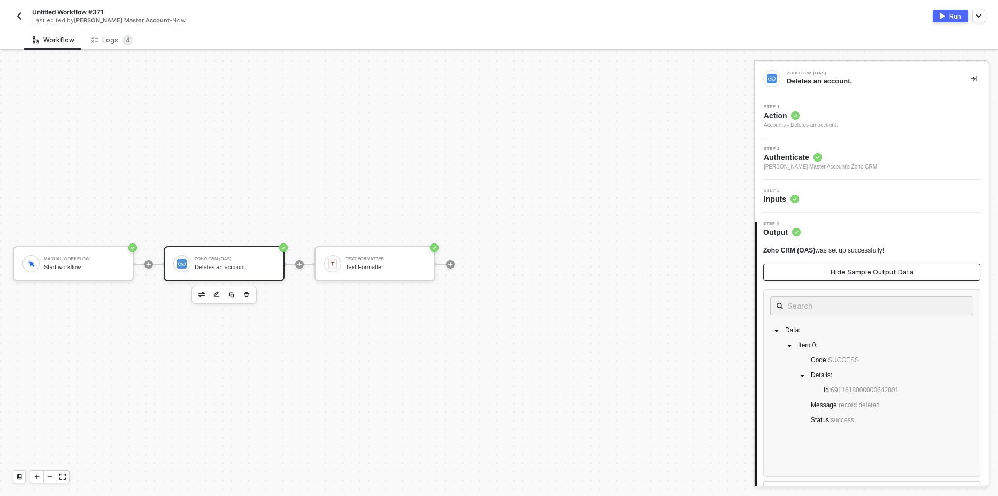
click at [874, 272] on div "Hide Sample Output Data" at bounding box center [872, 272] width 83 height 9
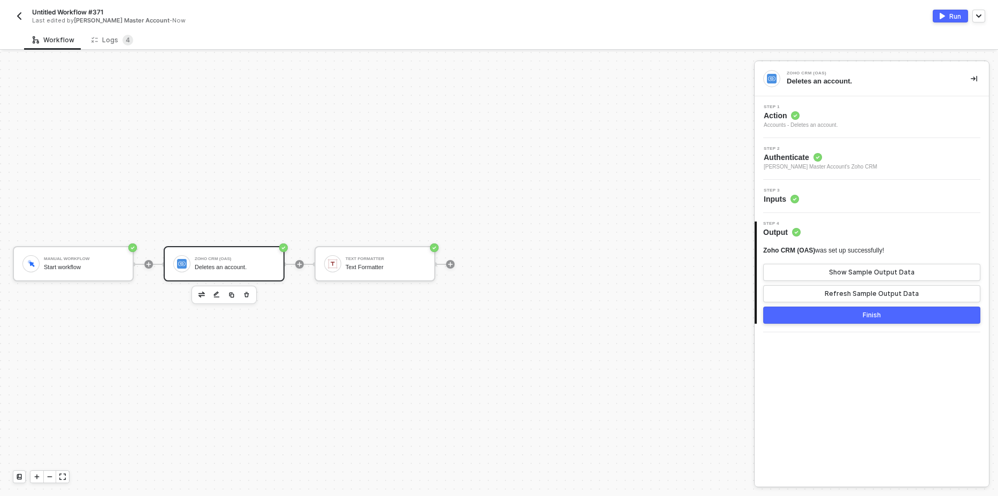
click at [935, 13] on button "Run" at bounding box center [950, 16] width 35 height 13
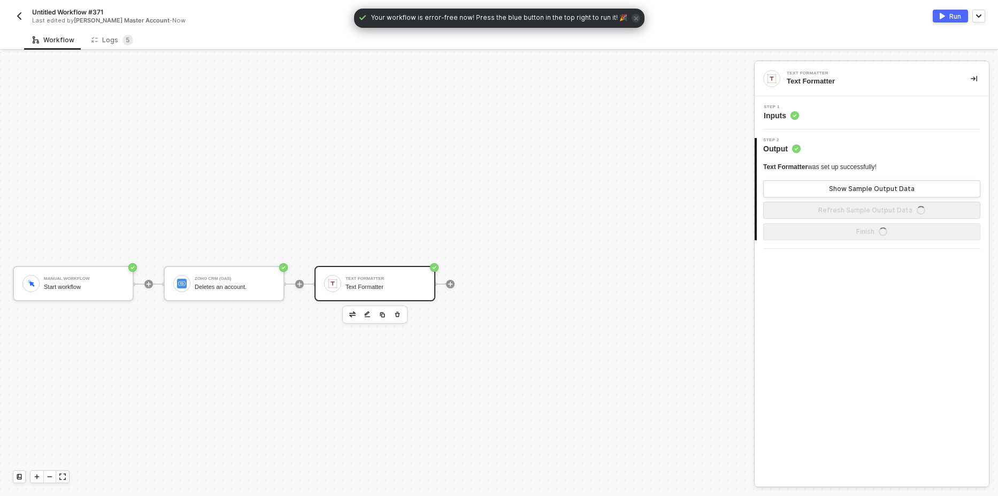
scroll to position [20, 0]
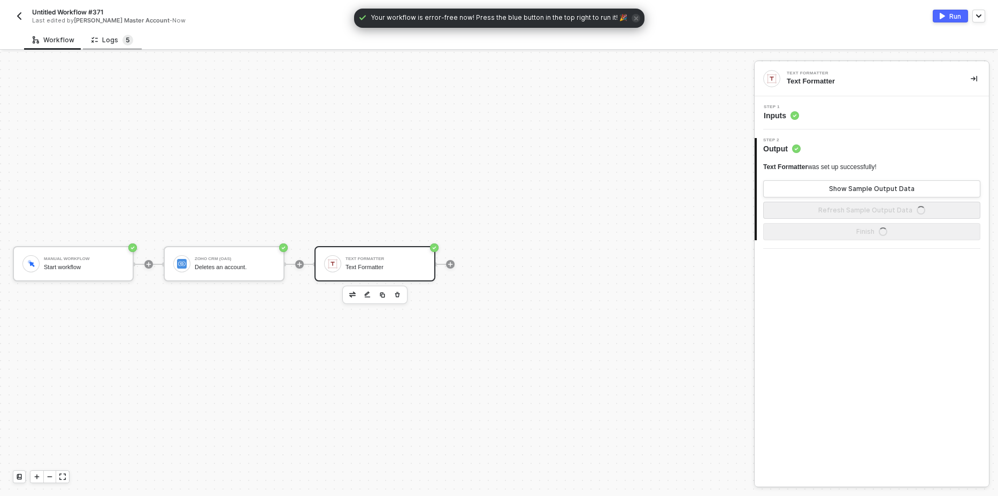
click at [123, 37] on sup "5" at bounding box center [128, 40] width 11 height 11
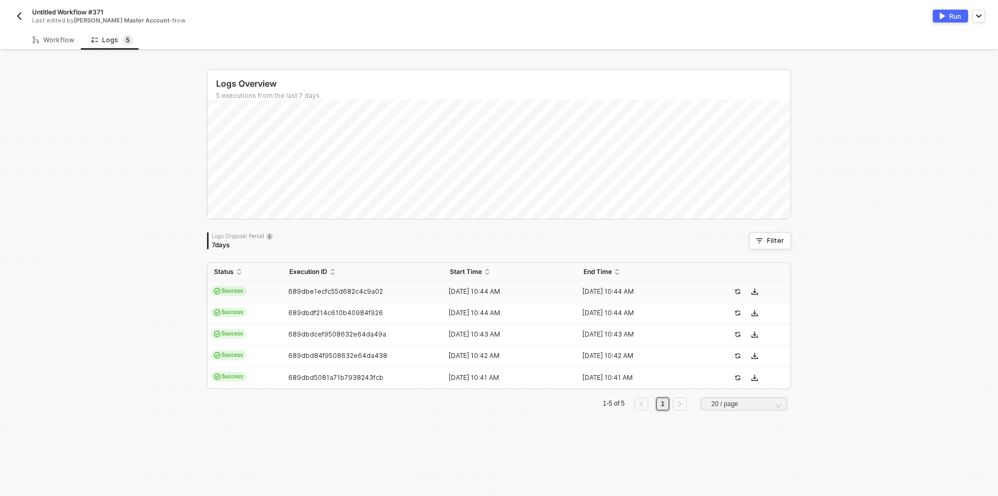
click at [220, 288] on span "Success" at bounding box center [229, 291] width 36 height 10
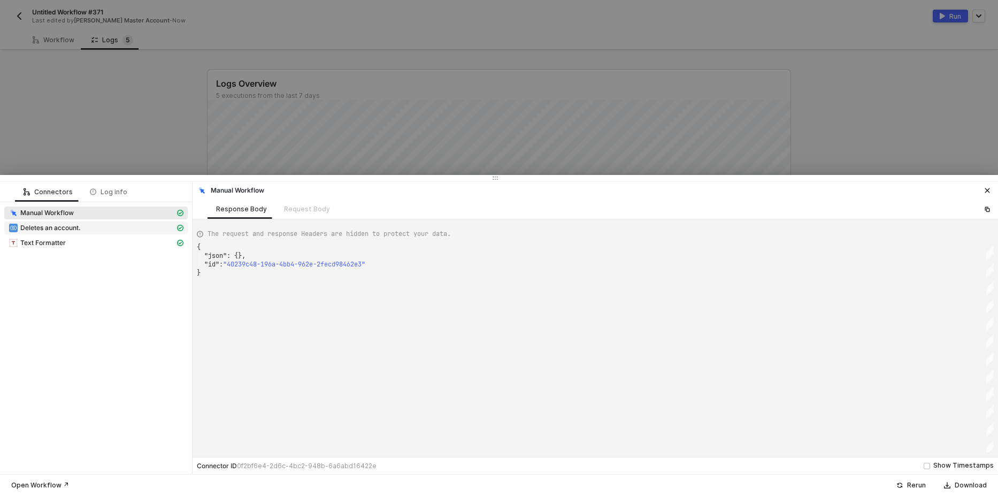
click at [95, 230] on div "Deletes an account." at bounding box center [92, 228] width 166 height 10
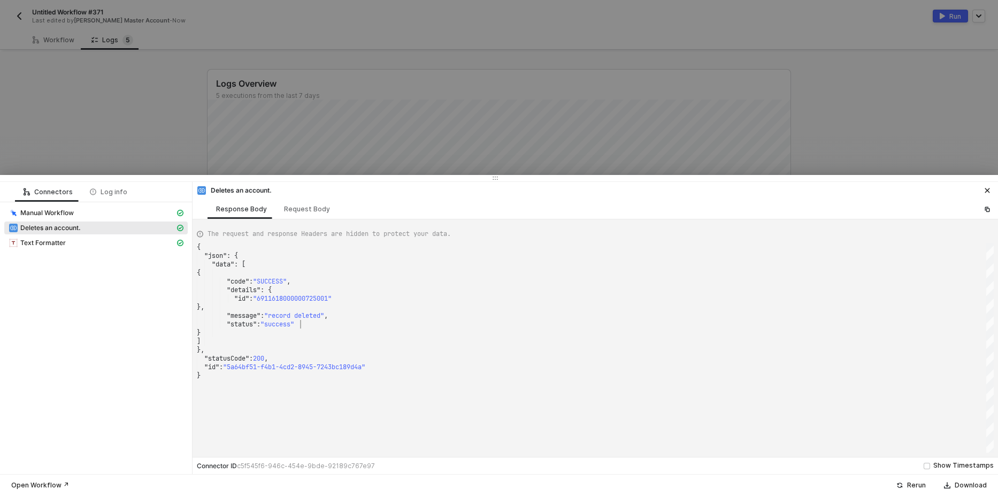
scroll to position [0, 0]
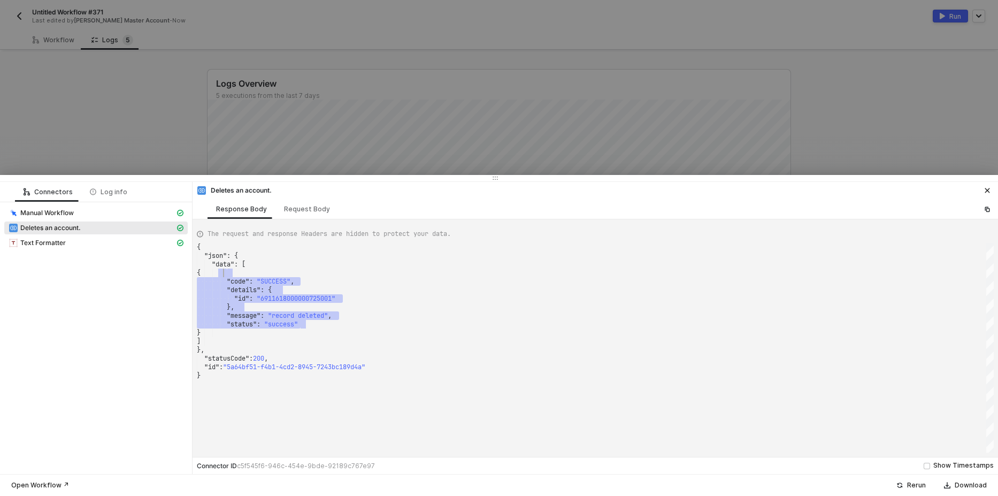
drag, startPoint x: 308, startPoint y: 327, endPoint x: 225, endPoint y: 270, distance: 100.8
click at [79, 245] on div "Text Formatter" at bounding box center [92, 243] width 166 height 10
type textarea "{ "json": { "value": " " }, "statusCode": null, "id": "fc303a19-179d-4680-9db3-…"
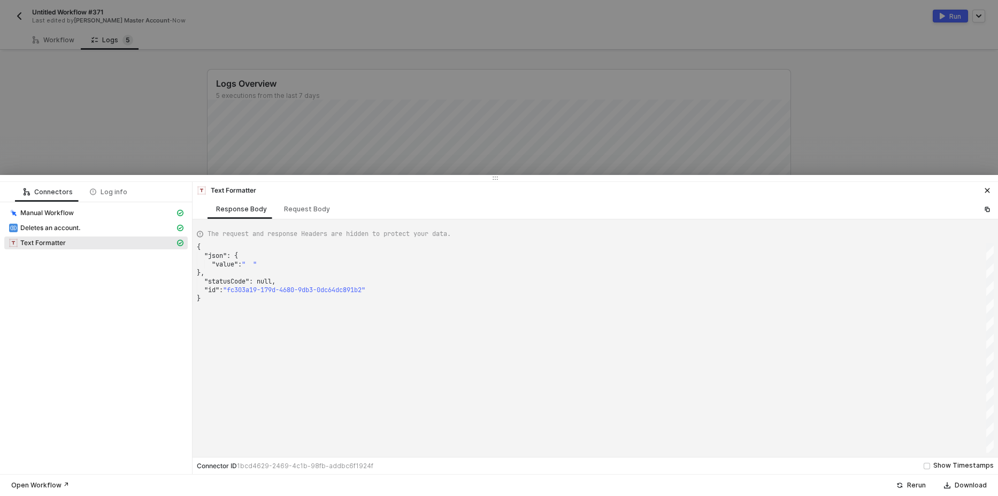
drag, startPoint x: 100, startPoint y: 126, endPoint x: 75, endPoint y: 62, distance: 68.3
click at [100, 118] on div at bounding box center [499, 248] width 998 height 496
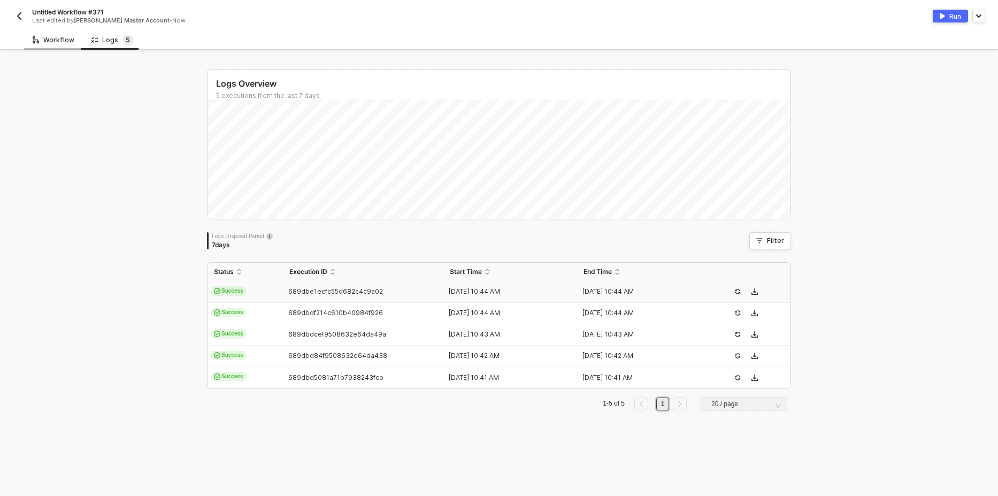
click at [53, 36] on div "Workflow" at bounding box center [54, 40] width 42 height 9
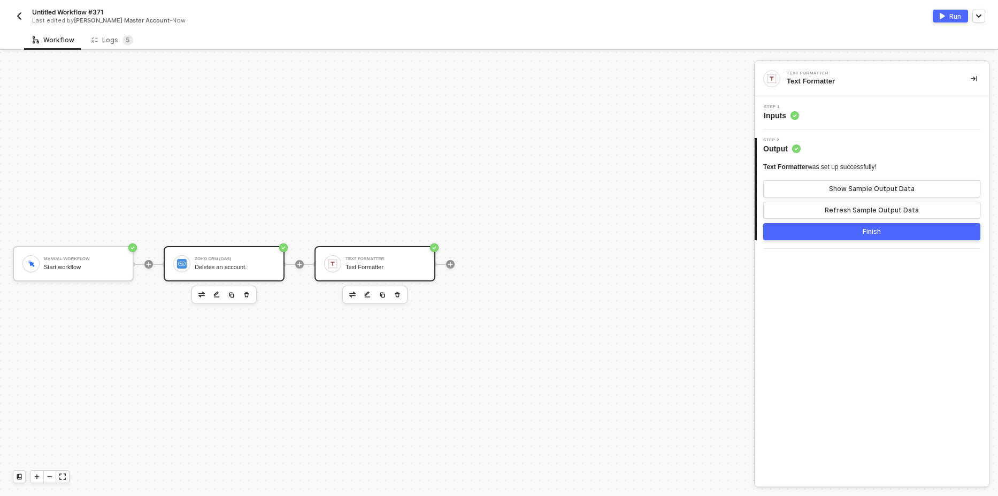
click at [229, 263] on div "Zoho CRM (OAS) Deletes an account." at bounding box center [235, 264] width 80 height 20
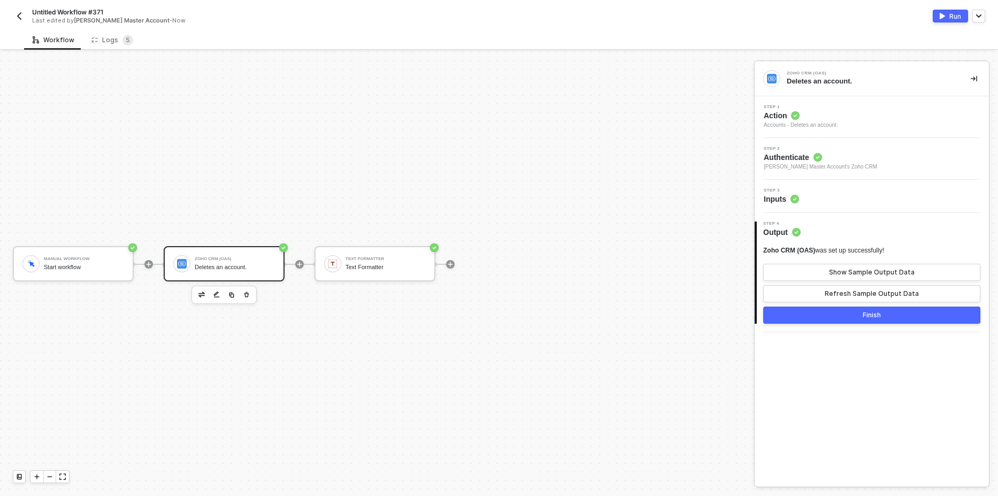
click at [819, 196] on div "Step 3 Inputs" at bounding box center [874, 196] width 232 height 16
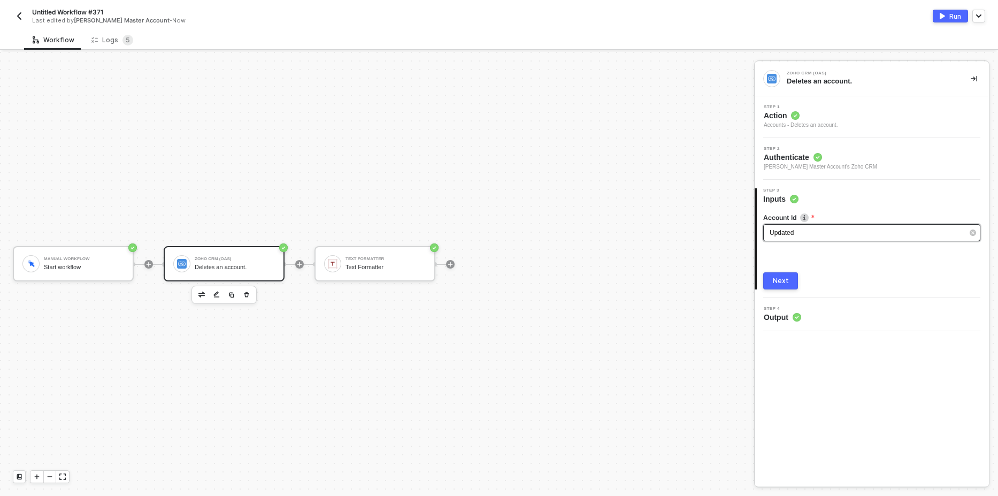
click at [791, 231] on span "Updated" at bounding box center [782, 232] width 24 height 7
click at [318, 120] on div "Manual Workflow Start workflow Zoho CRM (OAS) Deletes an account. Text Formatte…" at bounding box center [374, 264] width 749 height 464
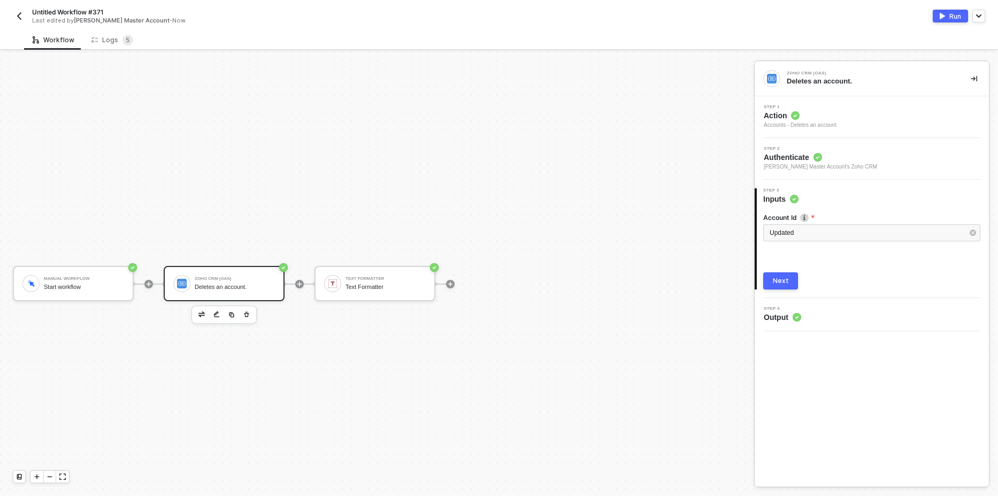
click at [14, 17] on button "button" at bounding box center [19, 16] width 13 height 13
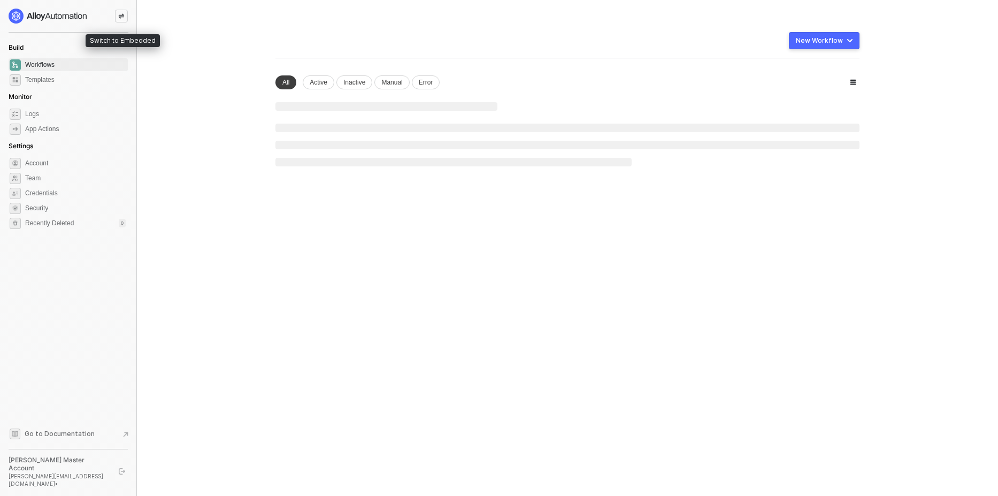
click at [118, 14] on div at bounding box center [121, 16] width 13 height 13
